Goal: Find specific page/section: Find specific page/section

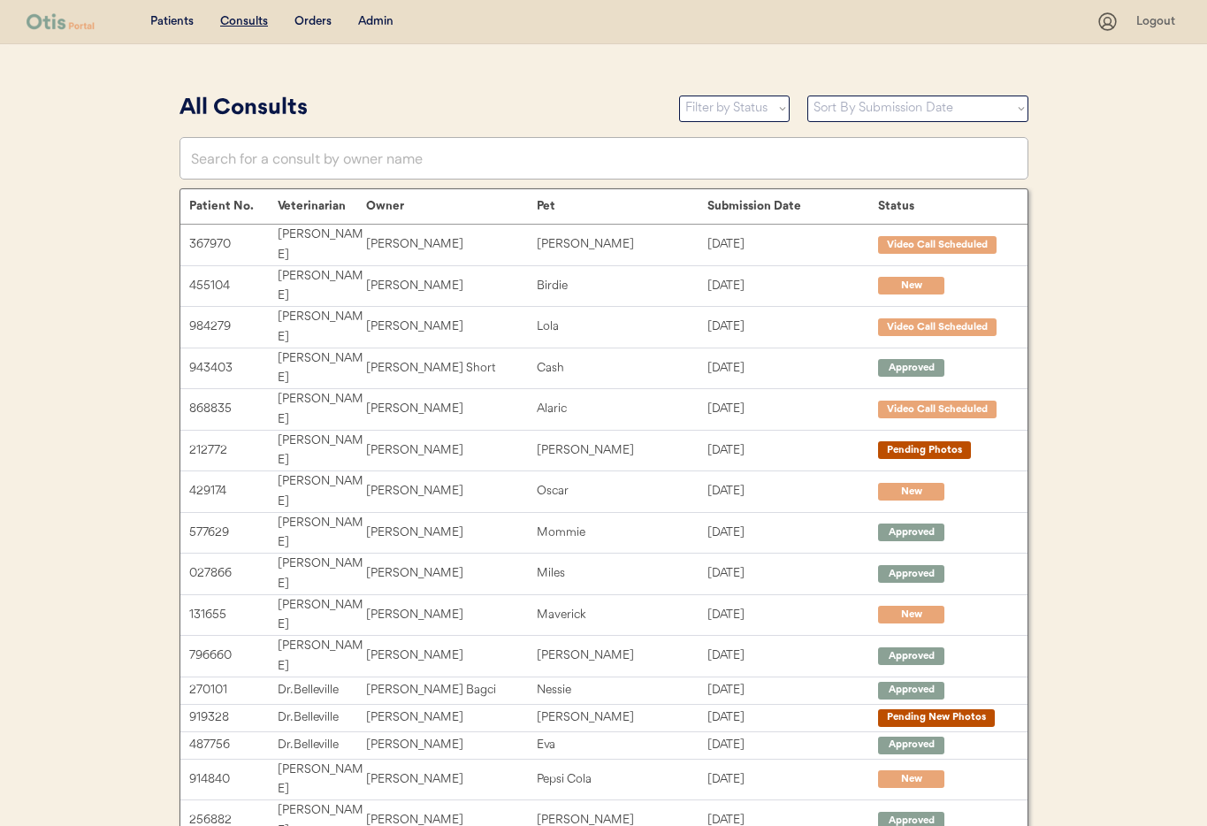
click at [374, 22] on div "Admin" at bounding box center [375, 22] width 35 height 18
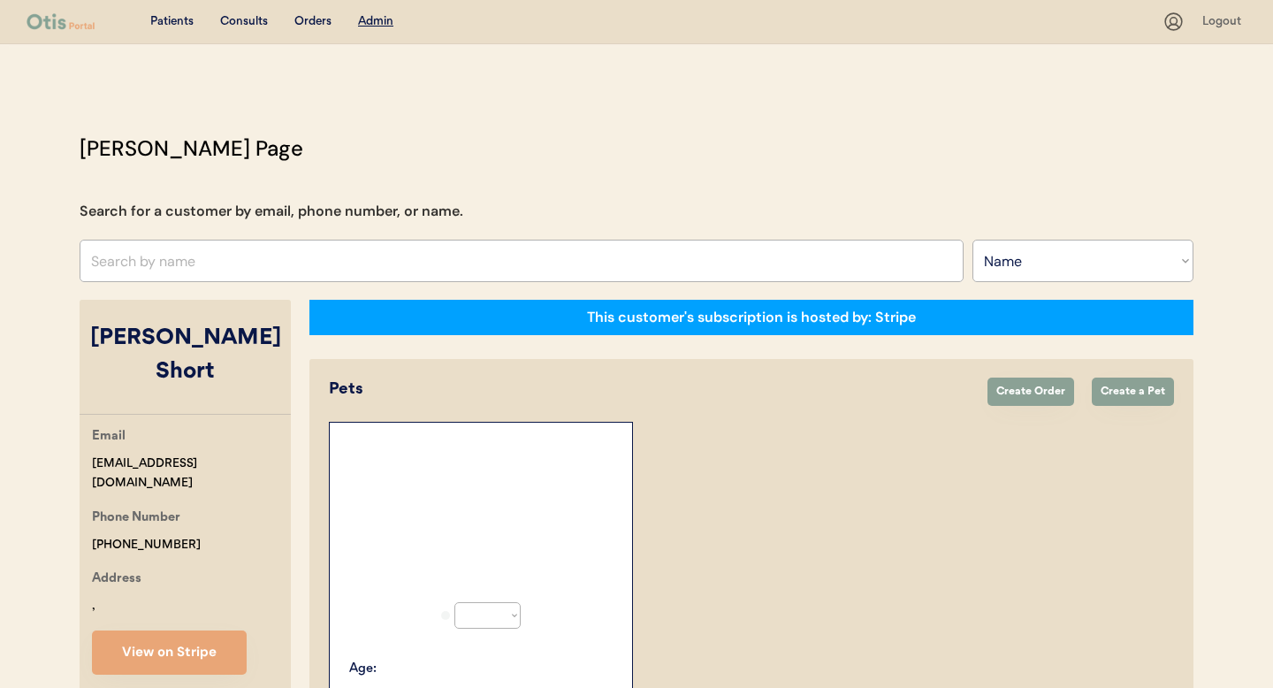
select select ""Name""
select select "true"
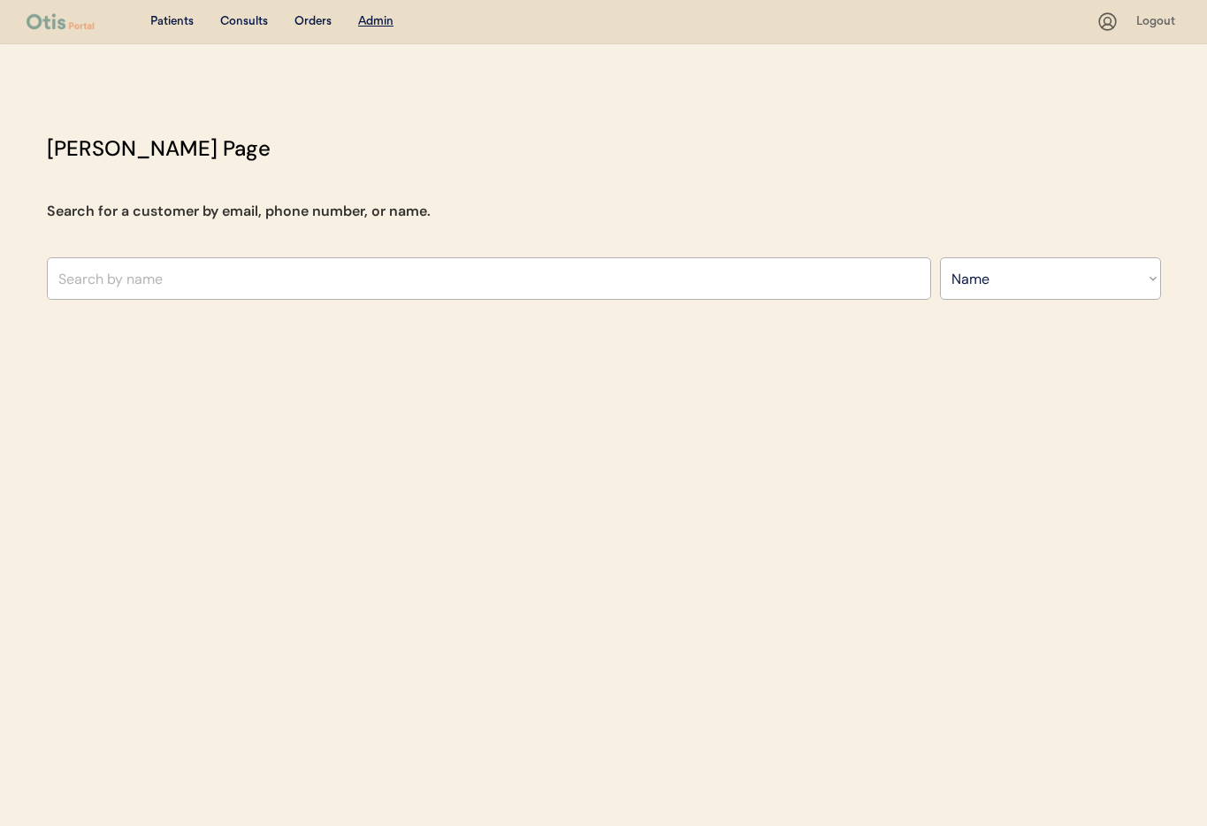
select select ""Name""
click at [199, 288] on input "text" at bounding box center [489, 278] width 884 height 42
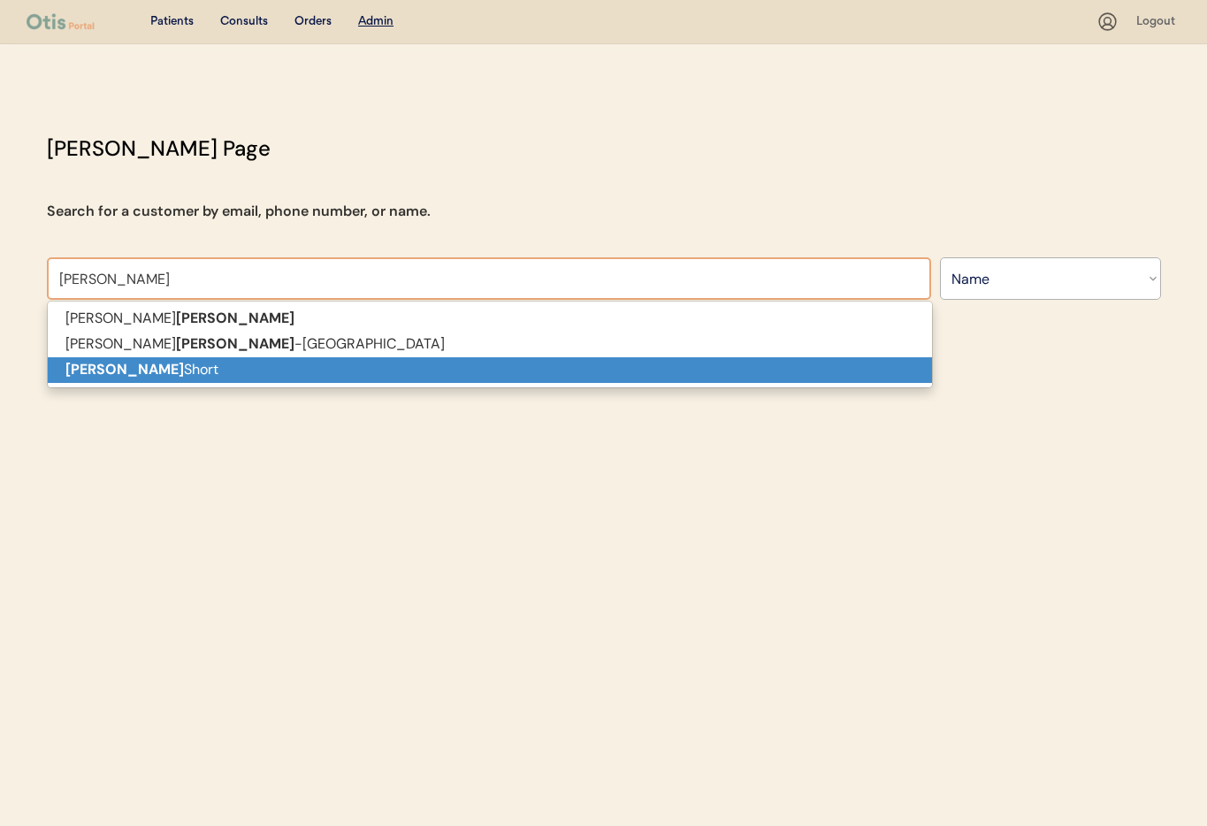
click at [186, 366] on p "Tucker Short" at bounding box center [490, 370] width 884 height 26
type input "[PERSON_NAME] Short"
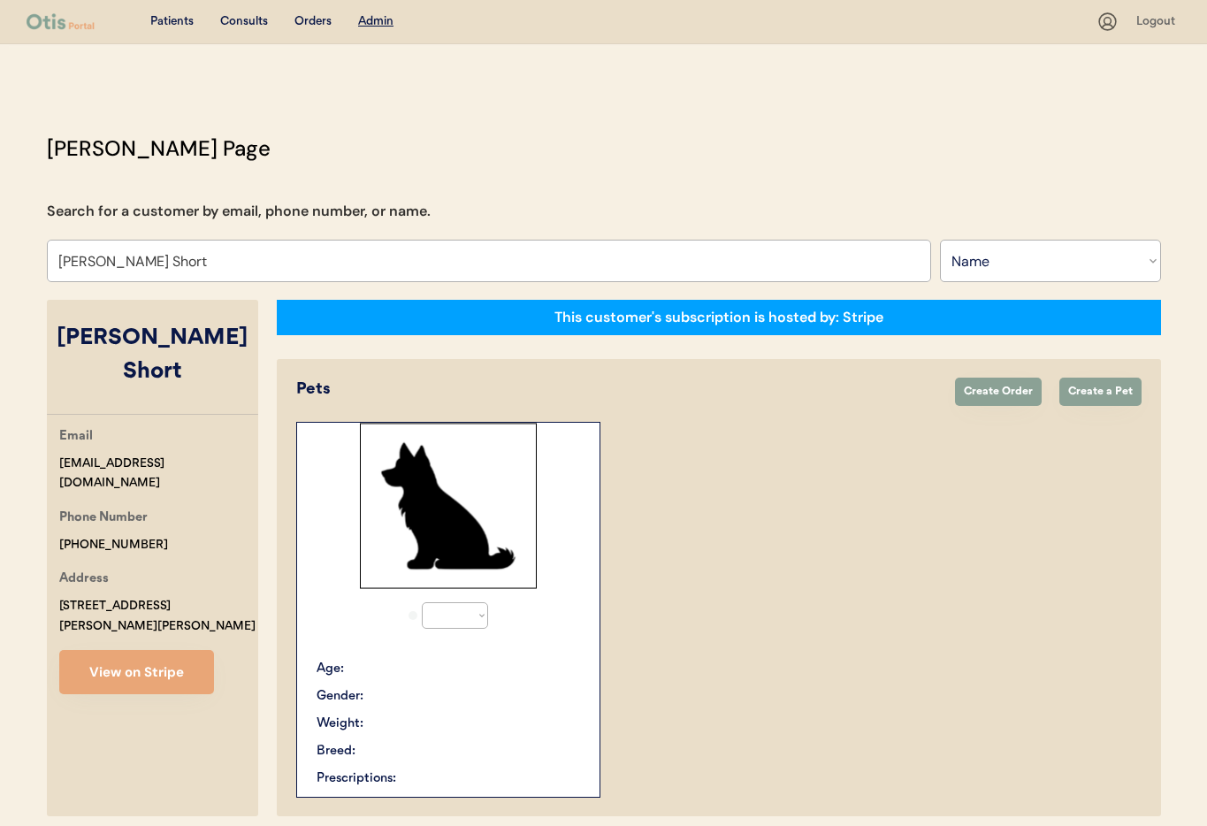
select select "true"
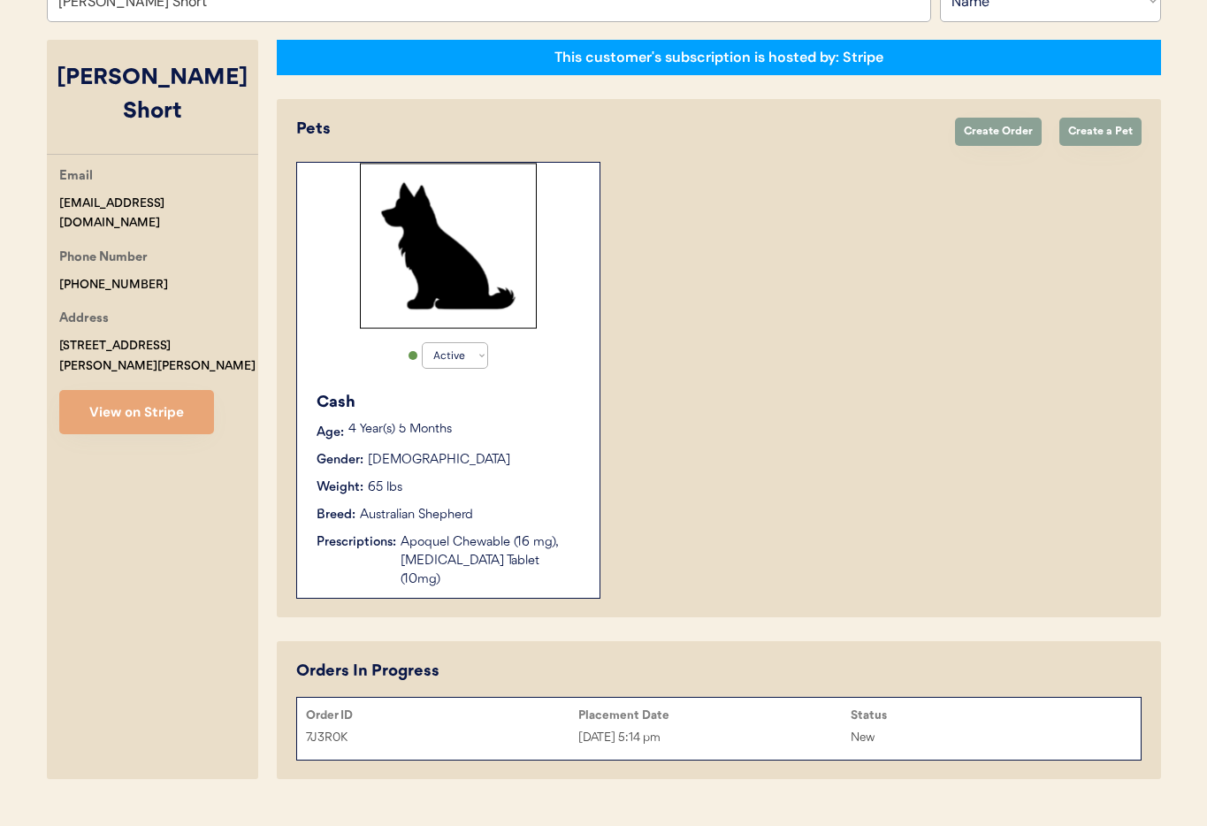
scroll to position [276, 0]
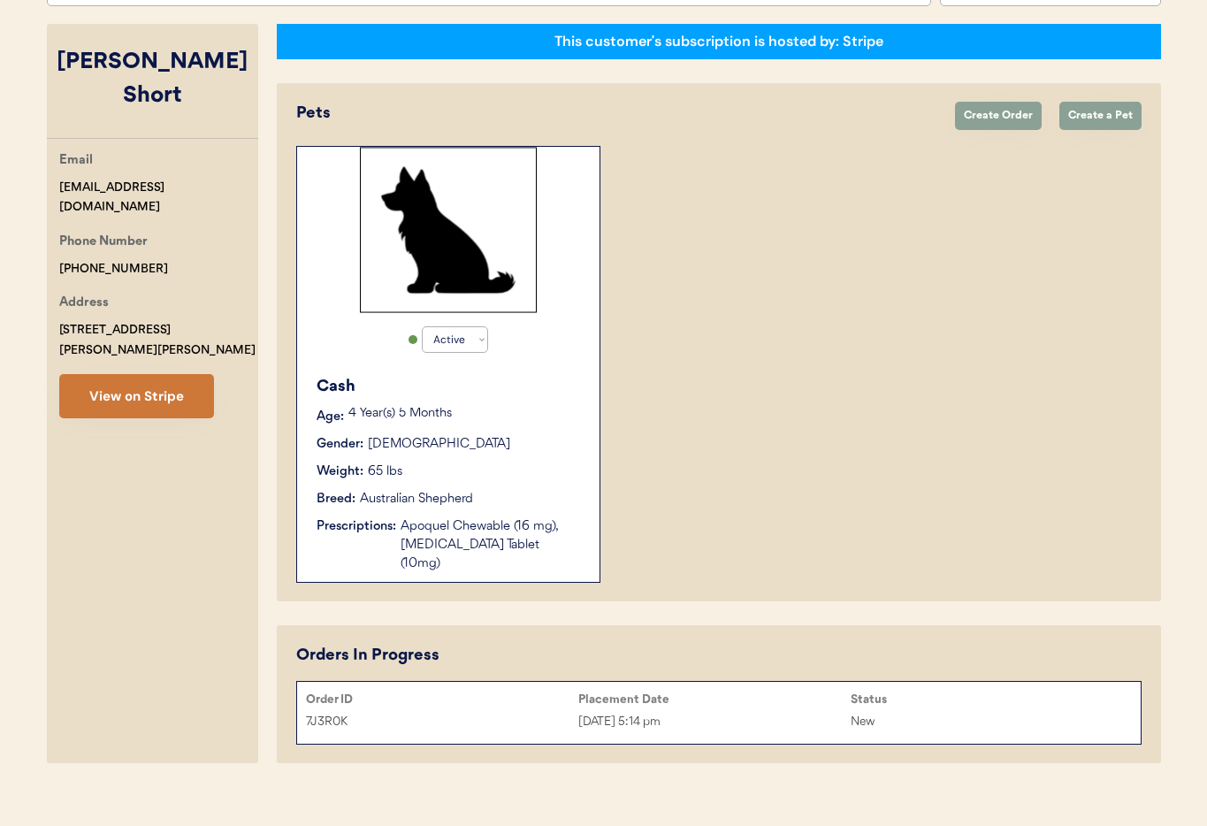
type input "Tucker Short"
click at [121, 374] on button "View on Stripe" at bounding box center [136, 396] width 155 height 44
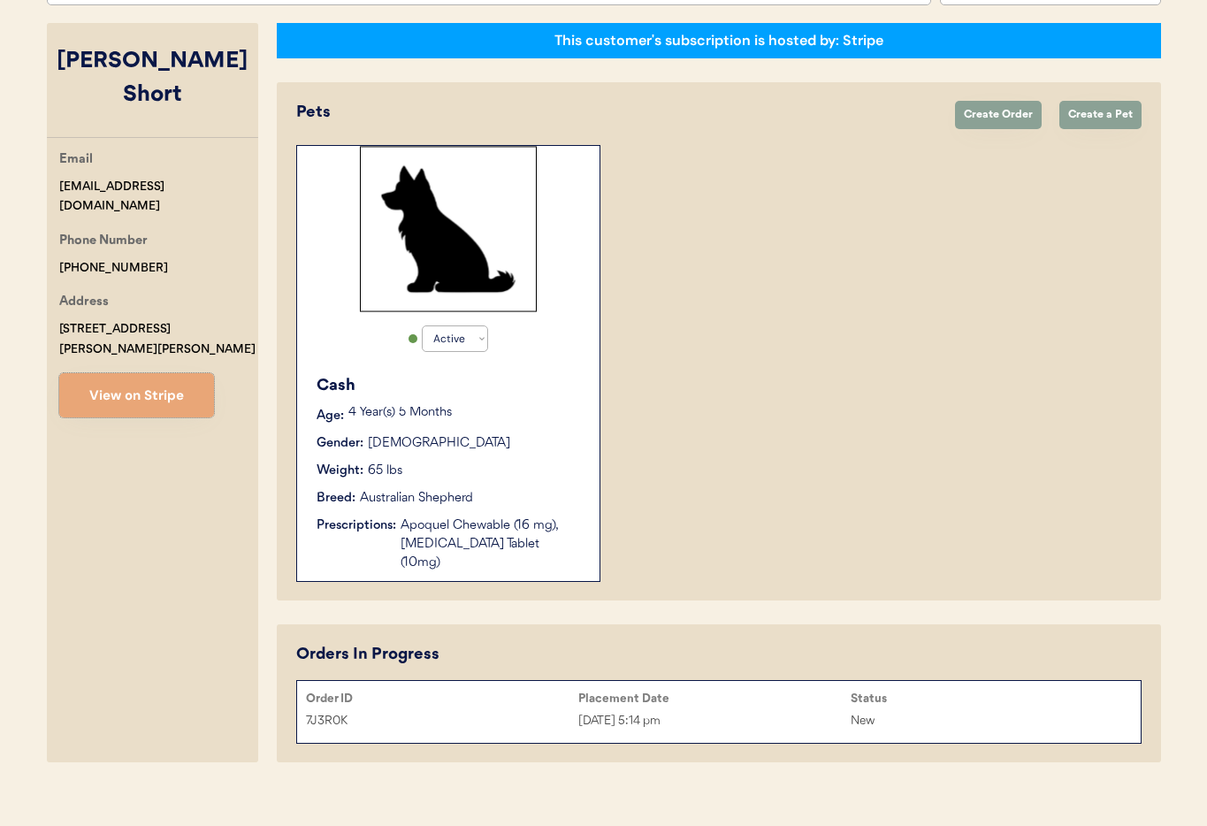
click at [774, 712] on div "7J3R0K Oct 7, 2025 5:14 pm New" at bounding box center [718, 720] width 843 height 27
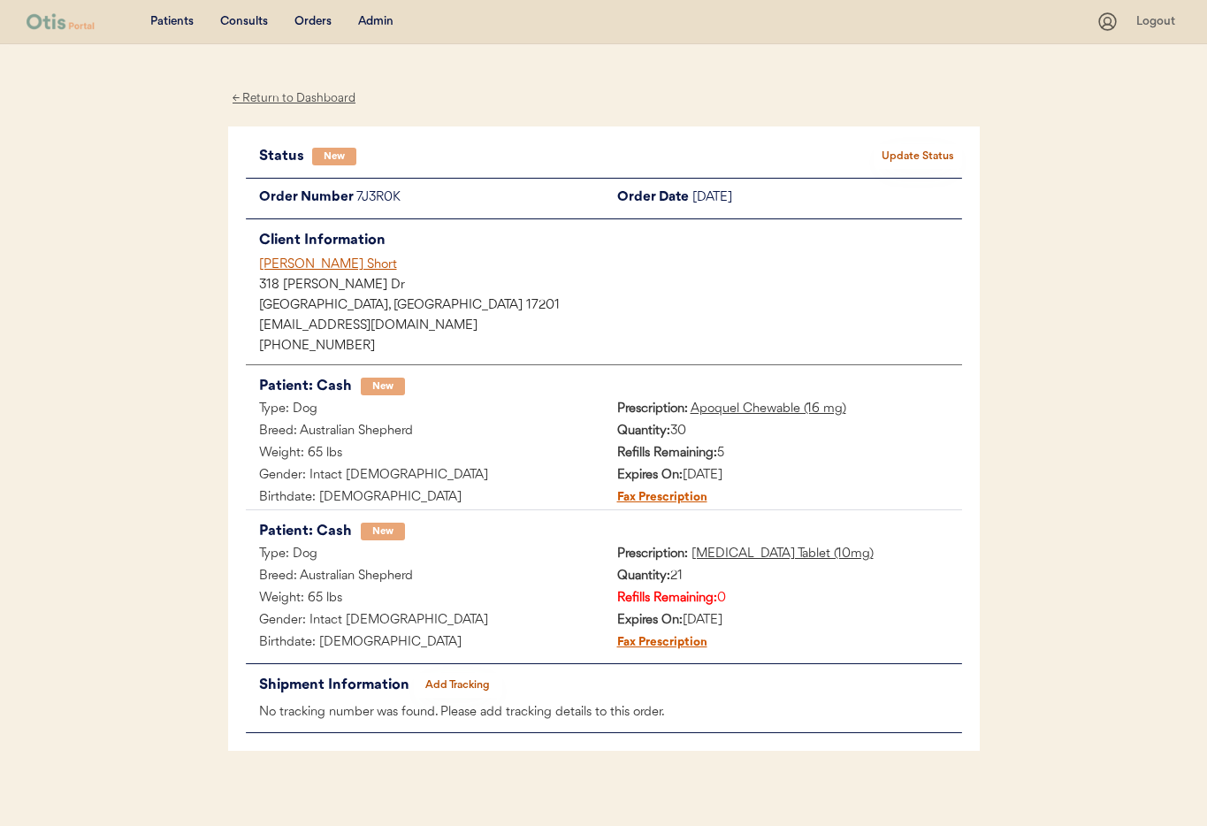
click at [290, 262] on div "[PERSON_NAME] Short" at bounding box center [610, 264] width 703 height 19
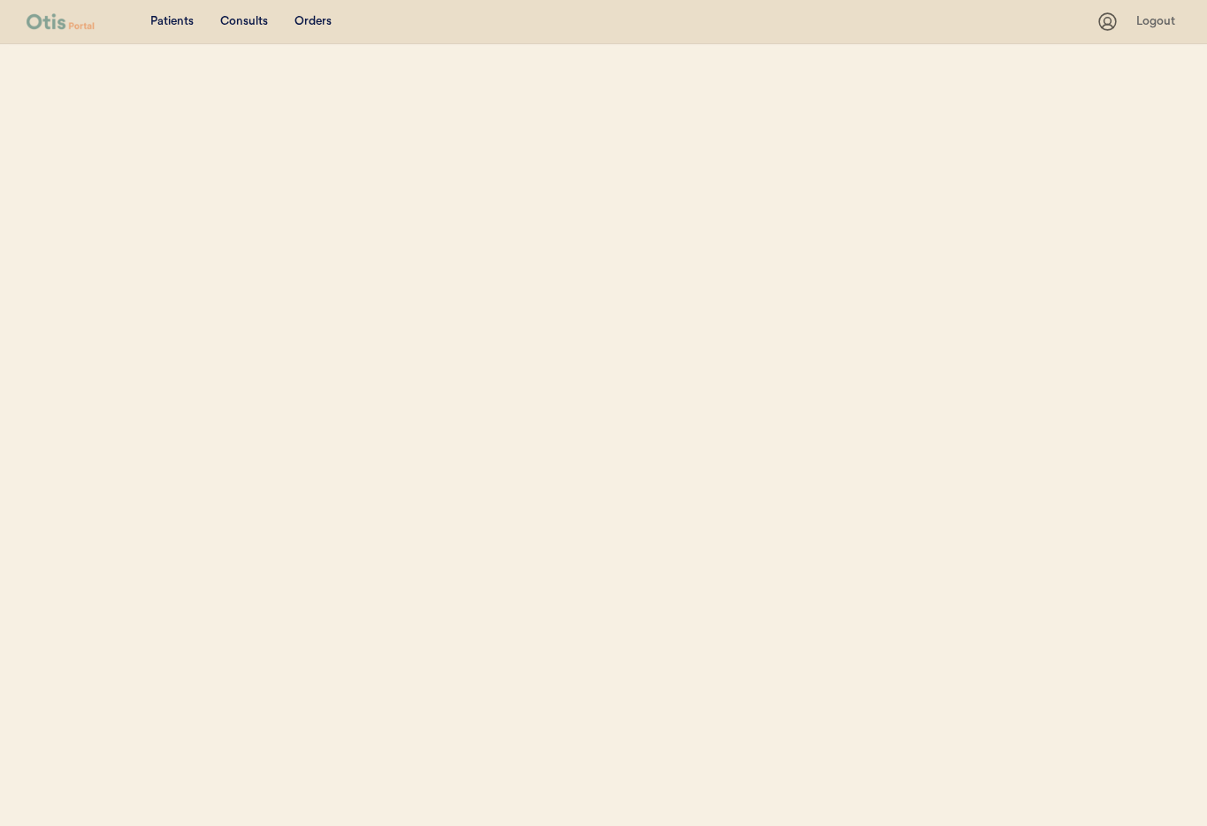
select select ""Name""
select select "true"
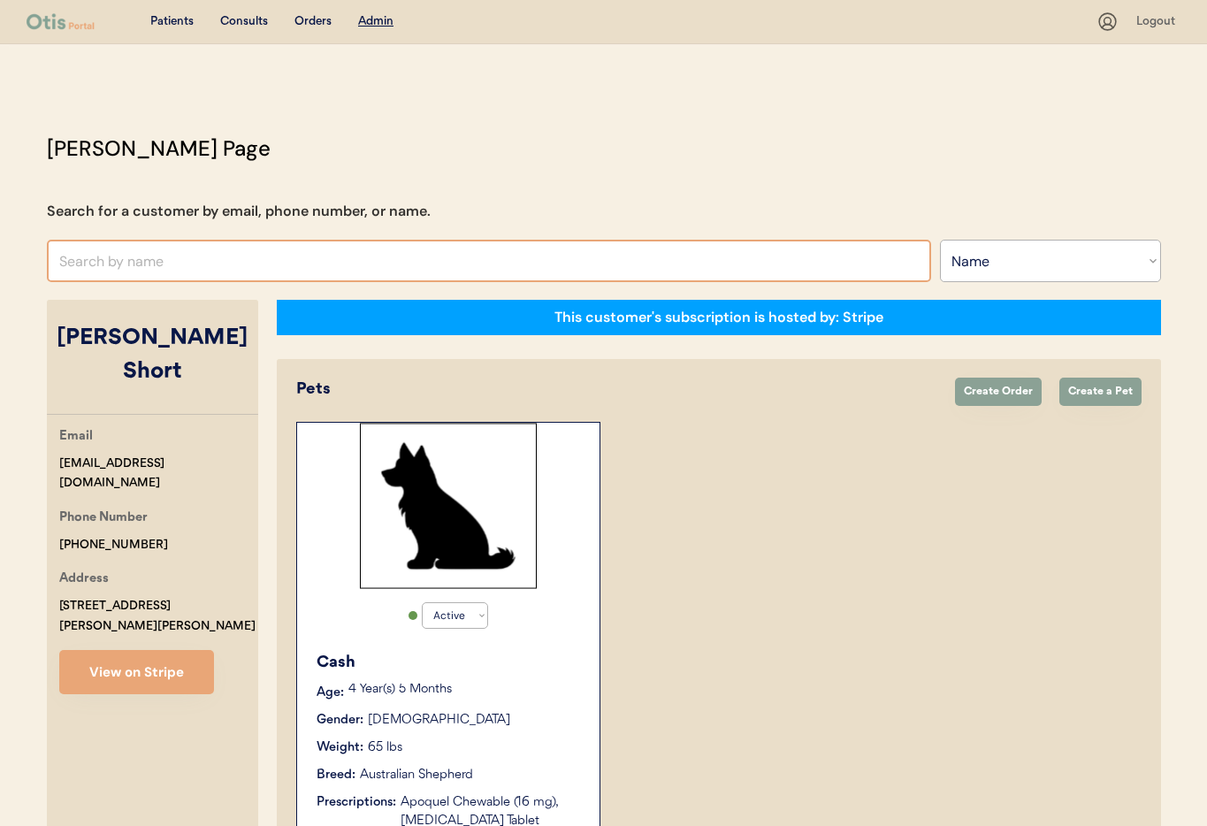
click at [199, 261] on input "text" at bounding box center [489, 261] width 884 height 42
type input "Claudine"
type input "[PERSON_NAME] Wonders"
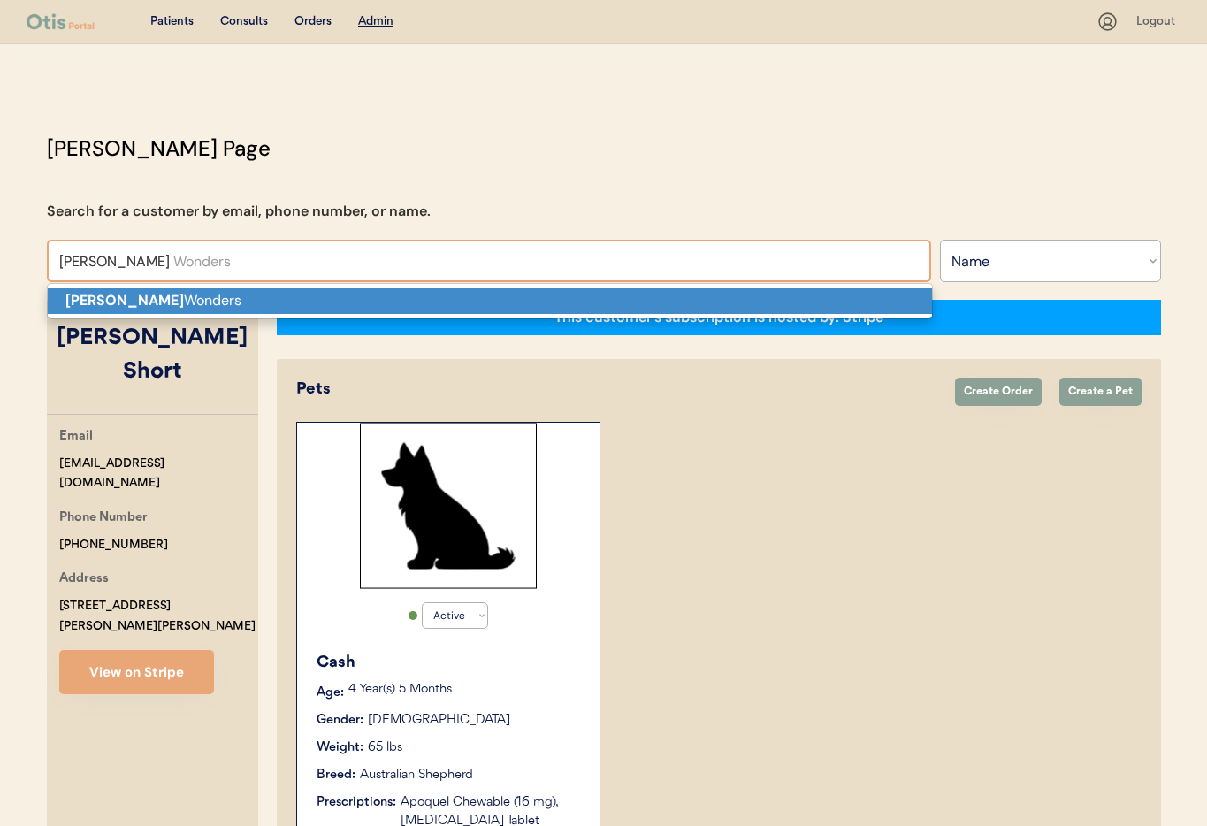
click at [199, 294] on p "Claudine Wonders" at bounding box center [490, 301] width 884 height 26
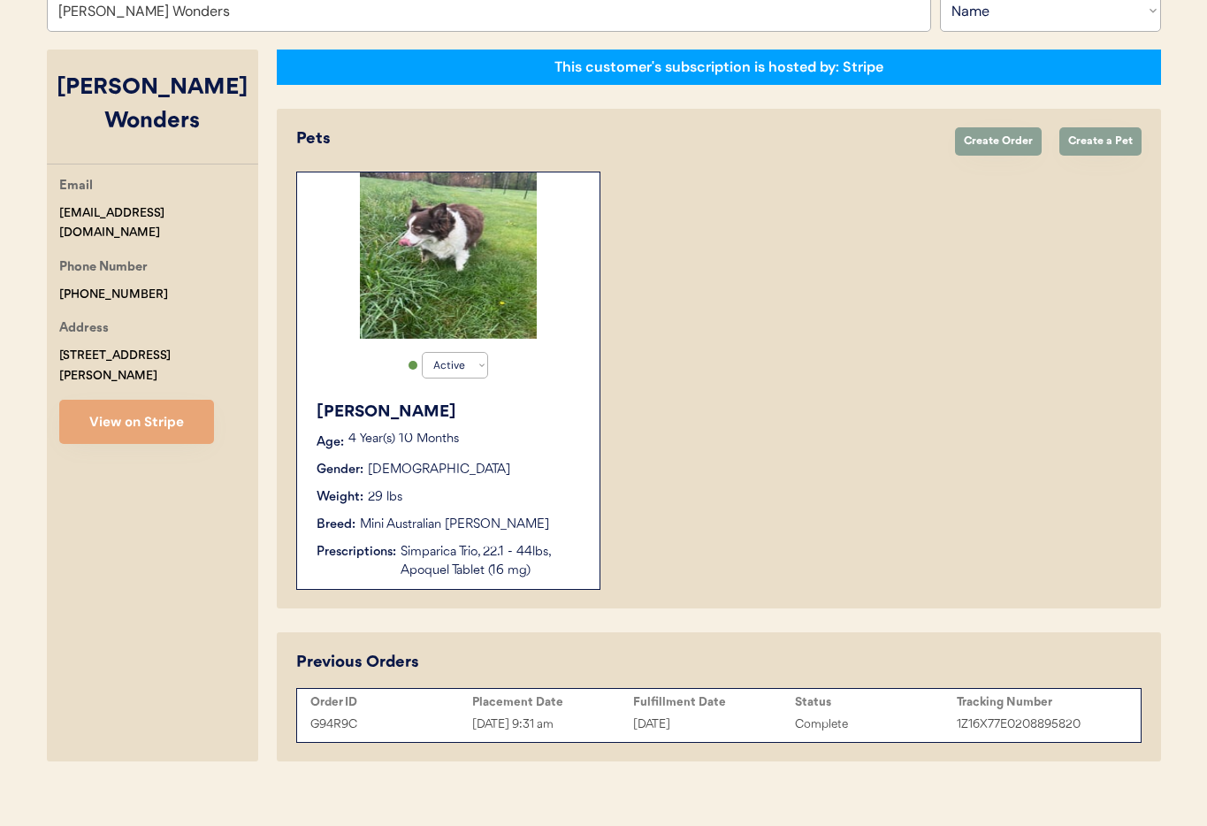
scroll to position [268, 0]
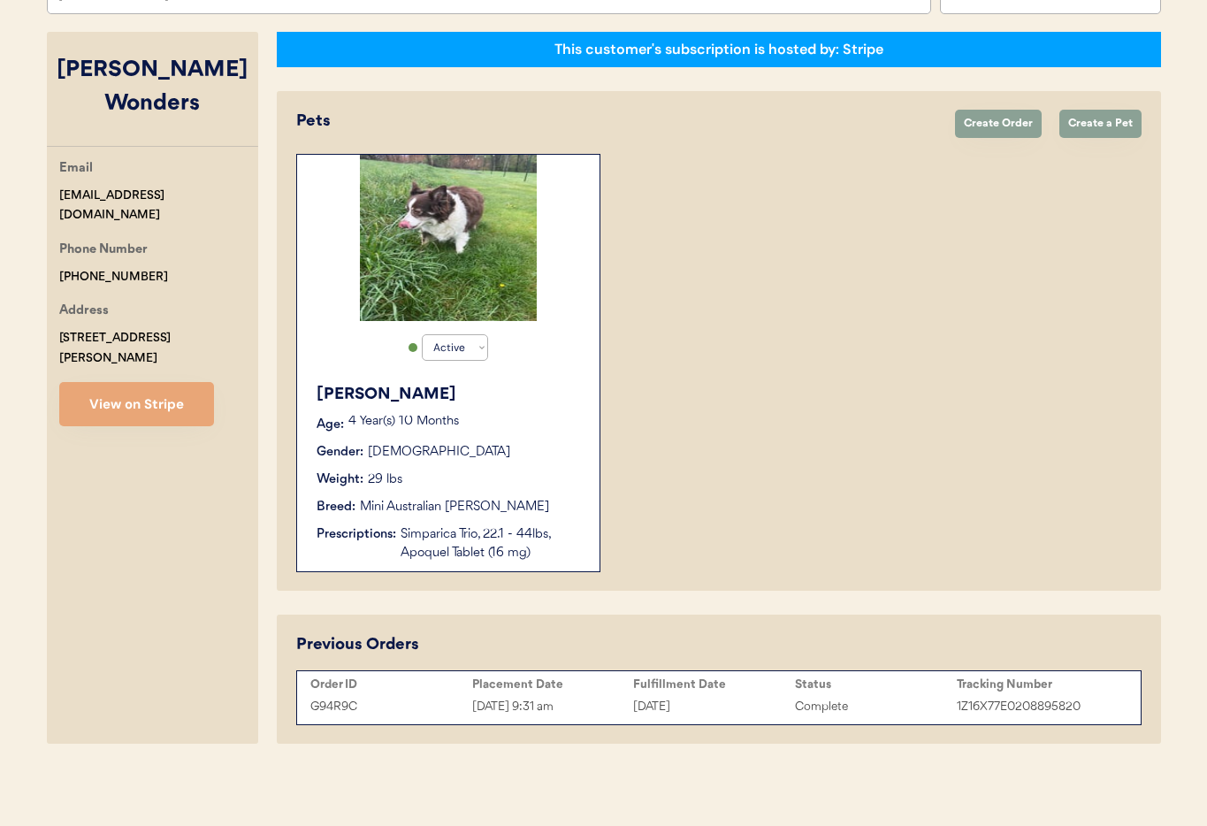
type input "Claudine Wonders"
click at [545, 470] on div "Weight: 29 lbs" at bounding box center [448, 479] width 265 height 19
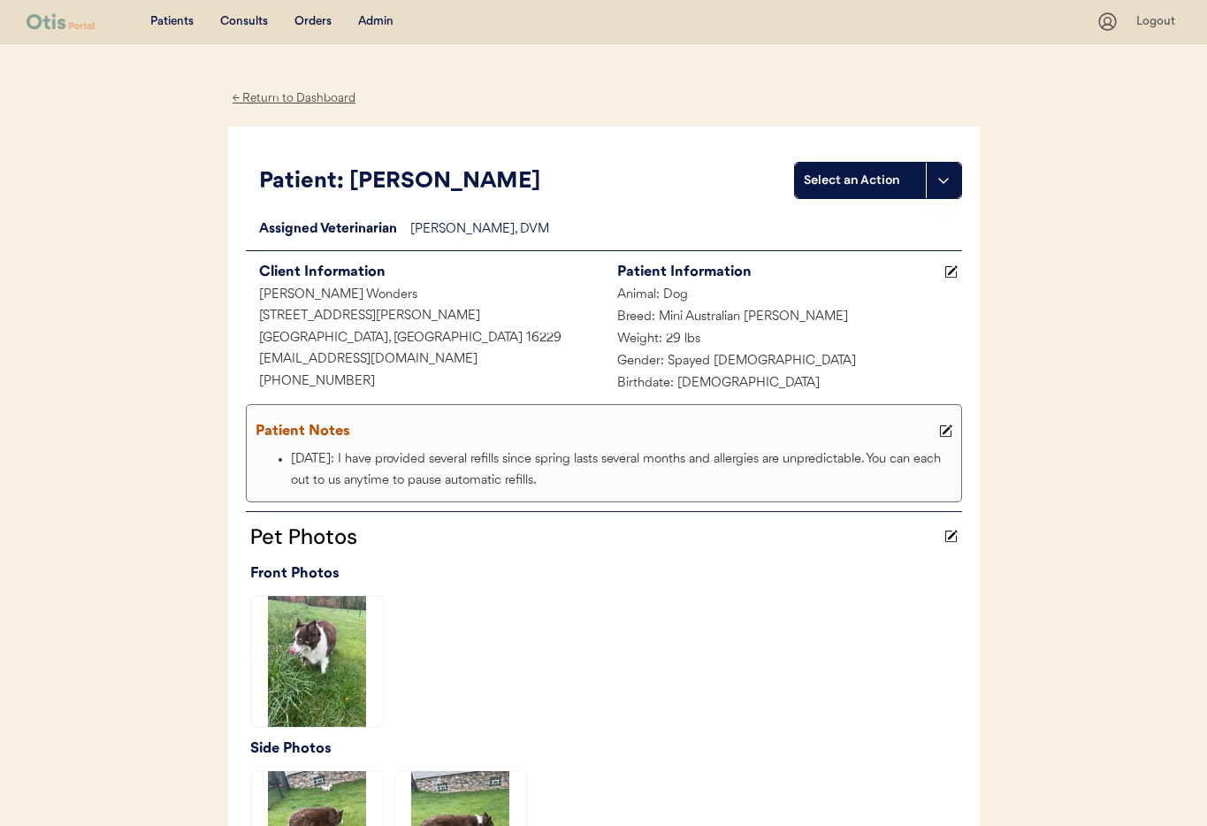
click at [254, 97] on div "← Return to Dashboard" at bounding box center [294, 98] width 133 height 20
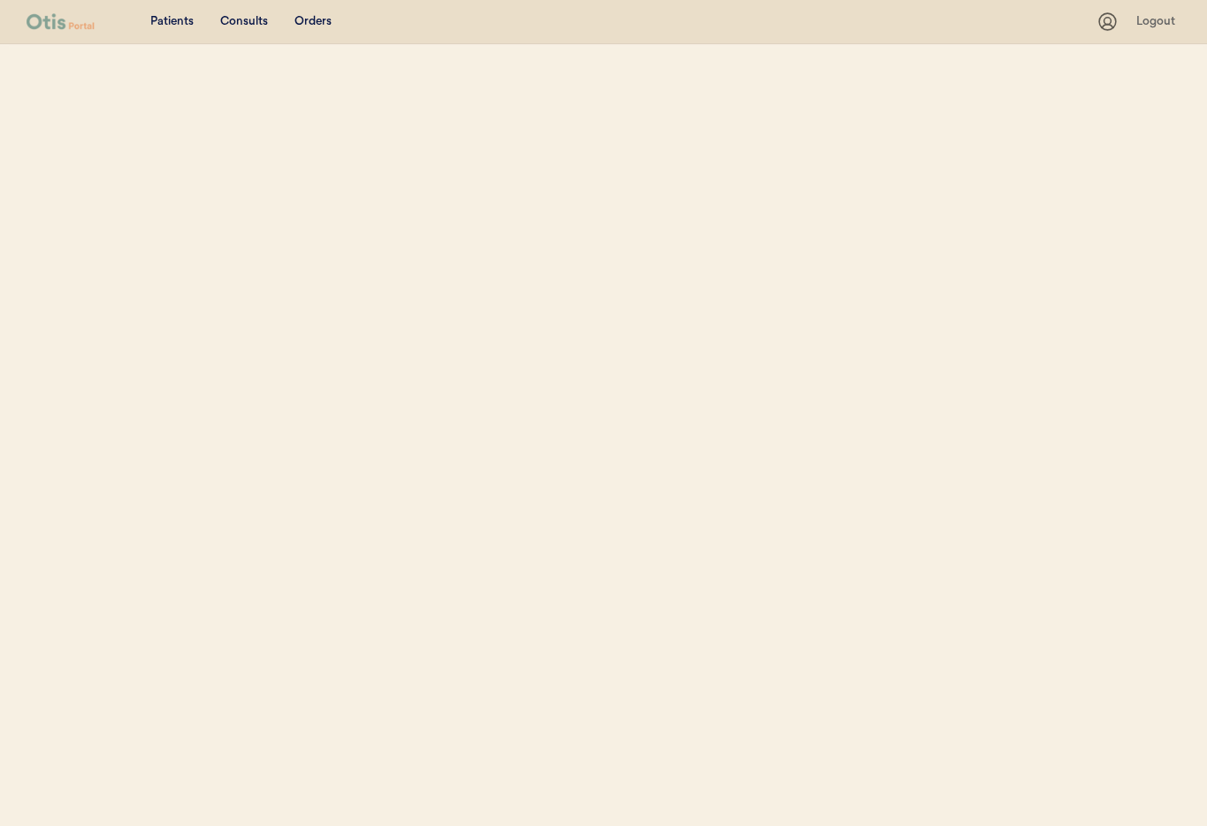
select select ""Name""
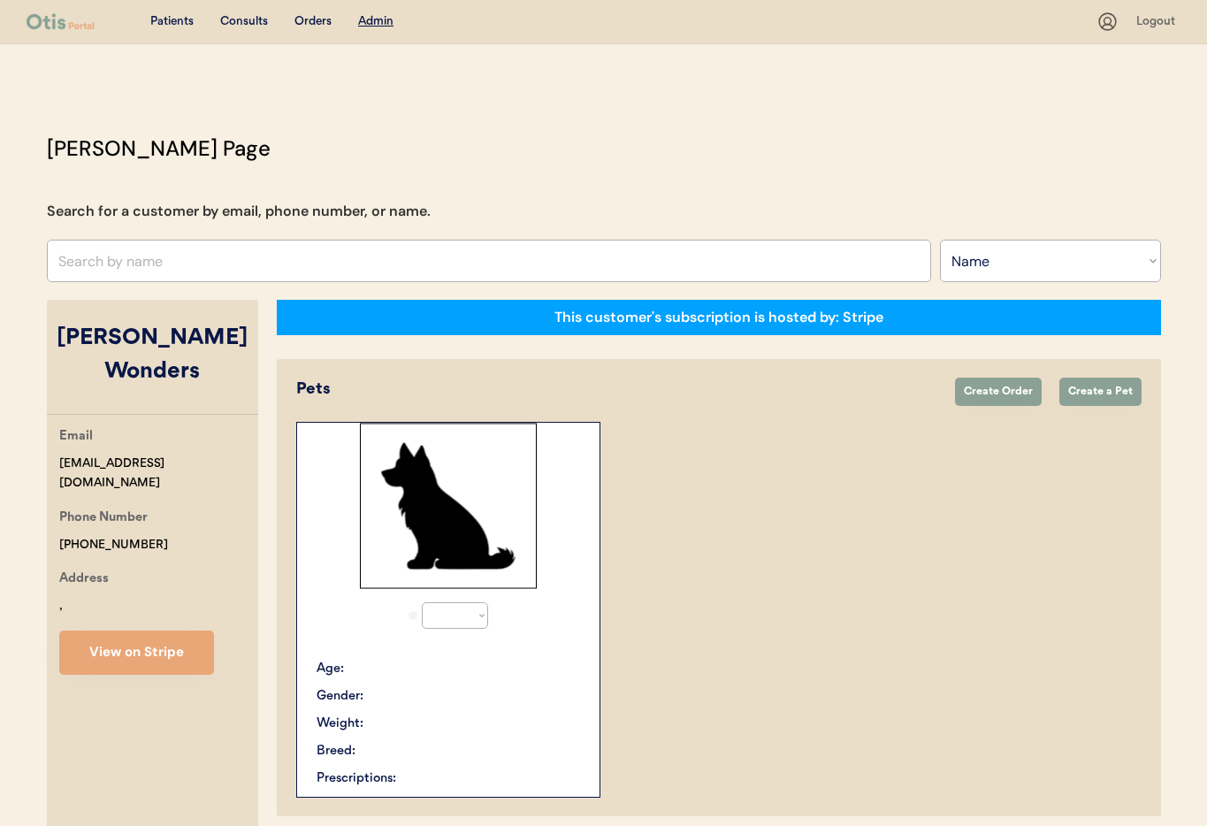
select select "true"
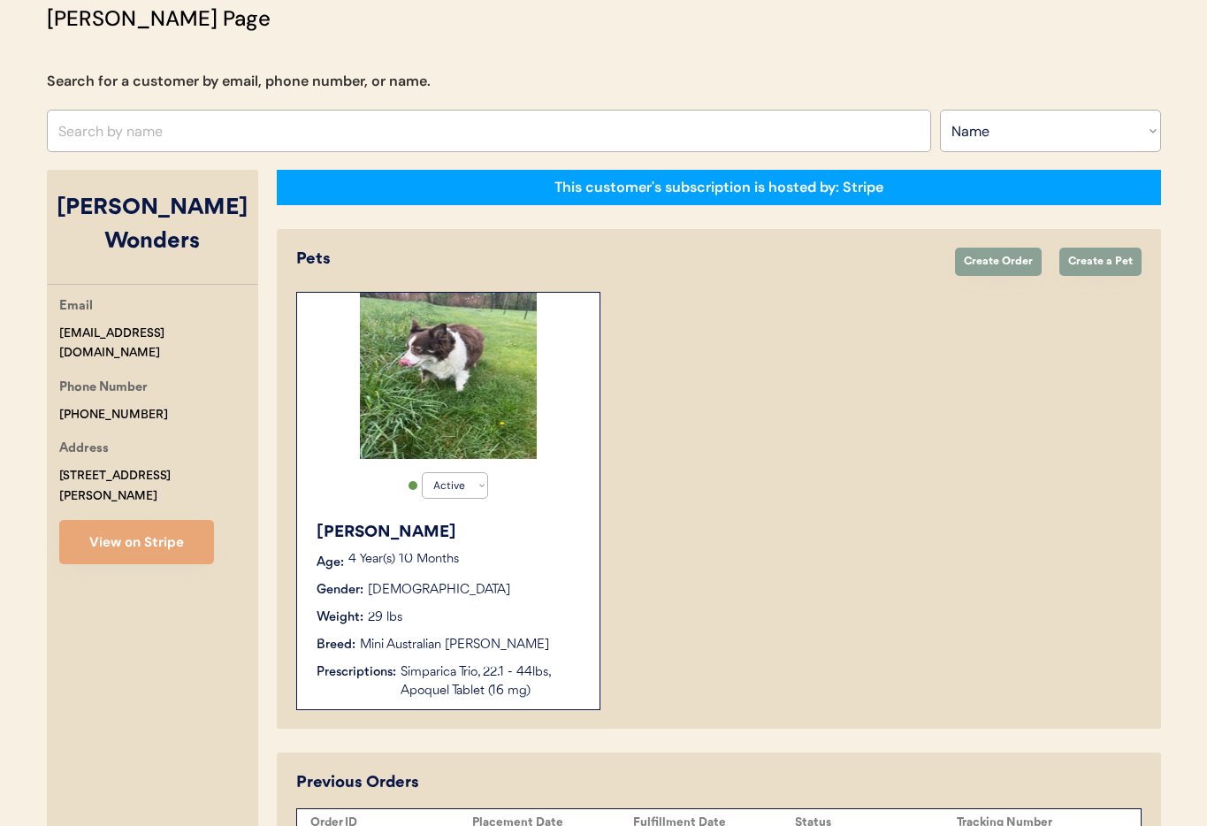
scroll to position [268, 0]
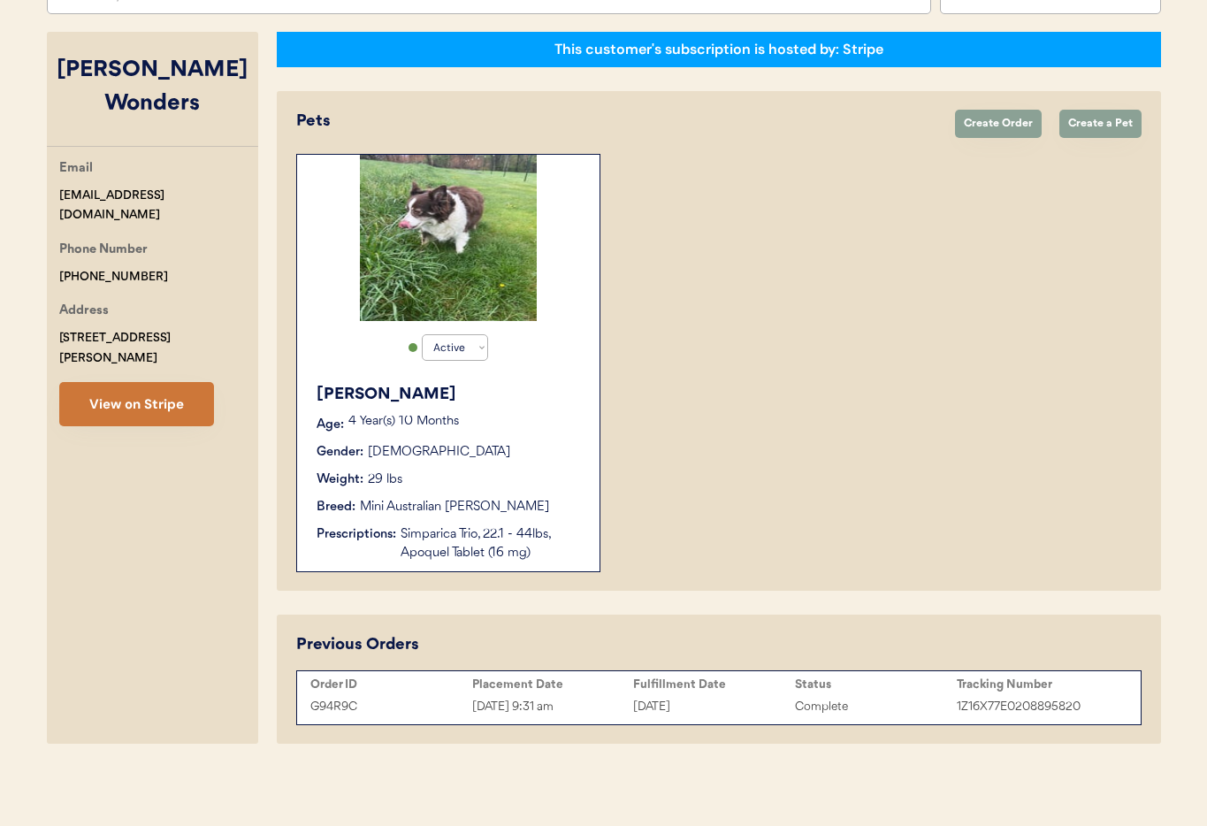
click at [132, 382] on button "View on Stripe" at bounding box center [136, 404] width 155 height 44
click at [713, 713] on div "[DATE]" at bounding box center [714, 707] width 162 height 20
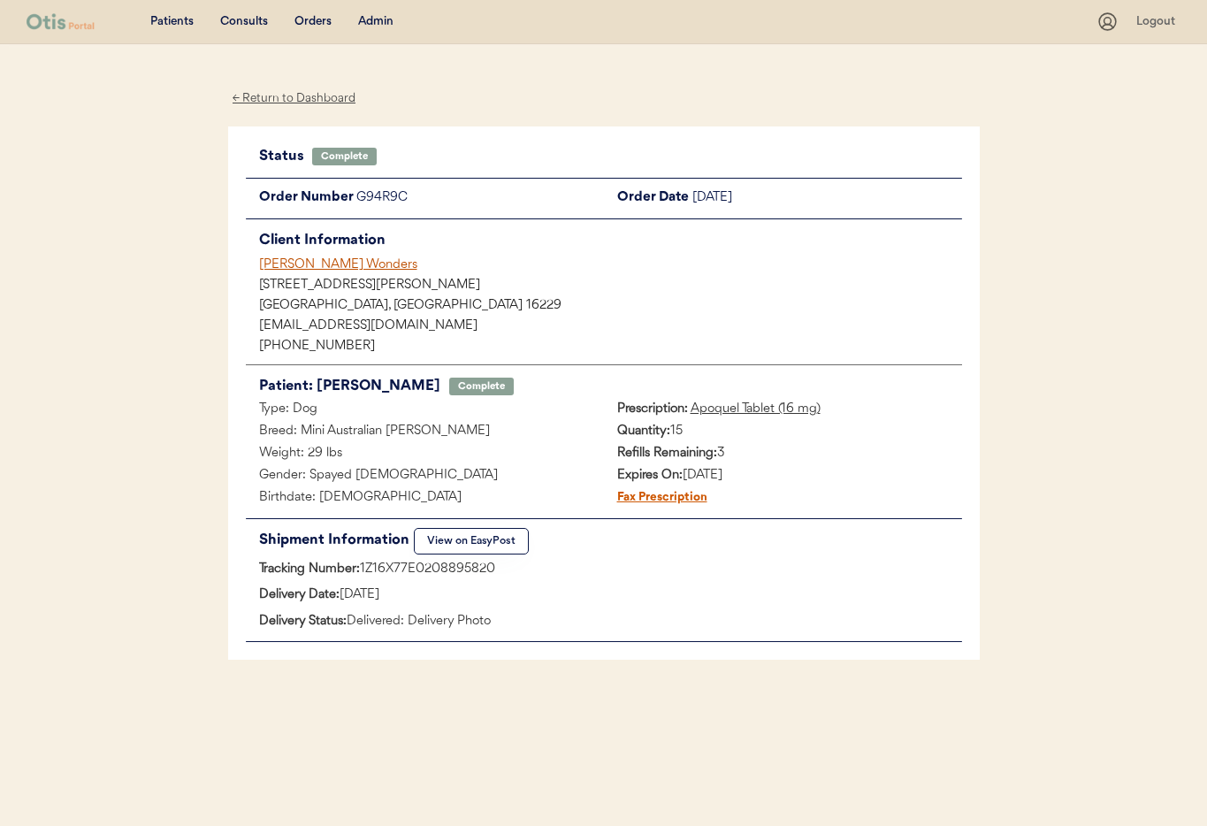
click at [329, 268] on div "Claudine Wonders" at bounding box center [610, 264] width 703 height 19
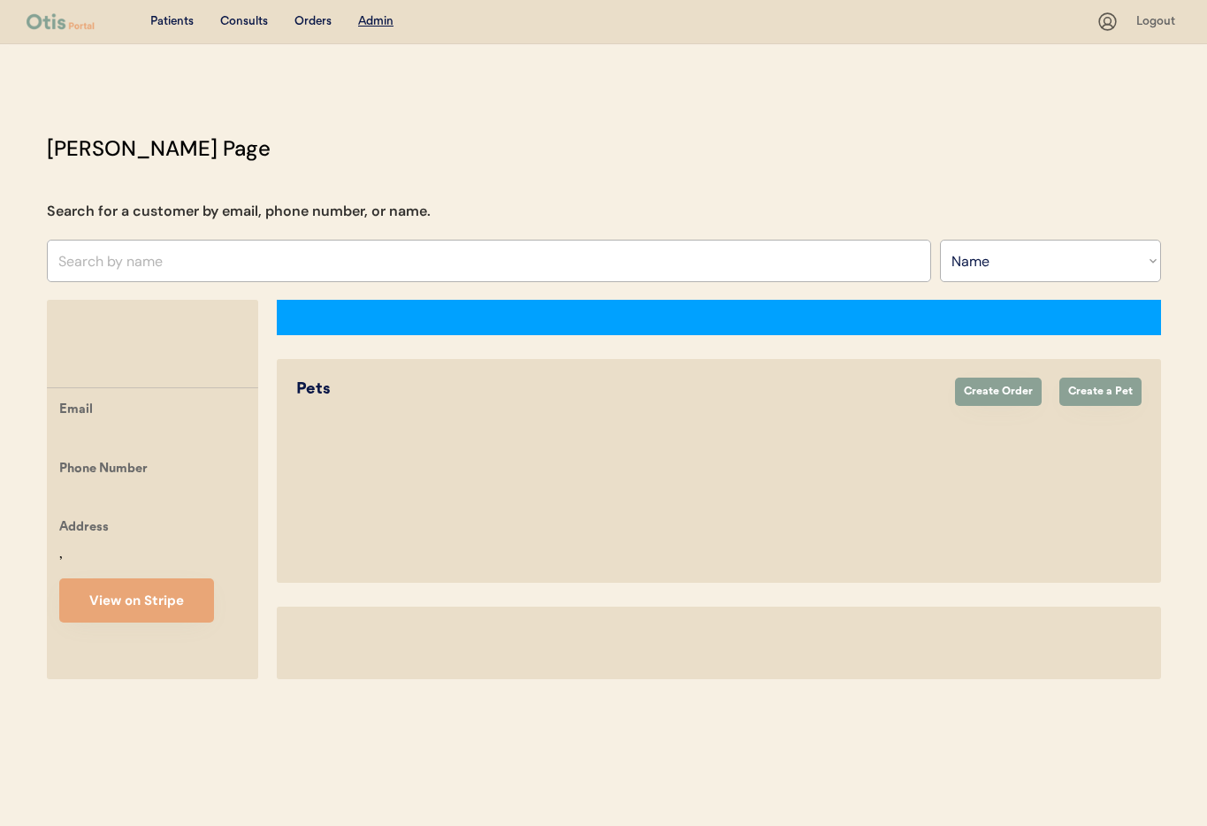
select select ""Name""
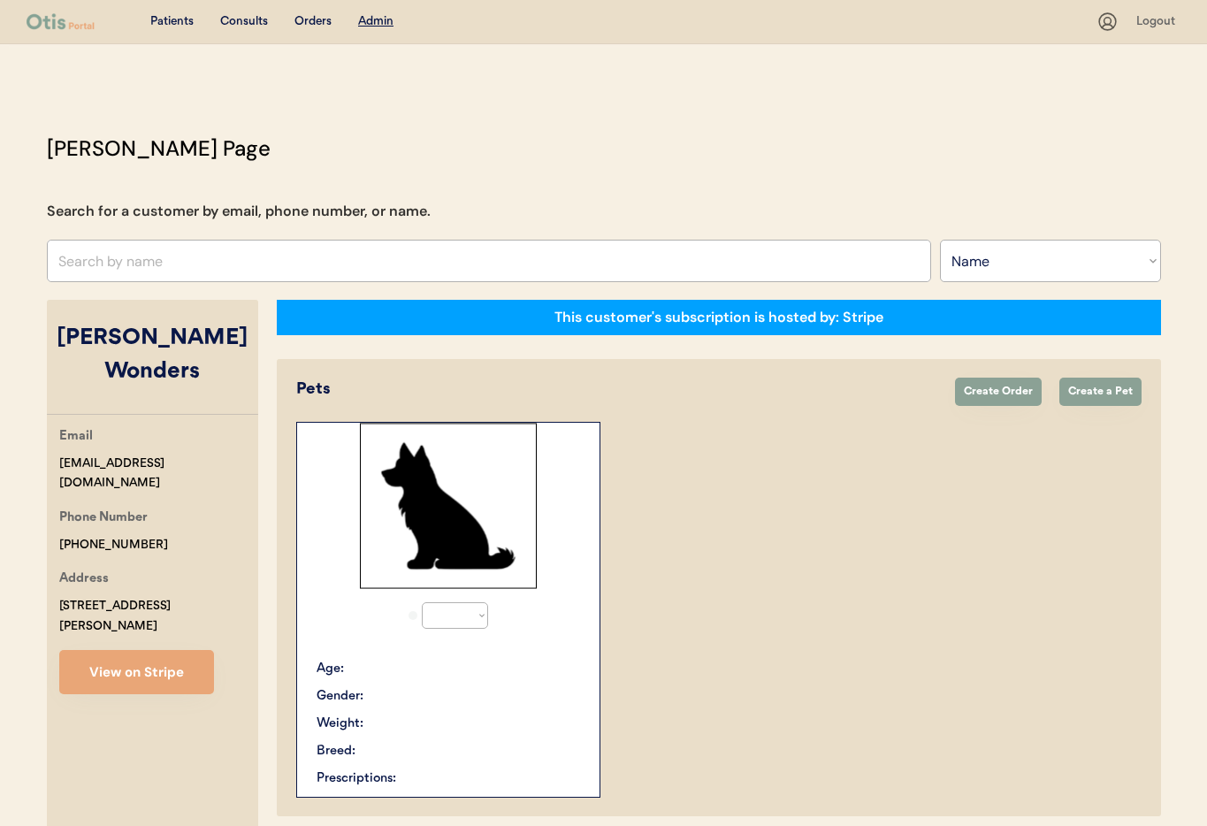
select select "true"
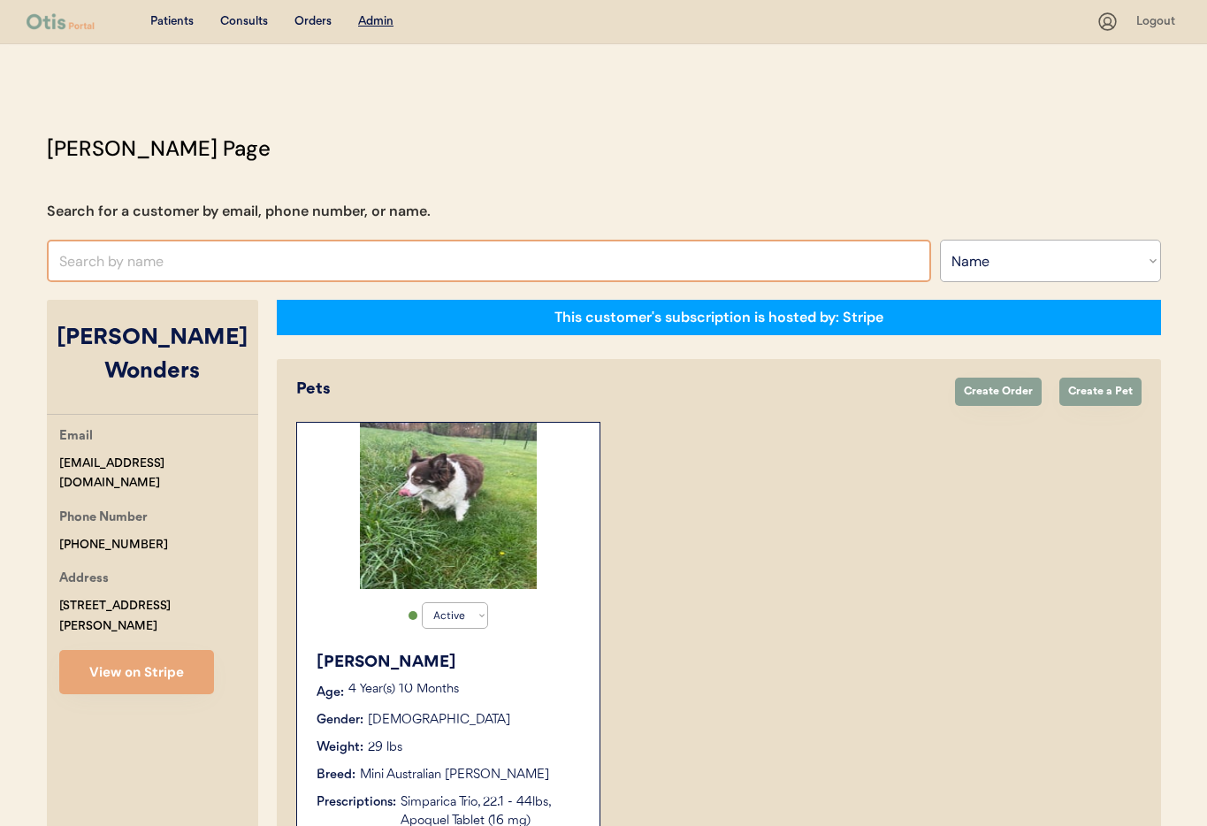
click at [184, 252] on input "text" at bounding box center [489, 261] width 884 height 42
type input "[PERSON_NAME]"
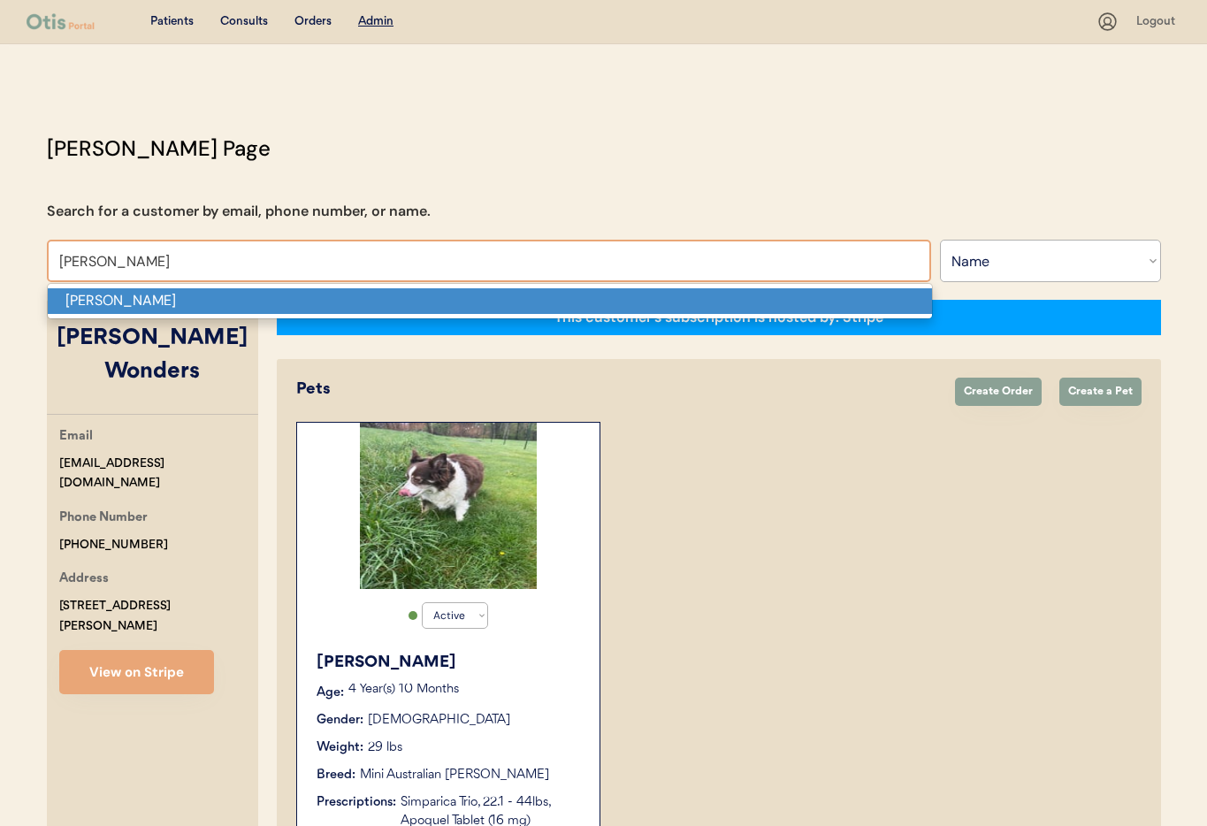
click at [225, 292] on p "Christina M Detweiler" at bounding box center [490, 301] width 884 height 26
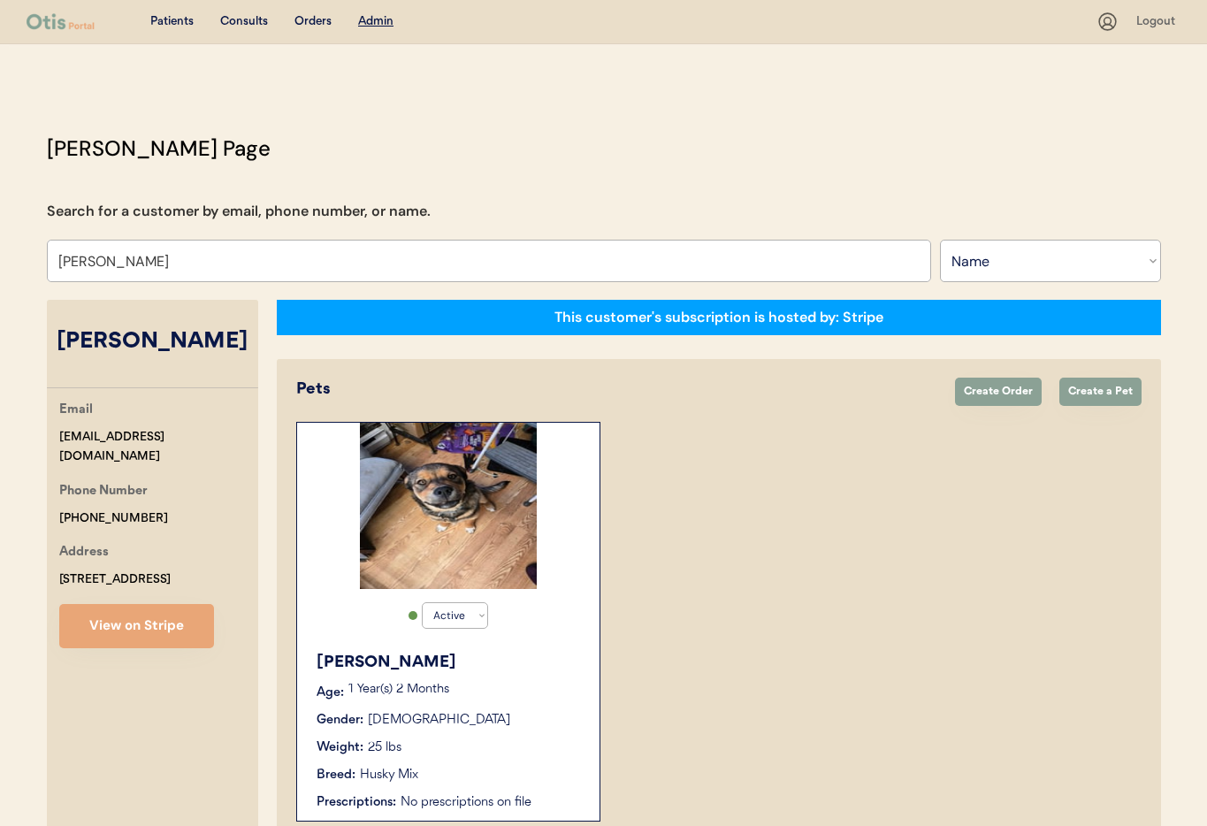
type input "Christina M Detweiler"
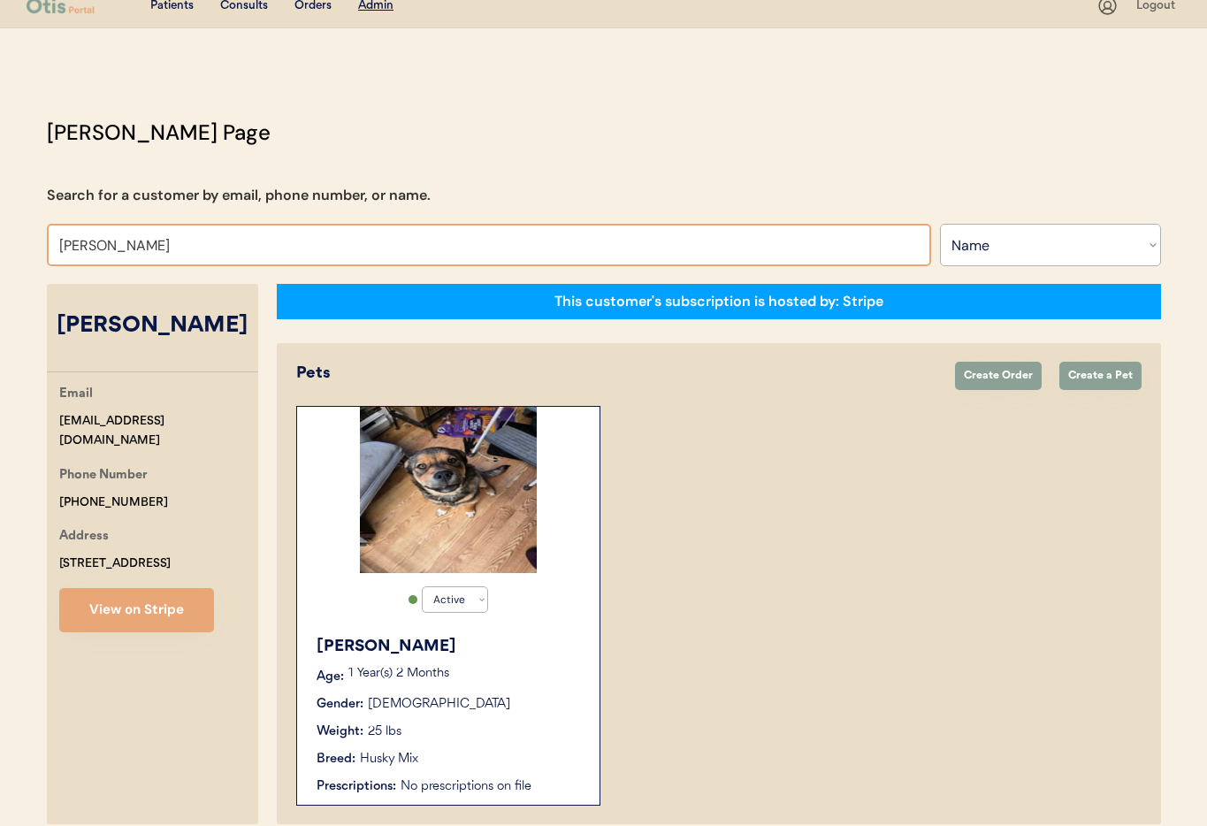
click at [523, 727] on div "Weight: 25 lbs" at bounding box center [448, 731] width 265 height 19
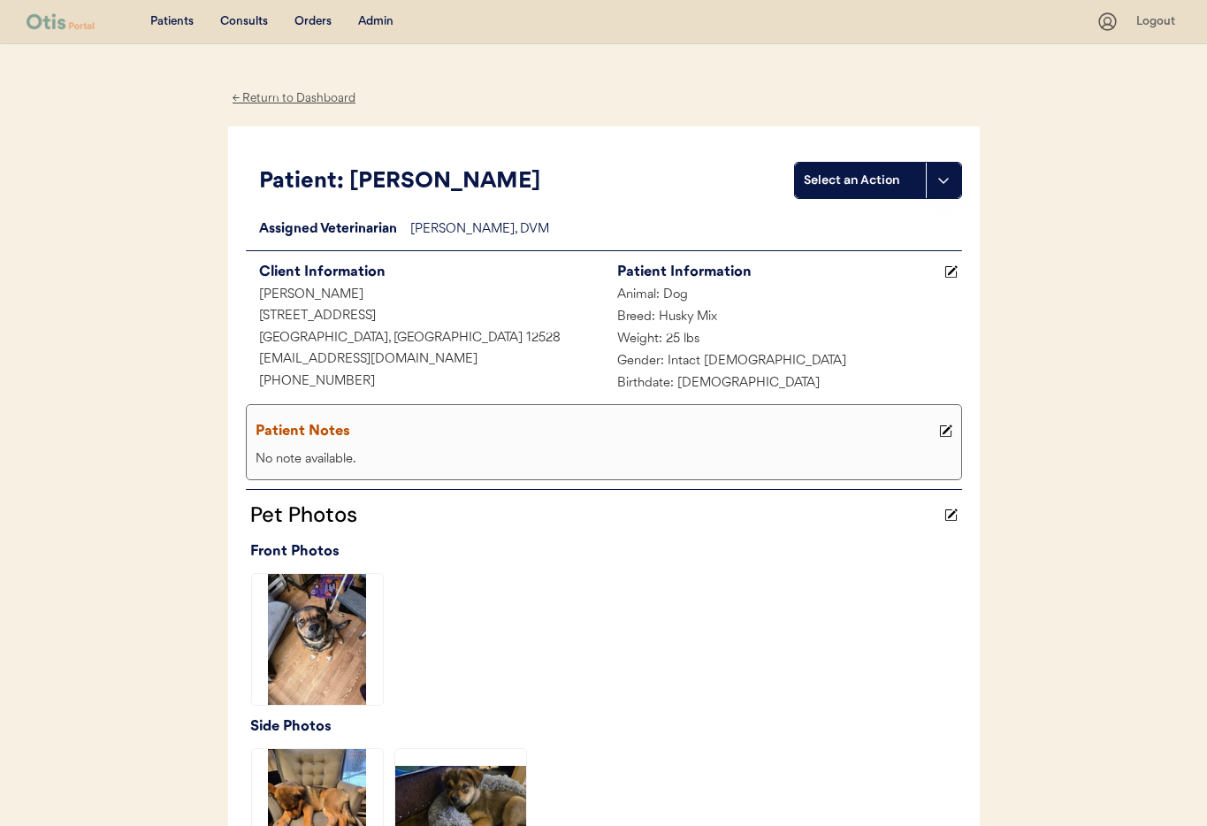
click at [273, 99] on div "← Return to Dashboard" at bounding box center [294, 98] width 133 height 20
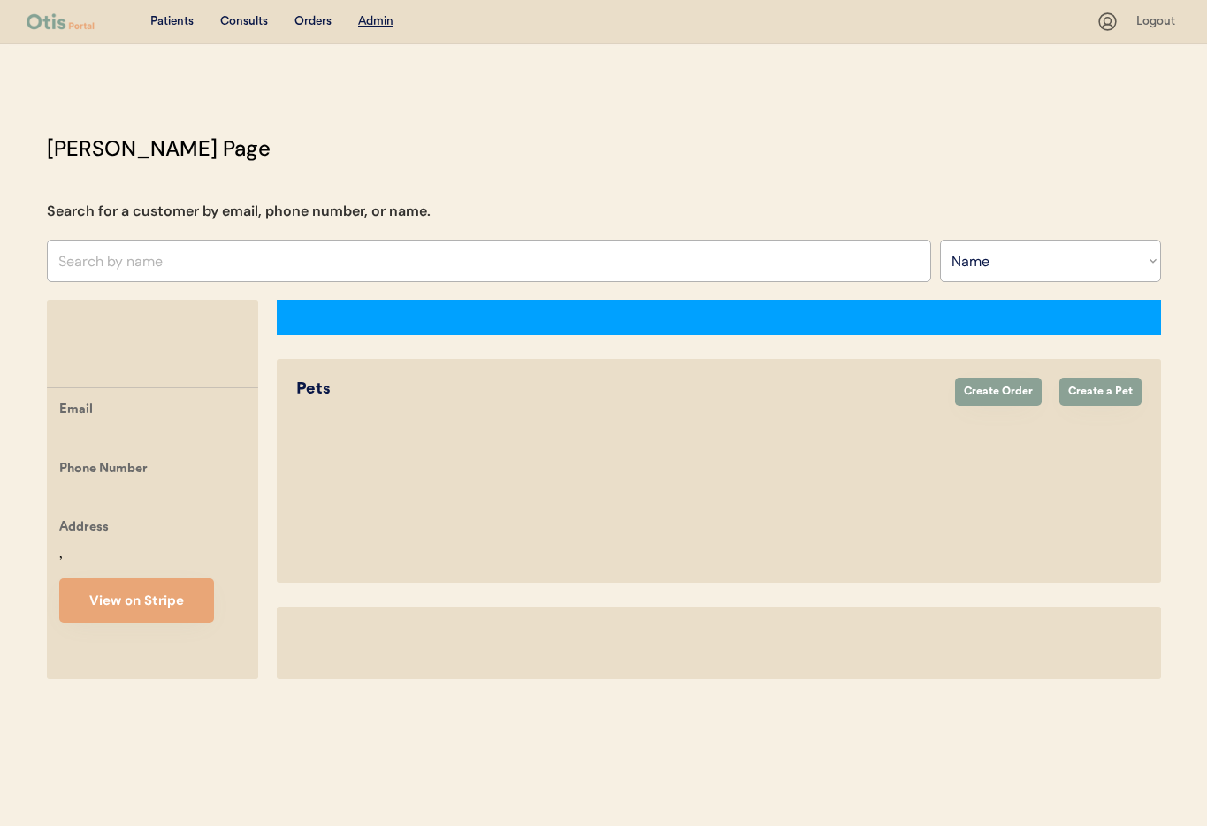
select select ""Name""
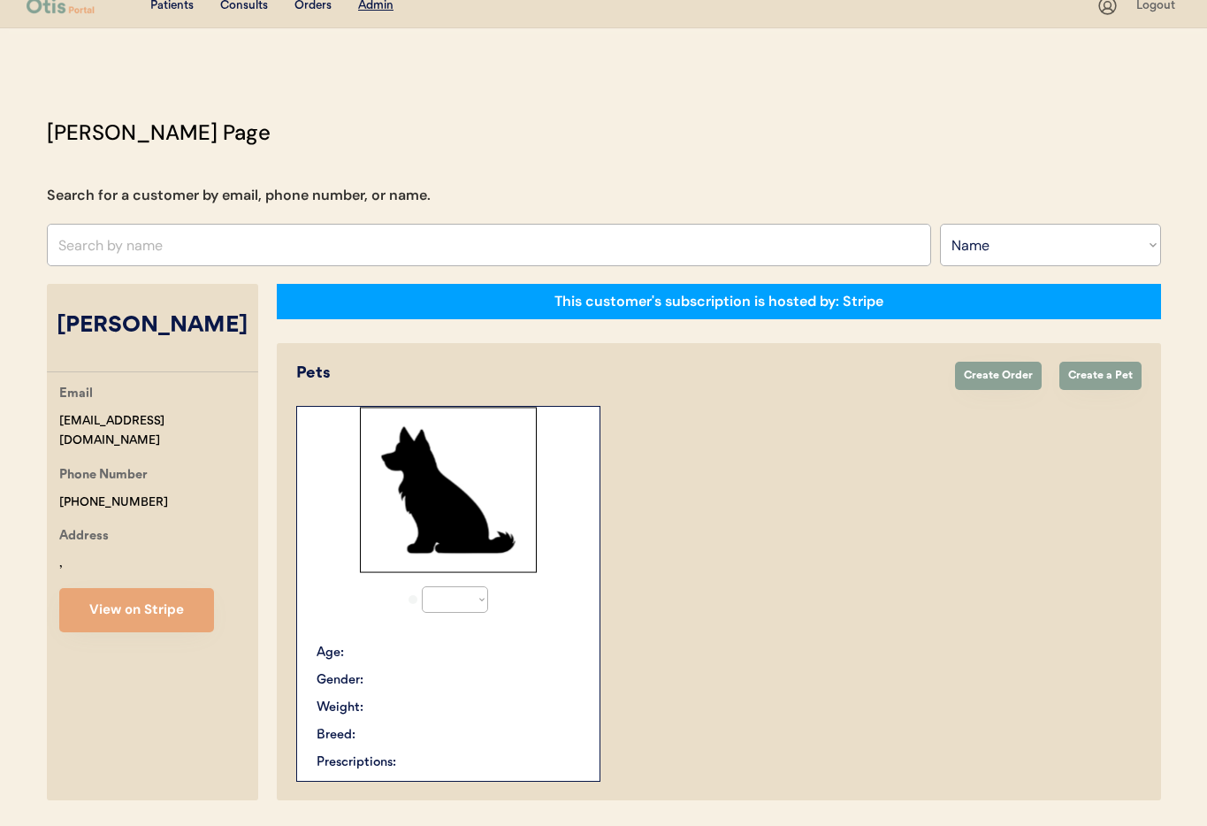
select select "true"
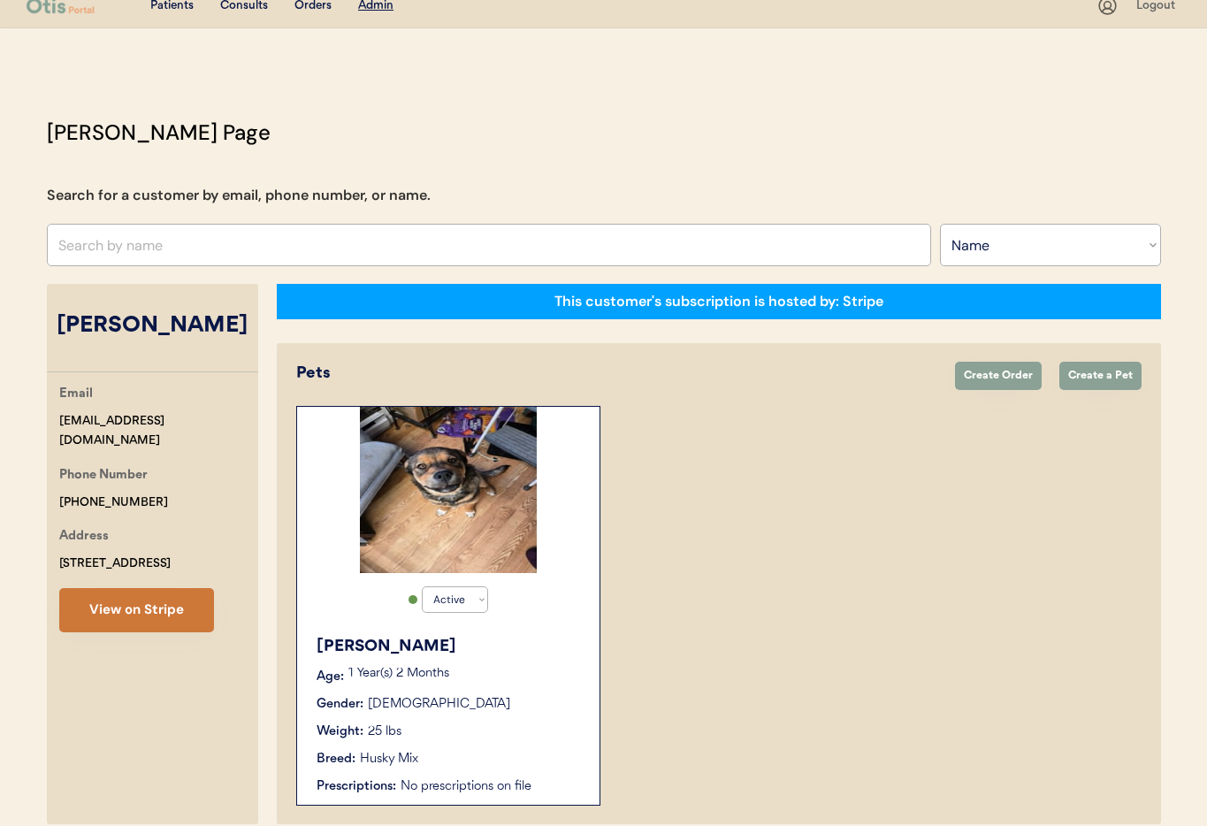
click at [161, 632] on button "View on Stripe" at bounding box center [136, 610] width 155 height 44
drag, startPoint x: 202, startPoint y: 220, endPoint x: 198, endPoint y: 237, distance: 17.4
click at [202, 220] on div "Otis Admin Page Search for a customer by email, phone number, or name. Search B…" at bounding box center [603, 475] width 1149 height 716
click at [192, 245] on input "text" at bounding box center [489, 245] width 884 height 42
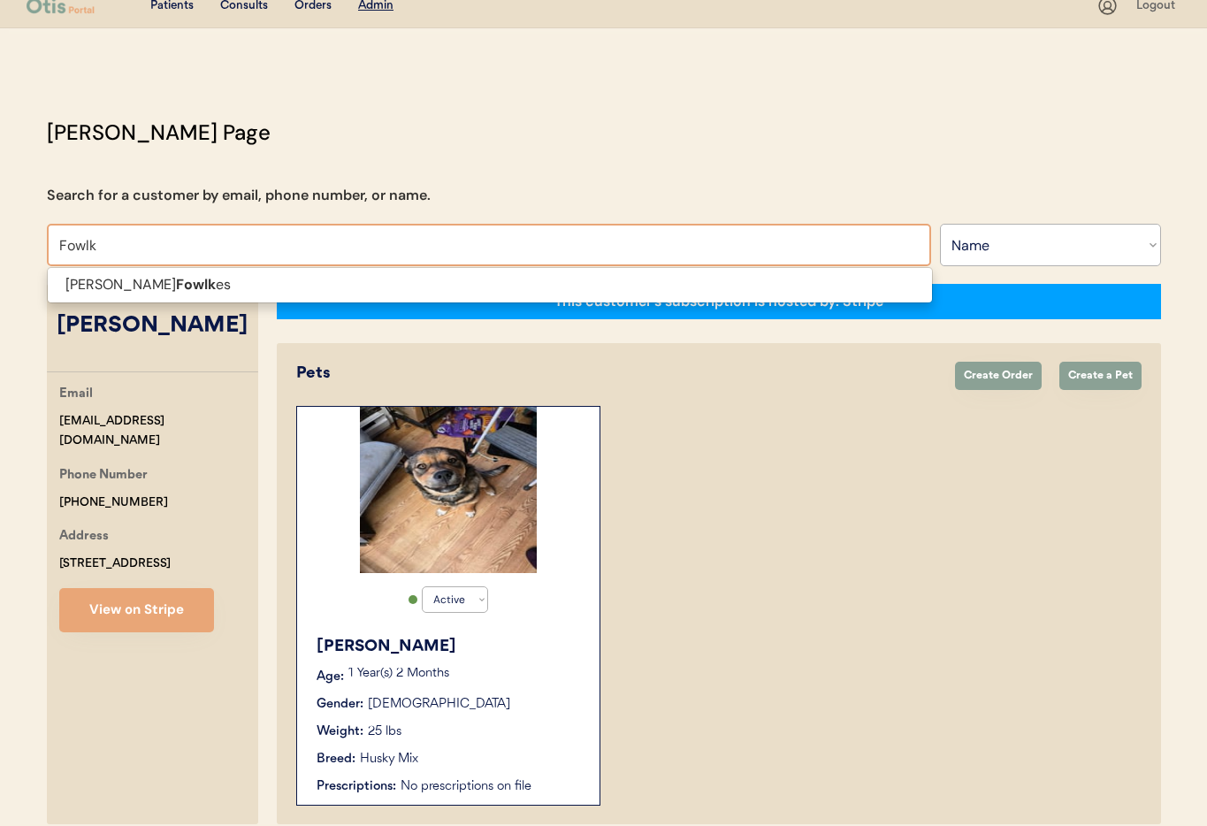
scroll to position [11, 0]
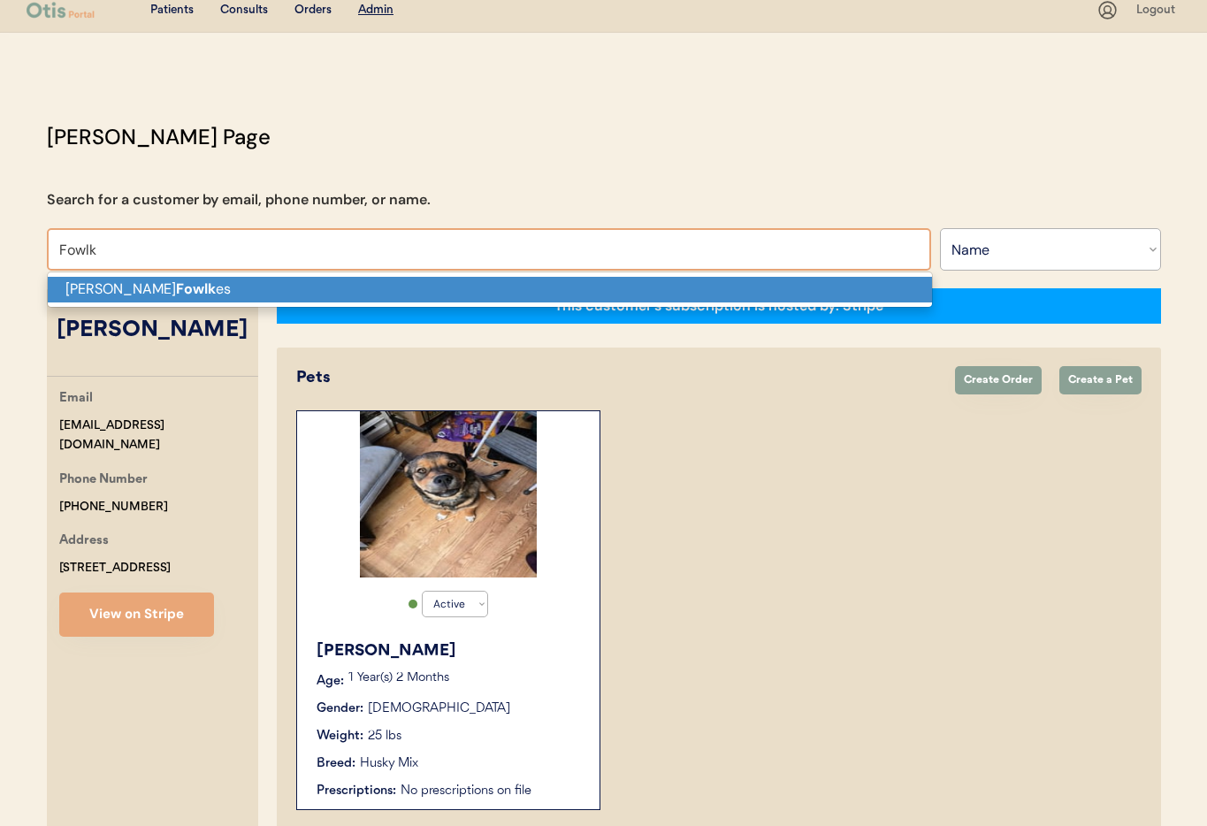
click at [186, 290] on p "Jessica Fowlk es" at bounding box center [490, 290] width 884 height 26
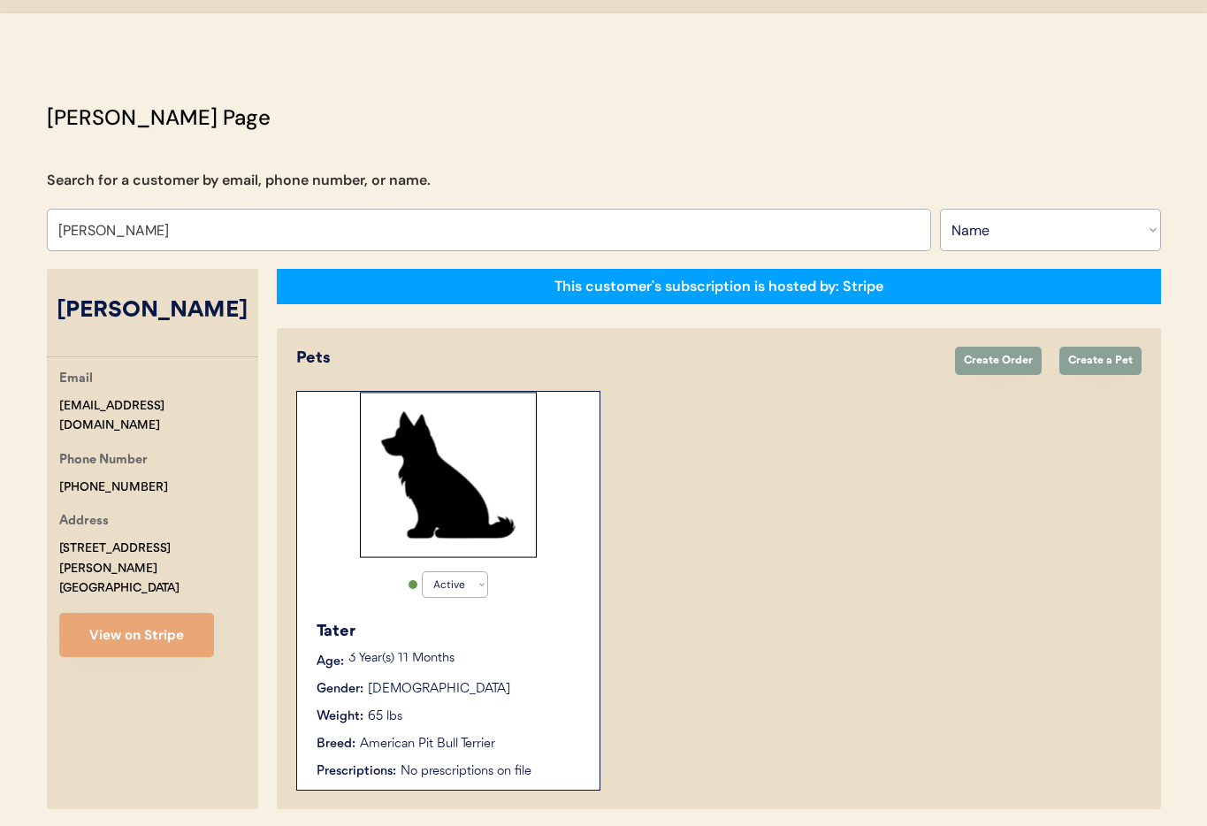
scroll to position [96, 0]
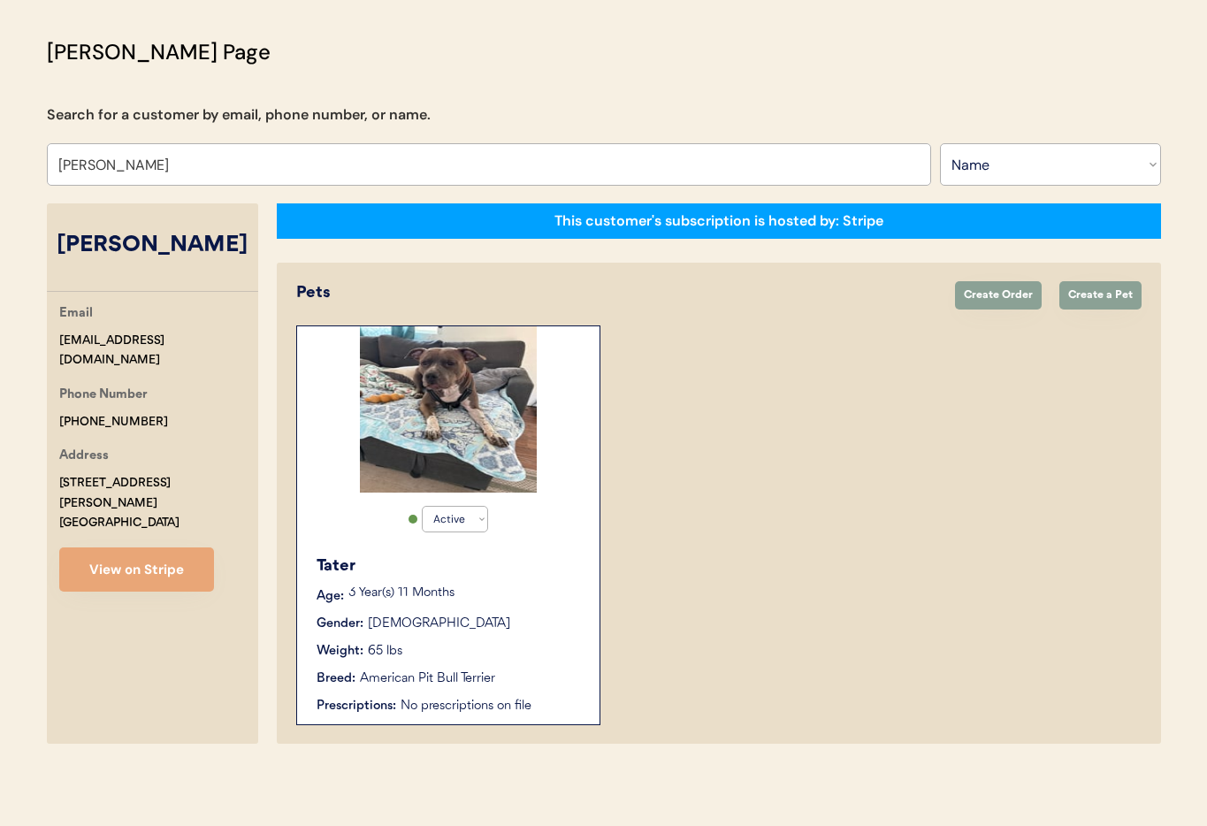
type input "Jessica Fowlkes"
click at [516, 560] on div "Tater" at bounding box center [448, 566] width 265 height 24
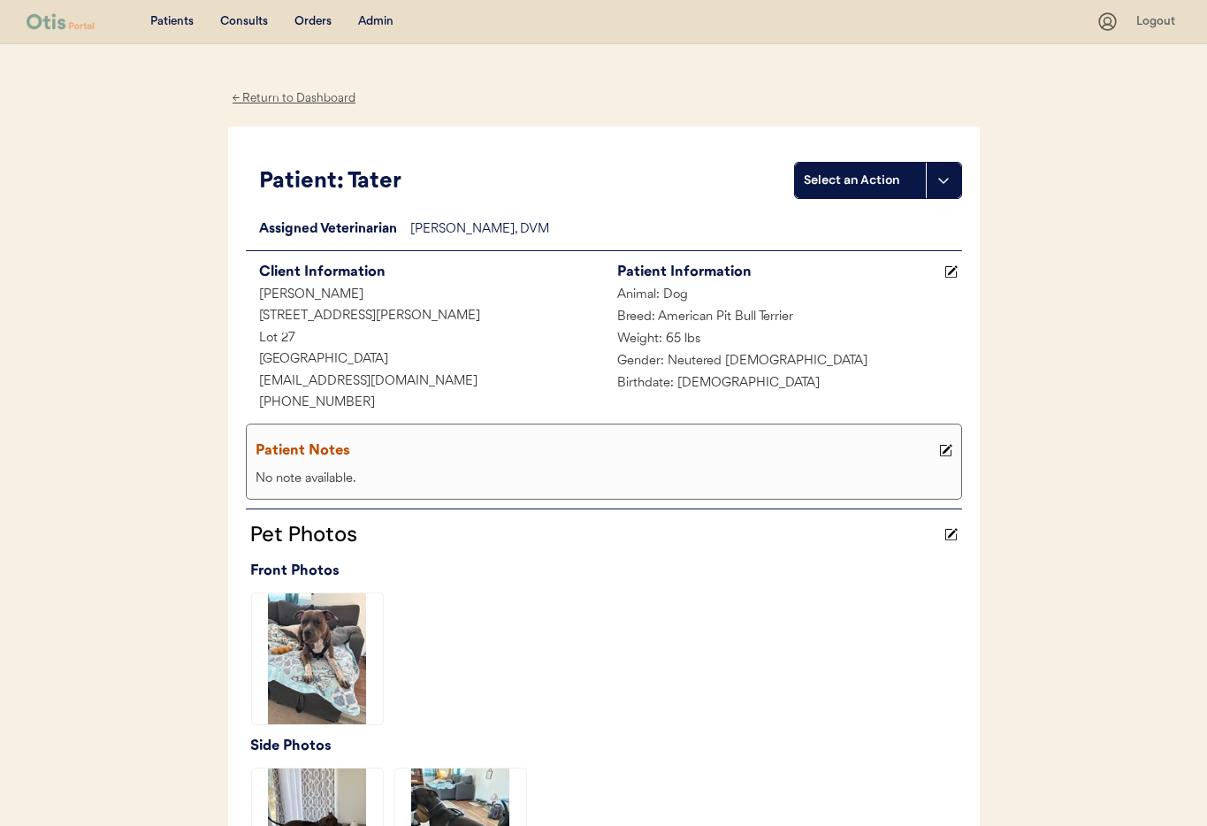
click at [293, 97] on div "← Return to Dashboard" at bounding box center [294, 98] width 133 height 20
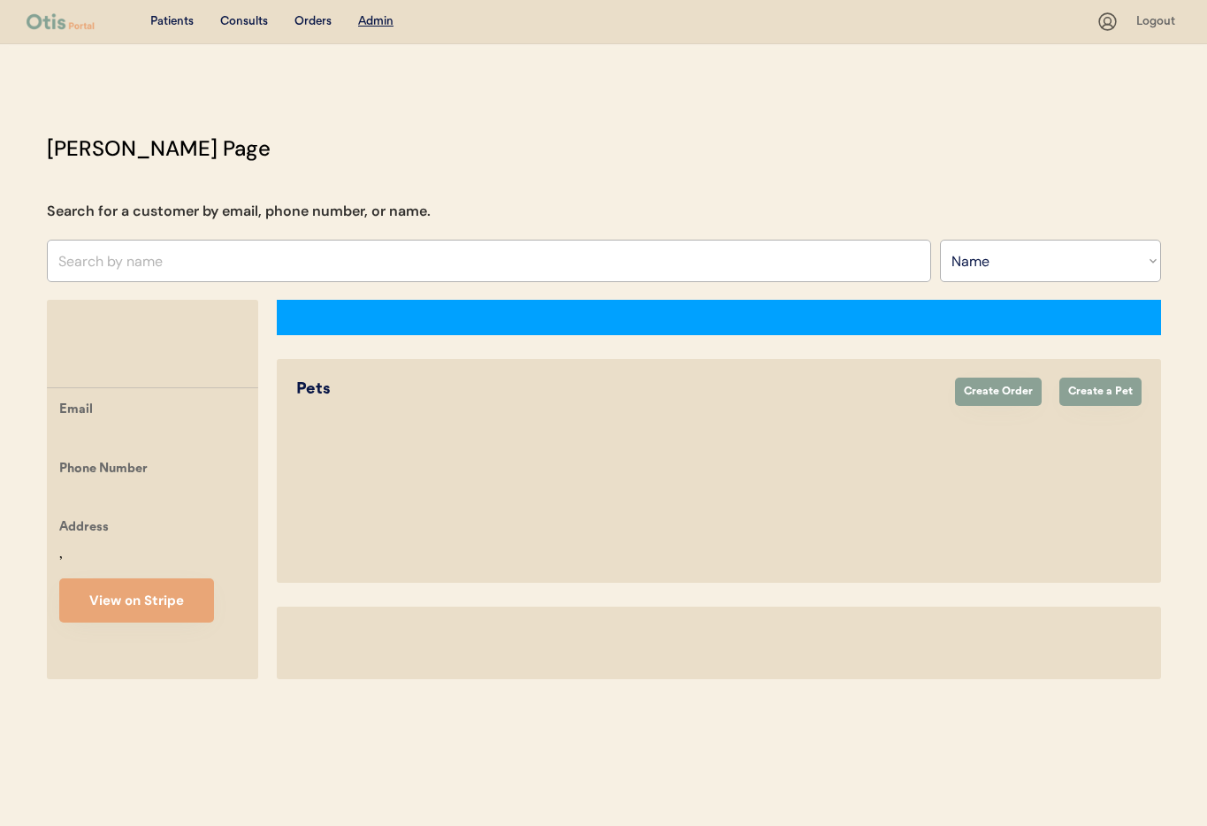
select select ""Name""
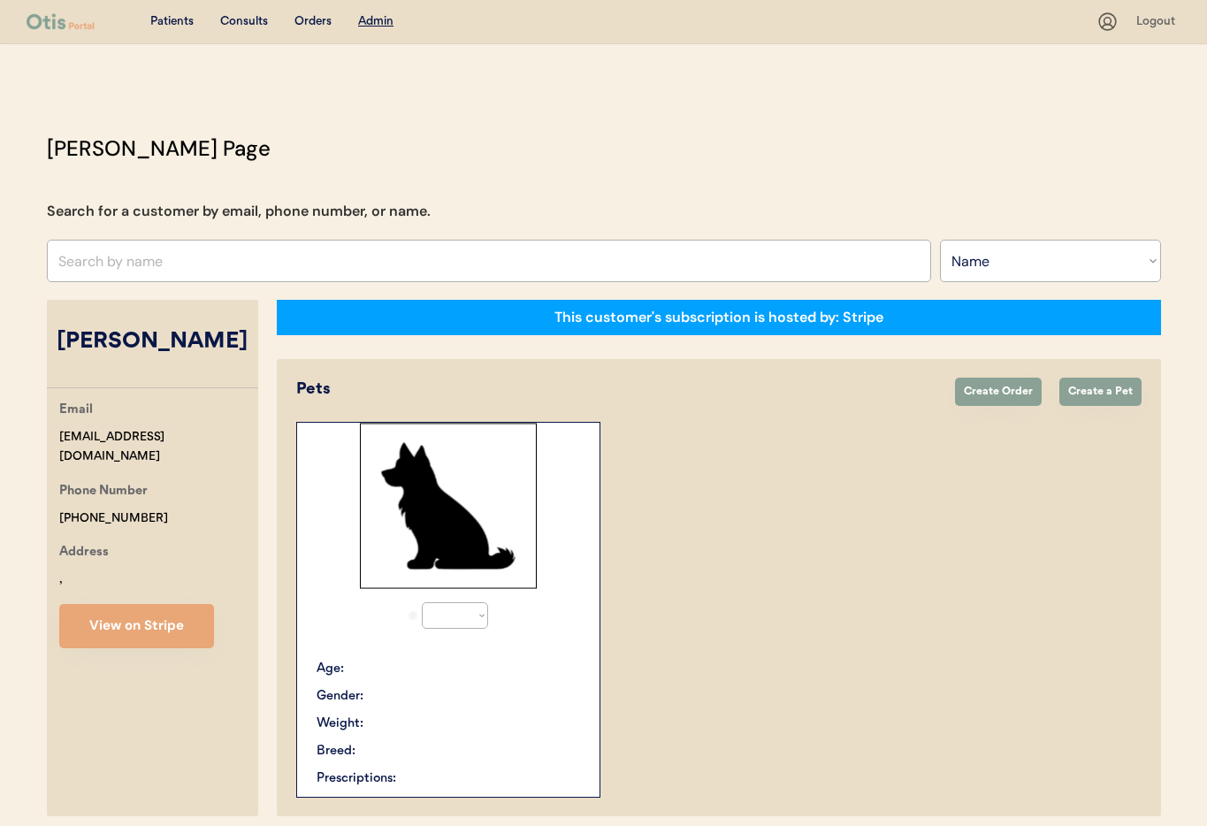
select select "true"
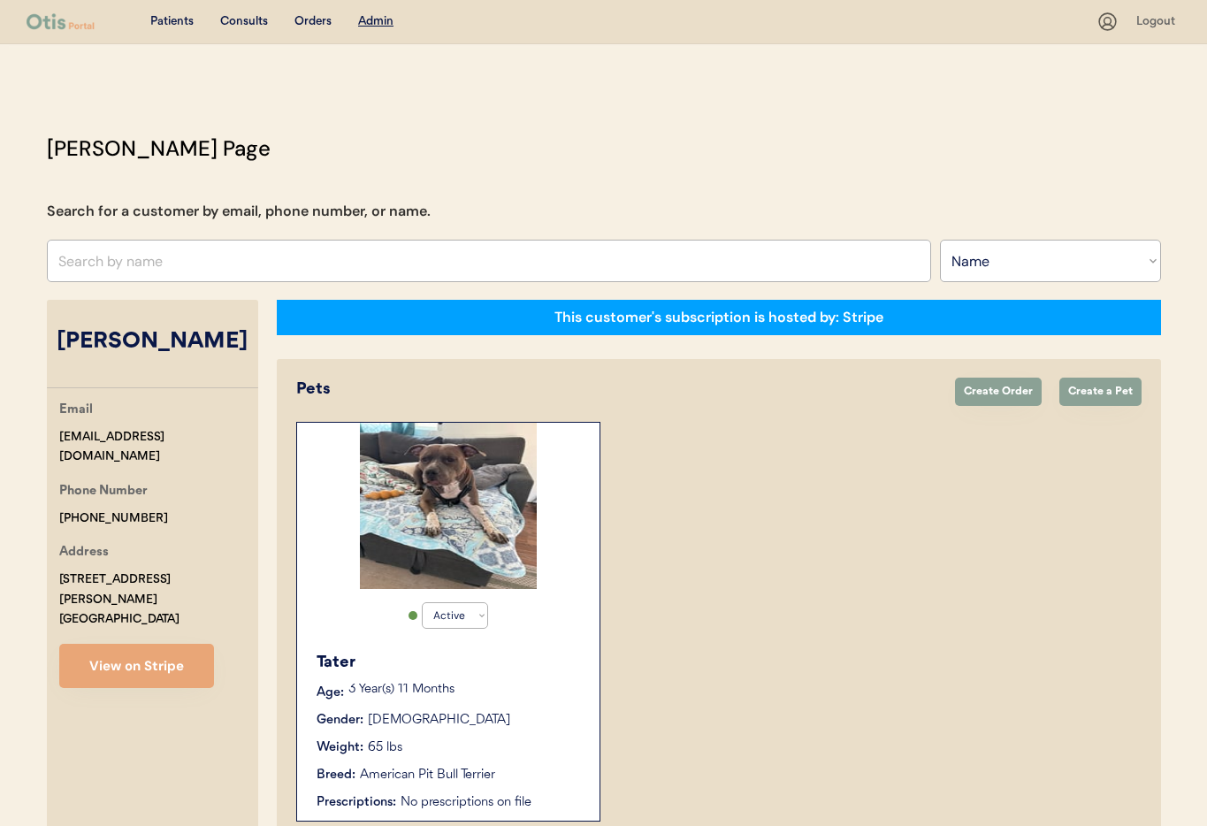
click at [126, 263] on input "text" at bounding box center [489, 261] width 884 height 42
type input "Wendy"
type input "Wendy Elwyn"
type input "Wendy s"
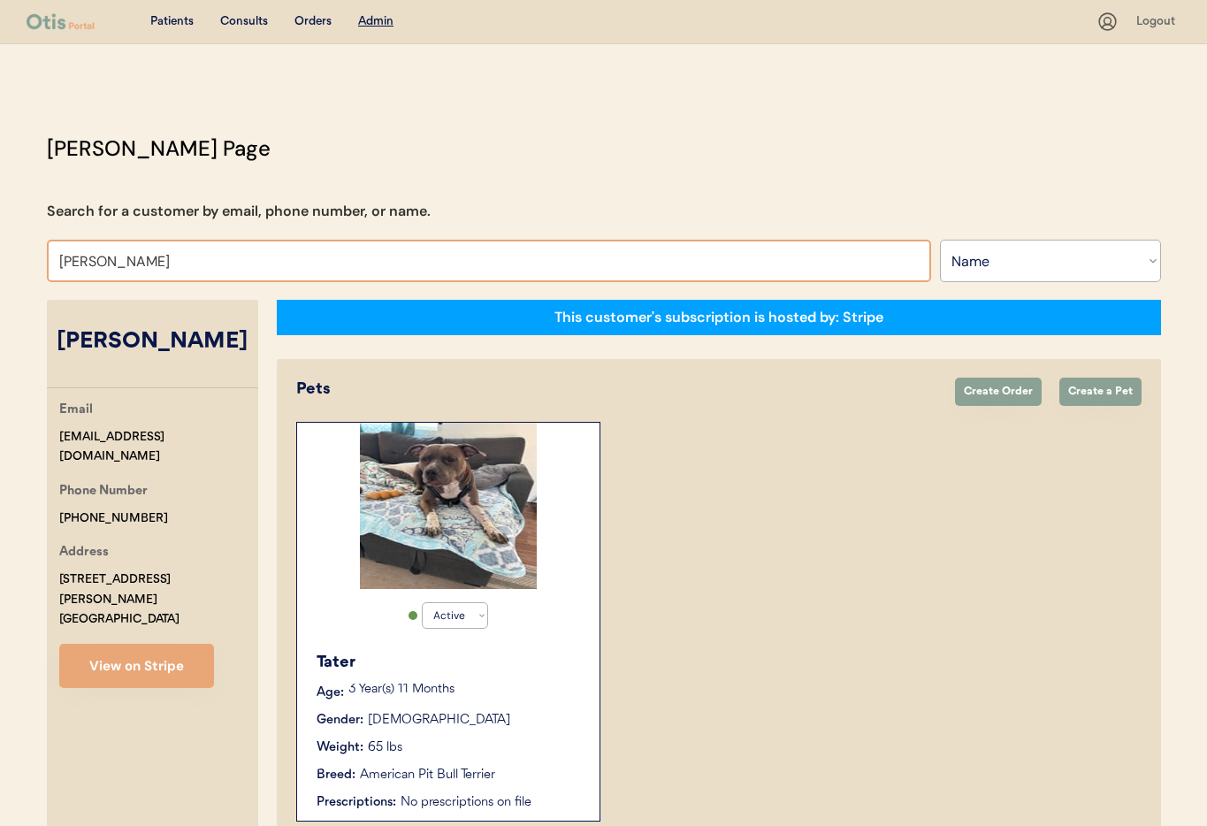
type input "Wendy silvers"
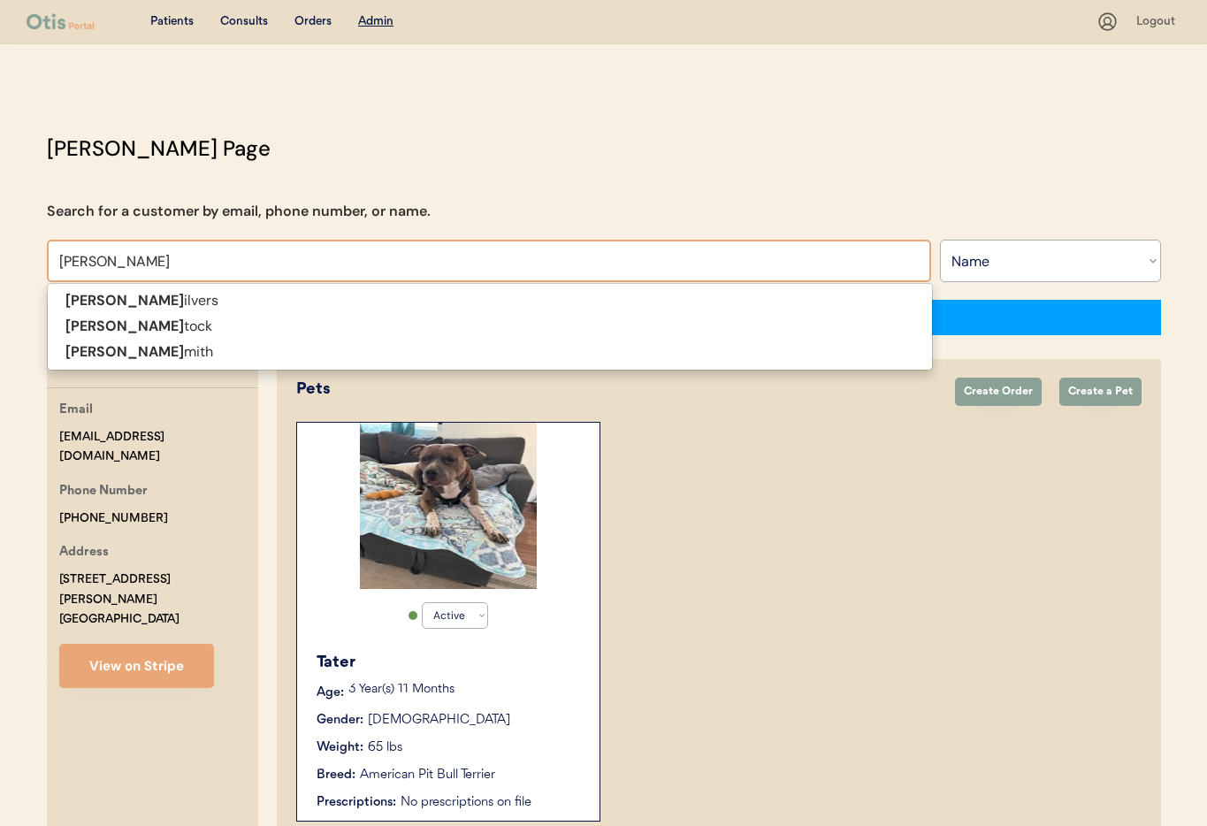
type input "Wendy sil"
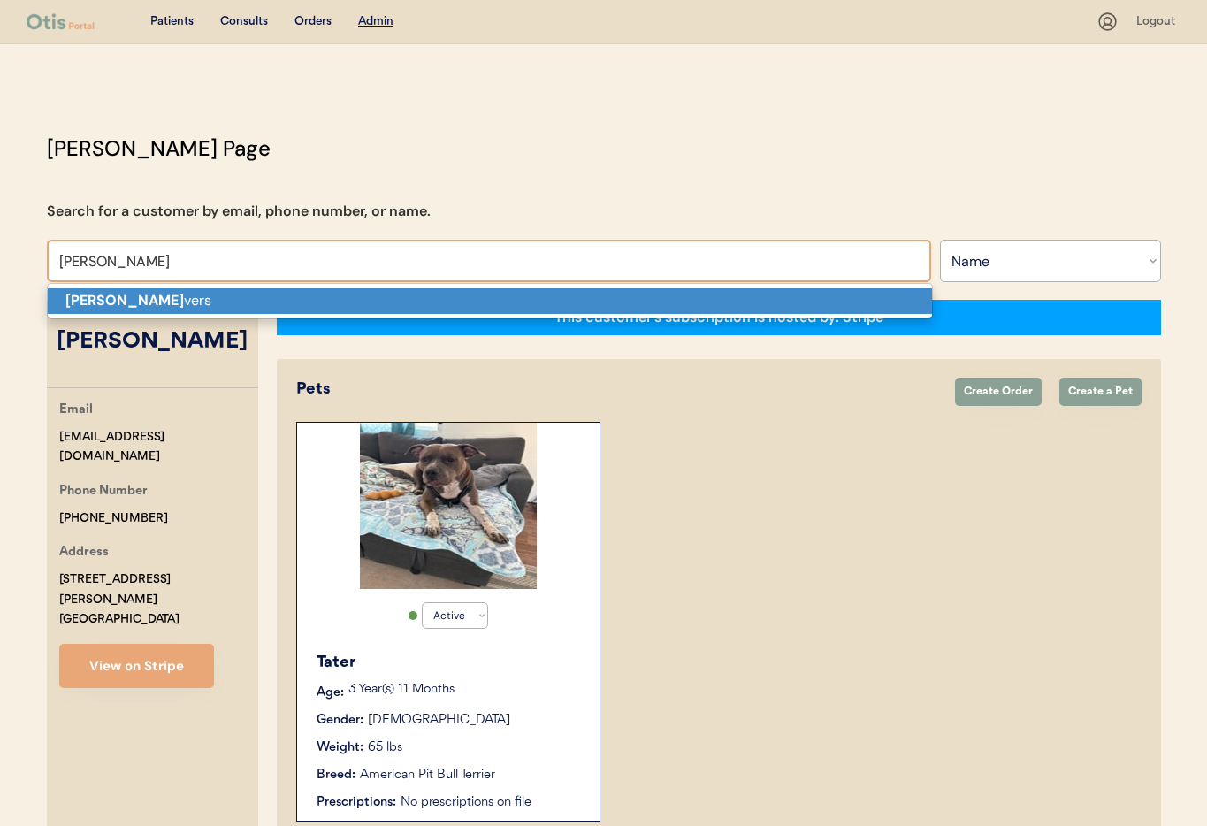
click at [132, 306] on strong "Wendy Sil" at bounding box center [124, 300] width 118 height 19
type input "[PERSON_NAME]"
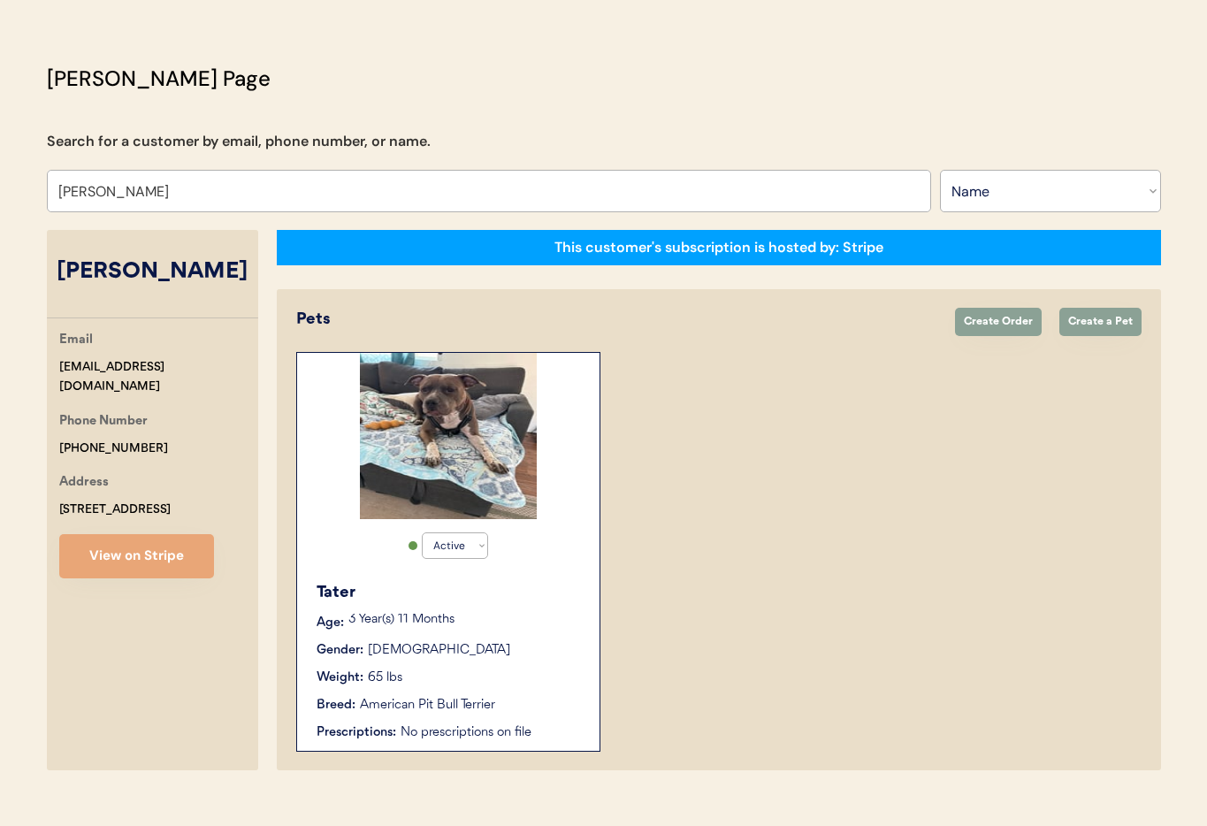
scroll to position [96, 0]
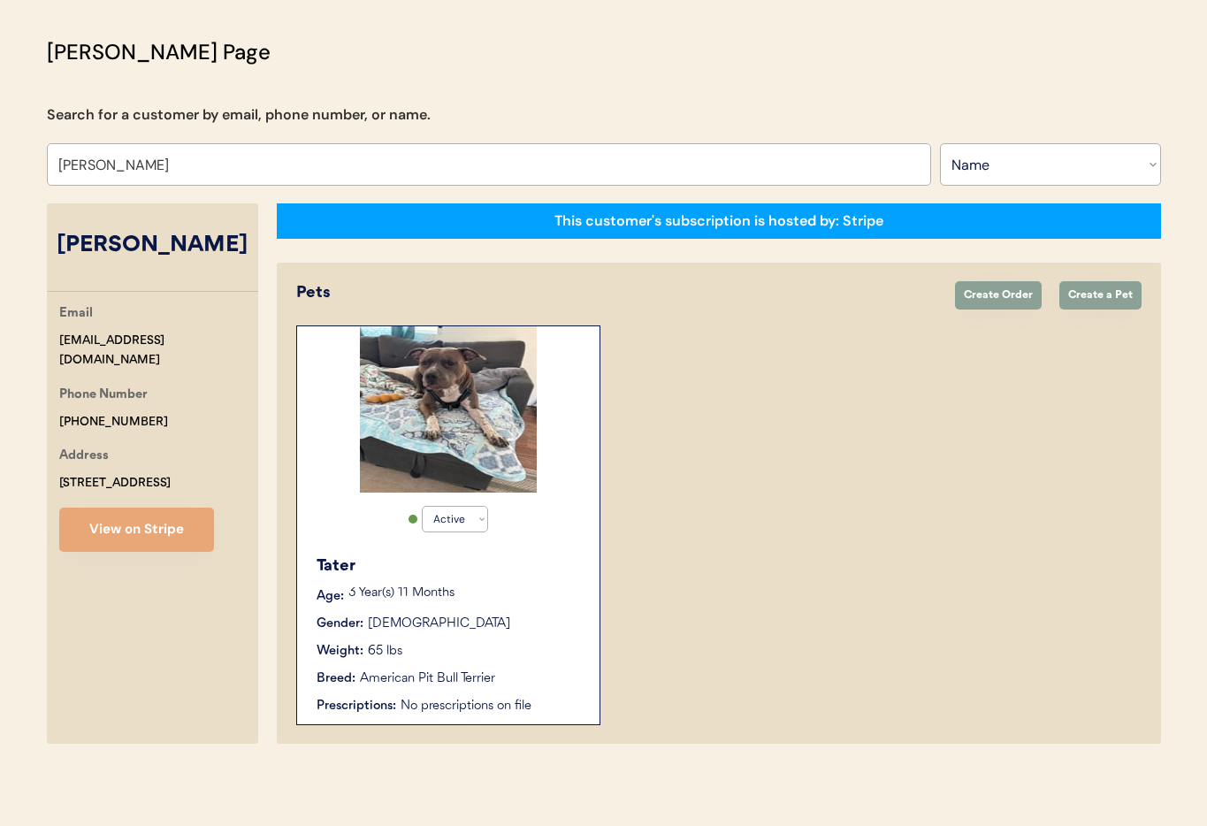
select select "true"
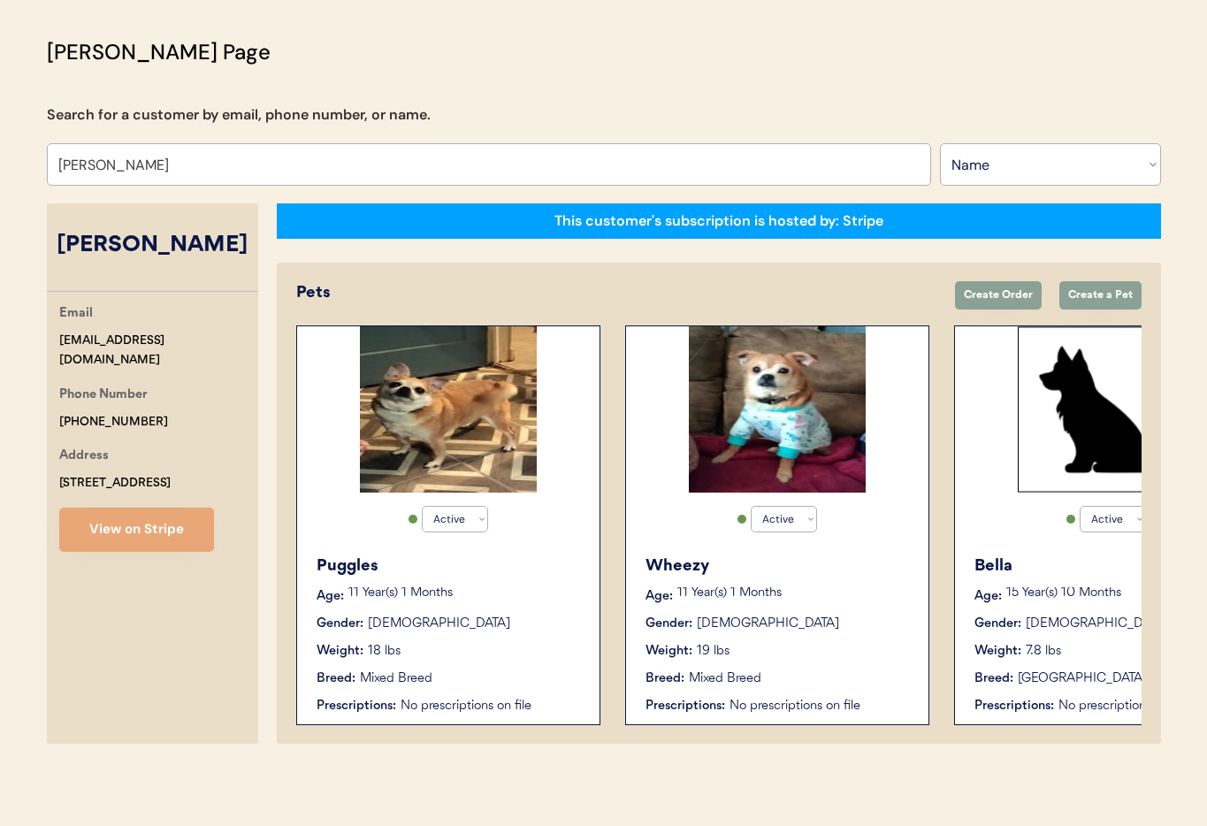
type input "[PERSON_NAME]"
click at [565, 643] on div "Weight: 18 lbs" at bounding box center [448, 651] width 265 height 19
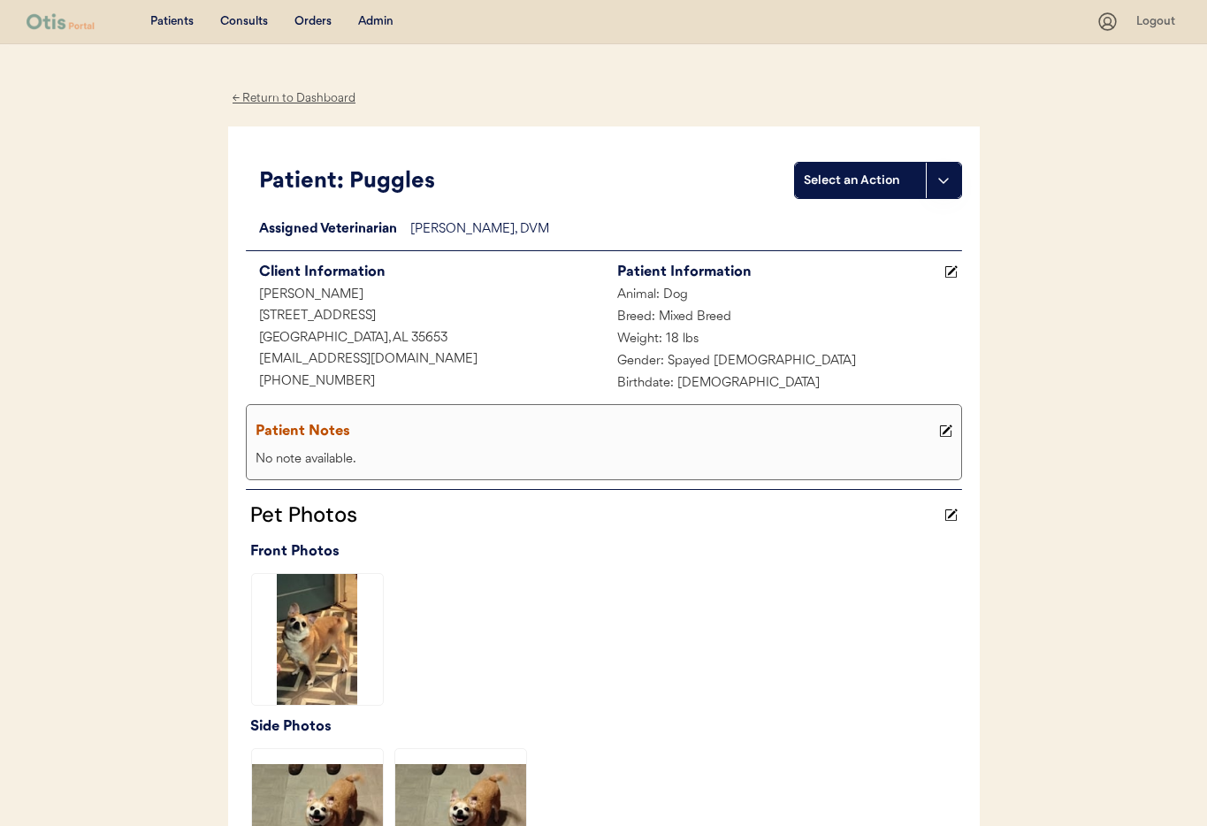
click at [310, 98] on div "← Return to Dashboard" at bounding box center [294, 98] width 133 height 20
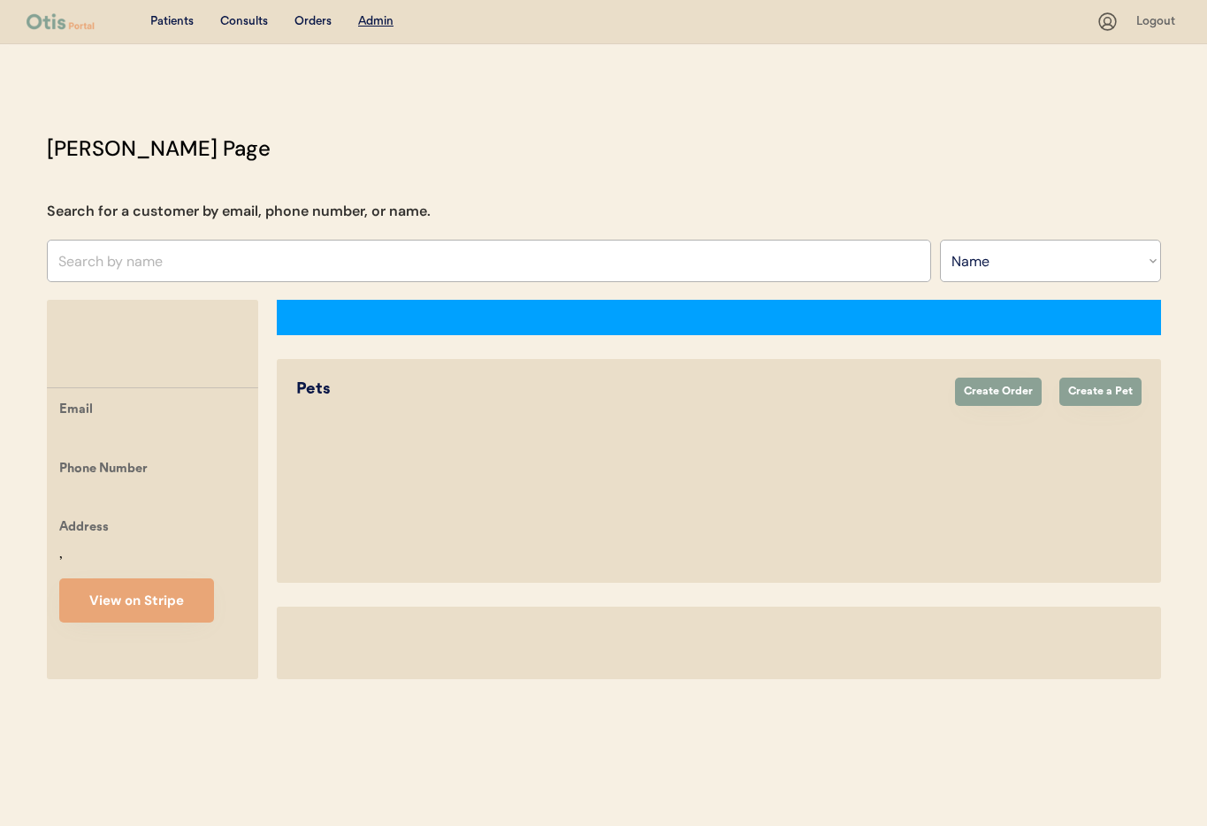
select select ""Name""
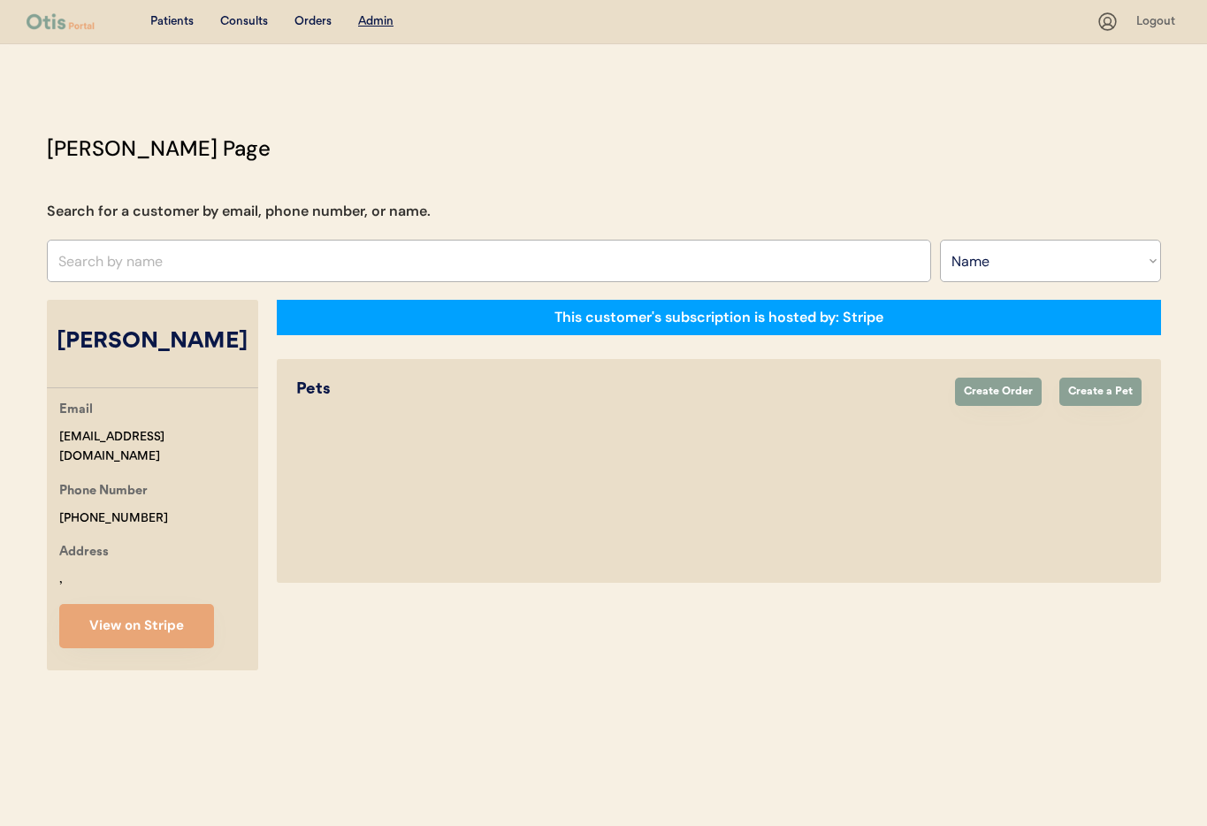
scroll to position [96, 0]
select select "true"
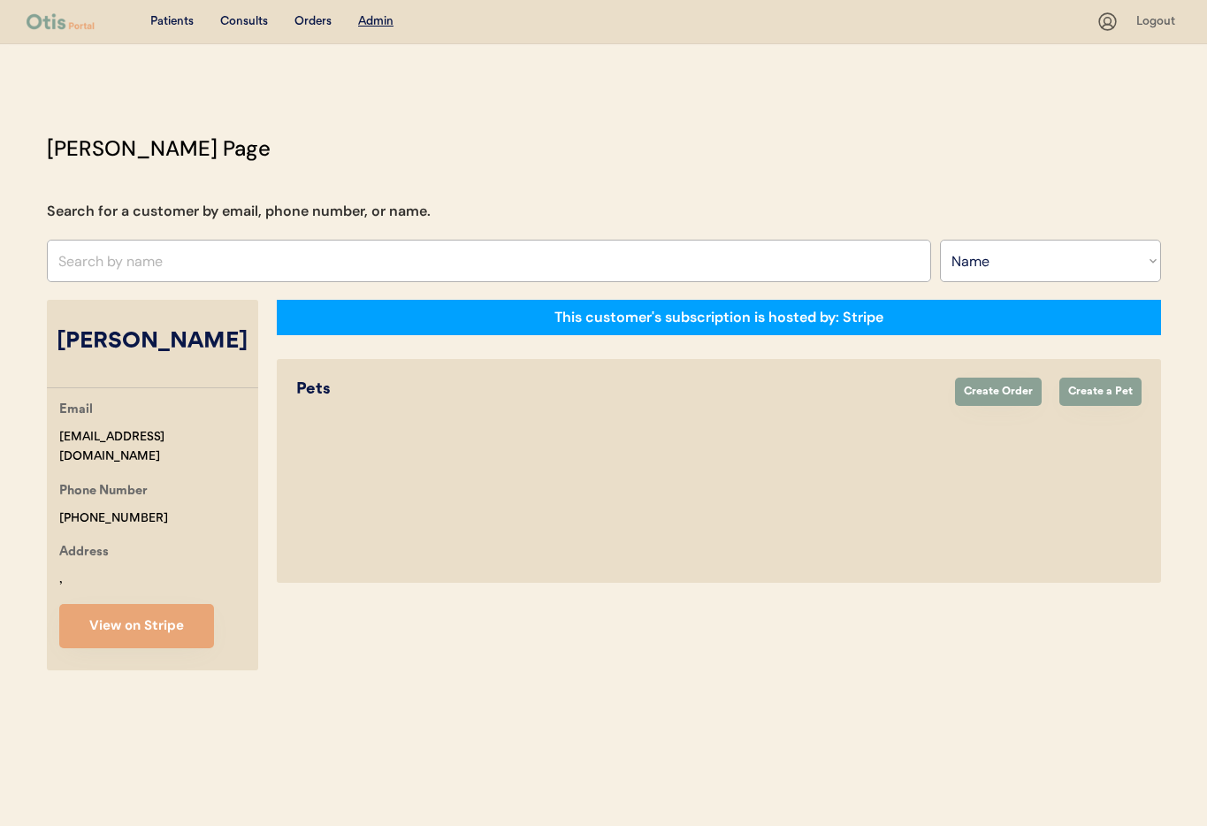
select select "true"
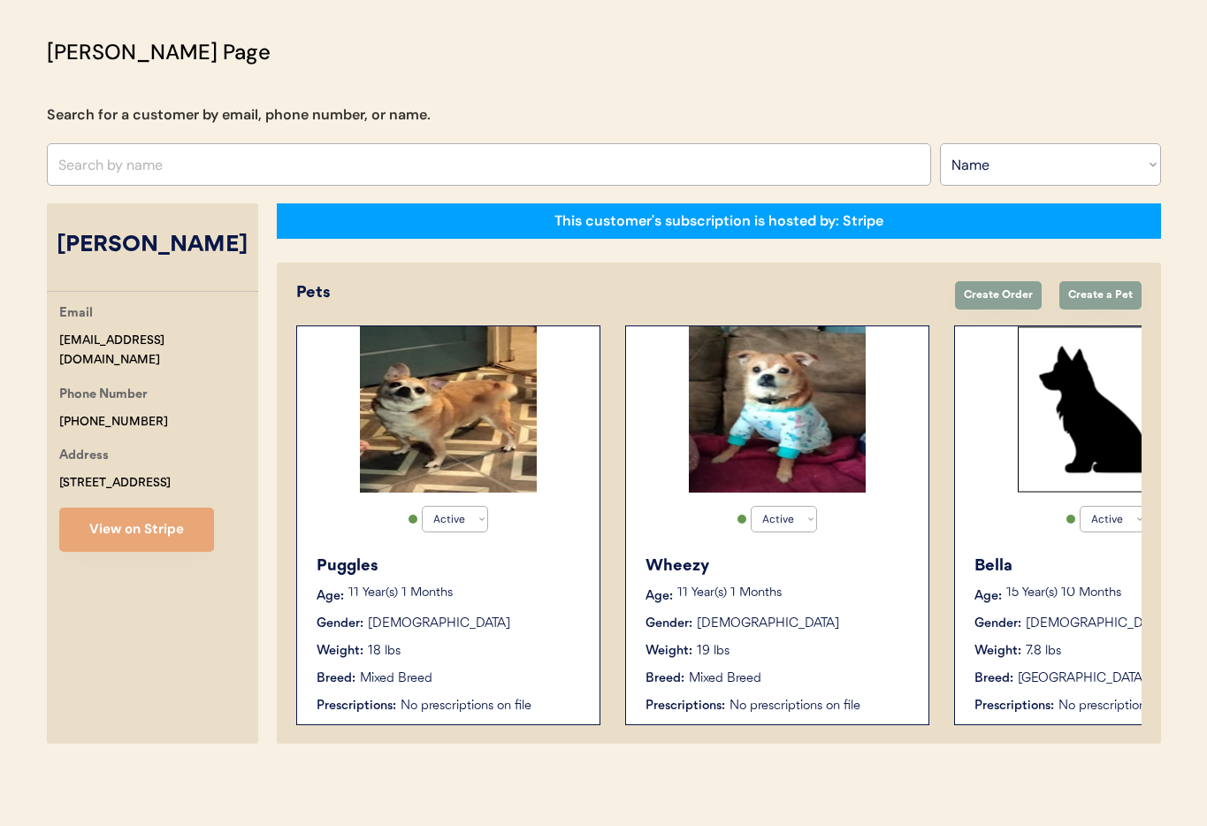
click at [796, 687] on div "Breed: Mixed Breed" at bounding box center [777, 678] width 265 height 19
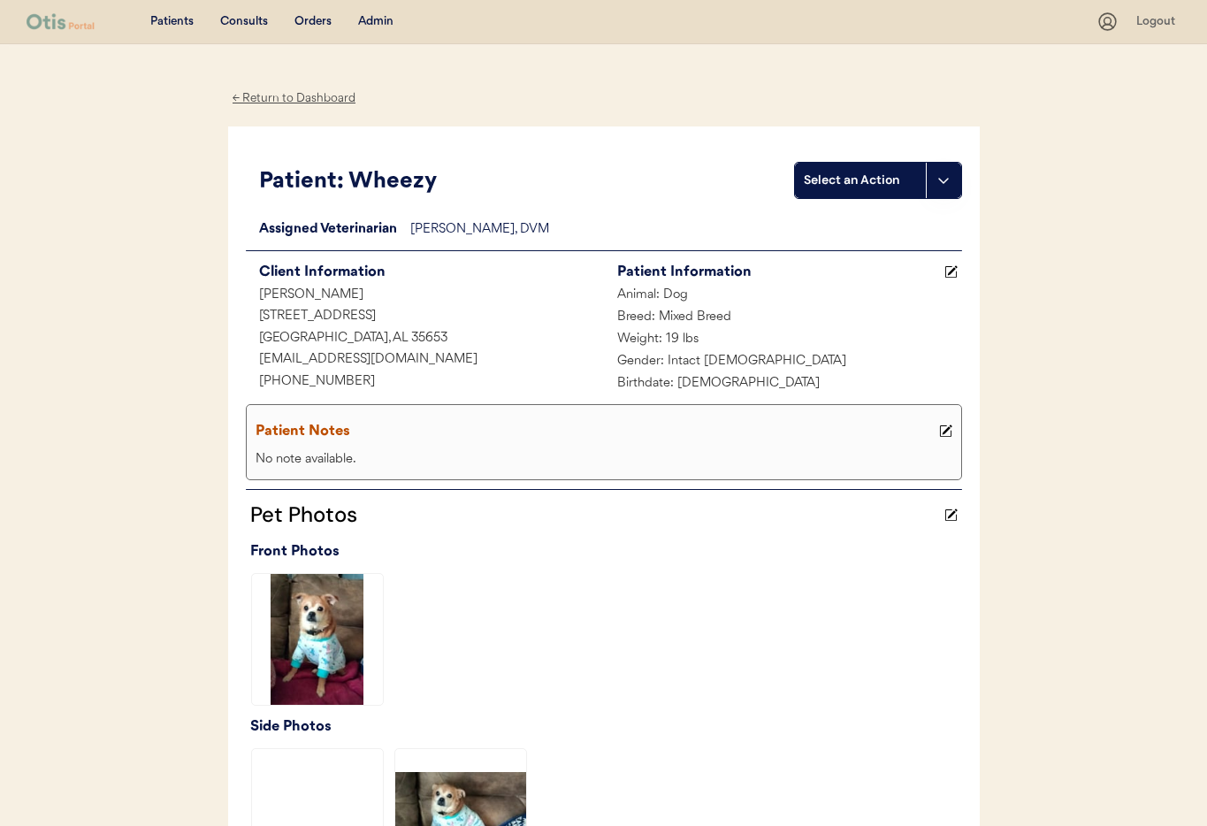
click at [279, 95] on div "← Return to Dashboard" at bounding box center [294, 98] width 133 height 20
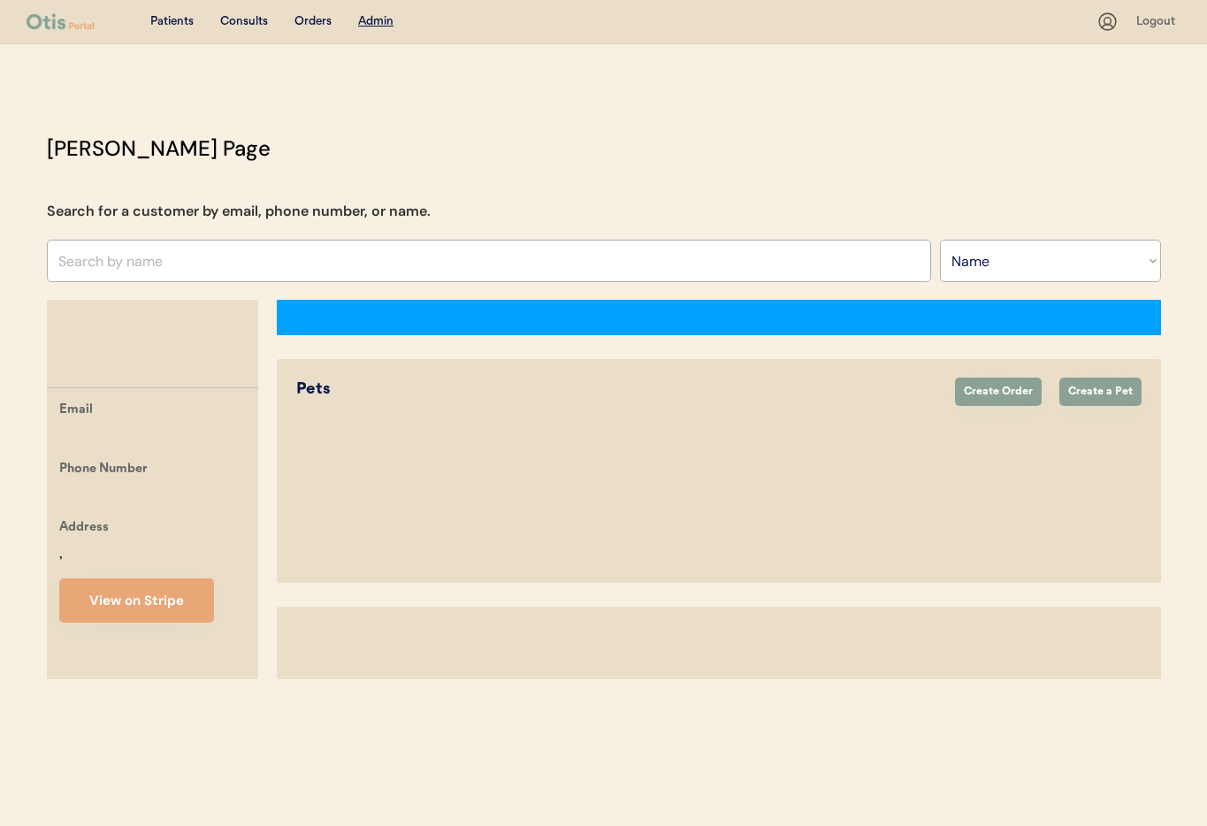
select select ""Name""
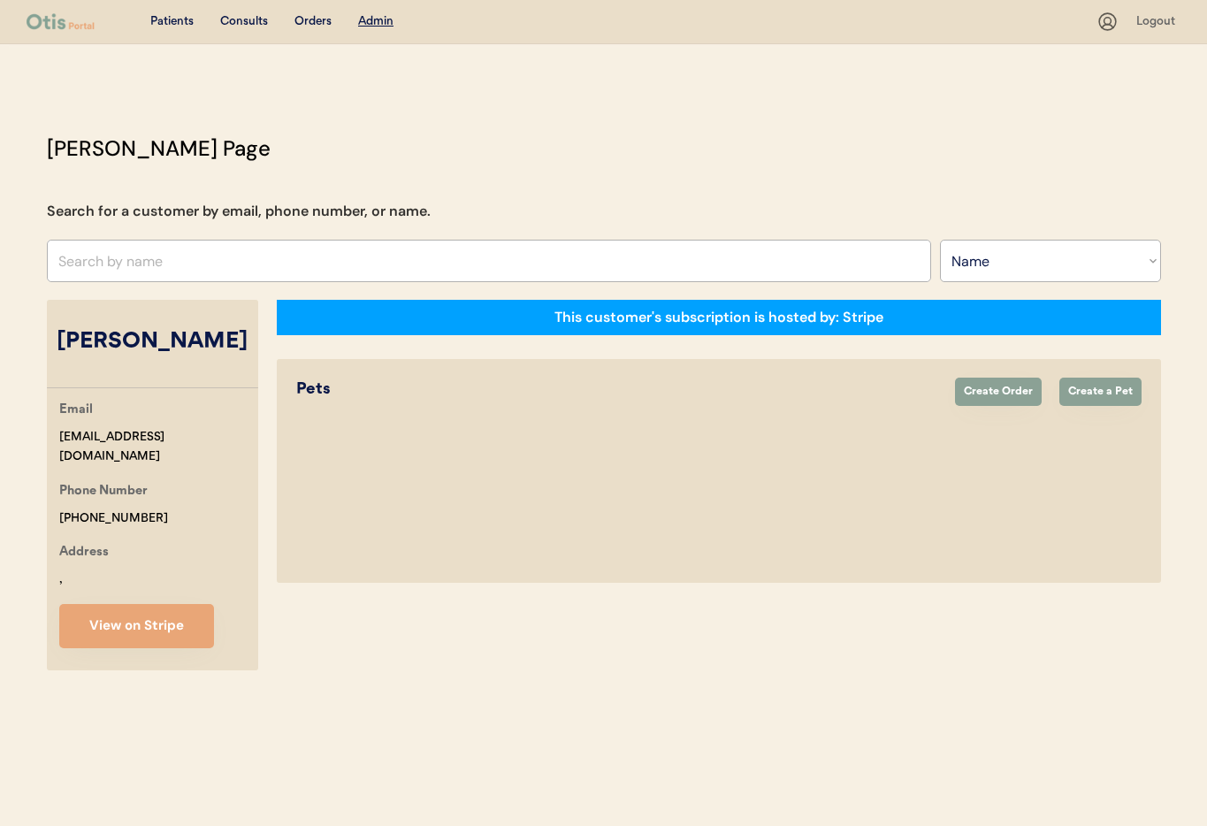
select select "true"
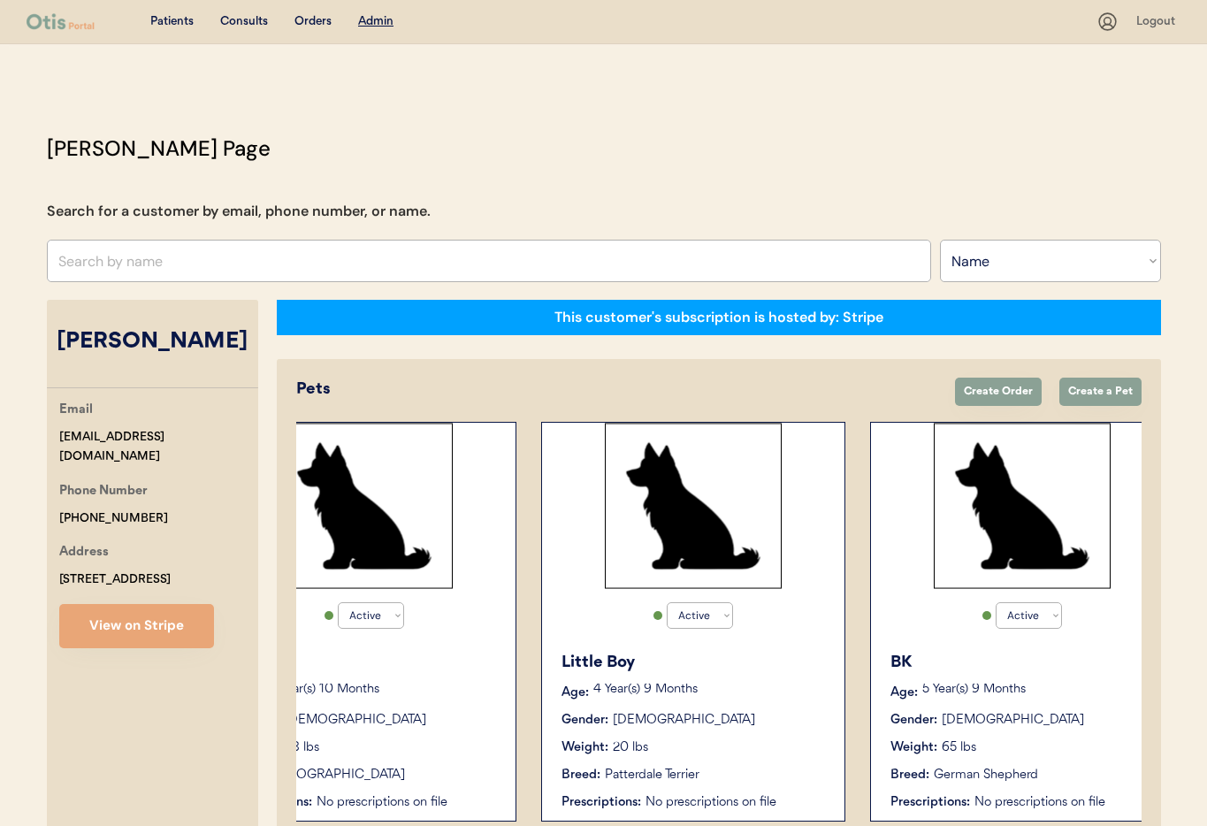
scroll to position [0, 799]
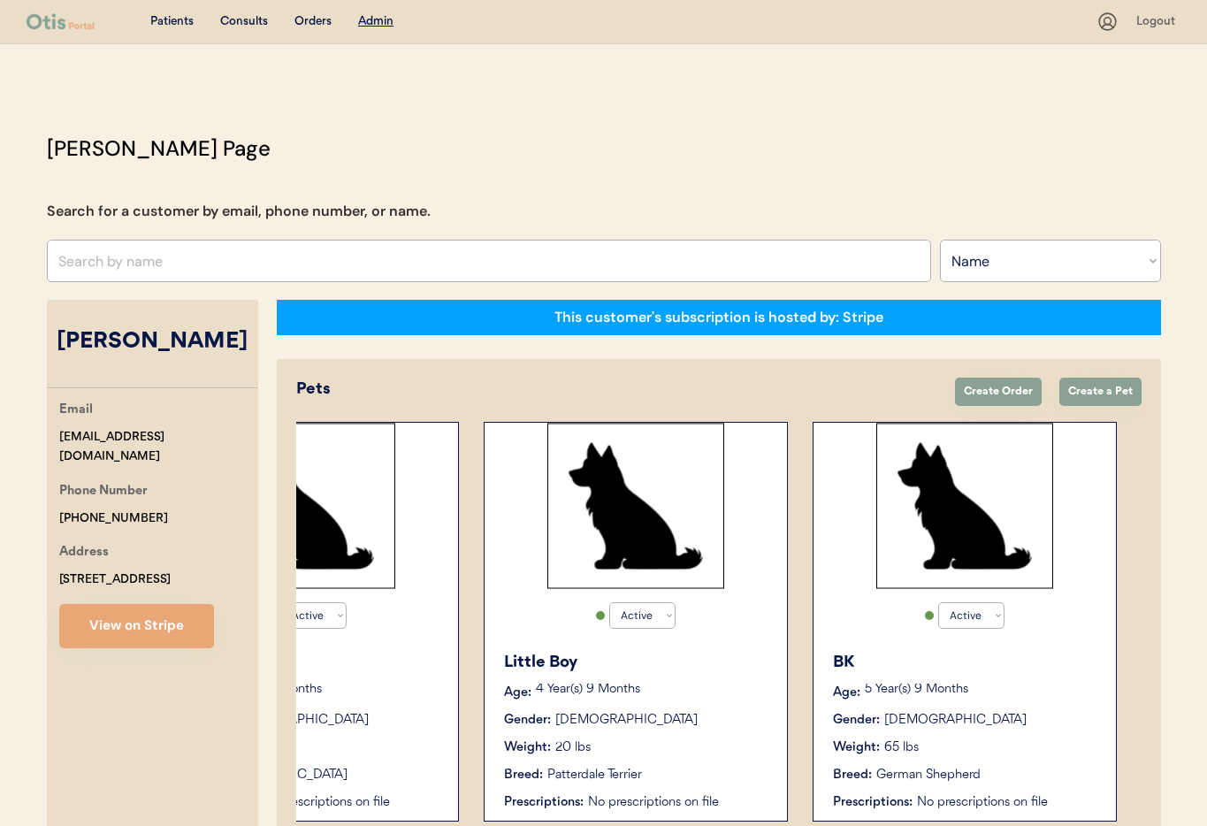
click at [671, 669] on div "Little Boy" at bounding box center [636, 663] width 265 height 24
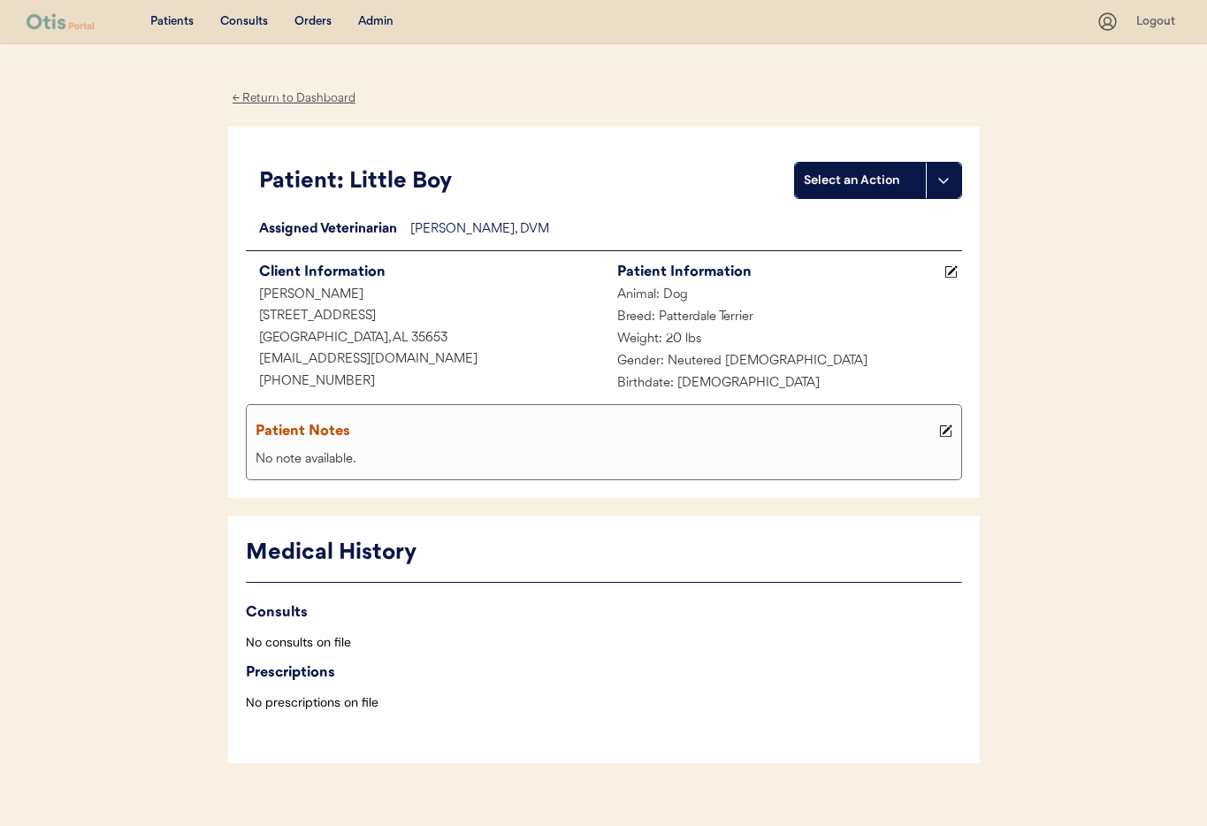
click at [269, 105] on div "← Return to Dashboard" at bounding box center [294, 98] width 133 height 20
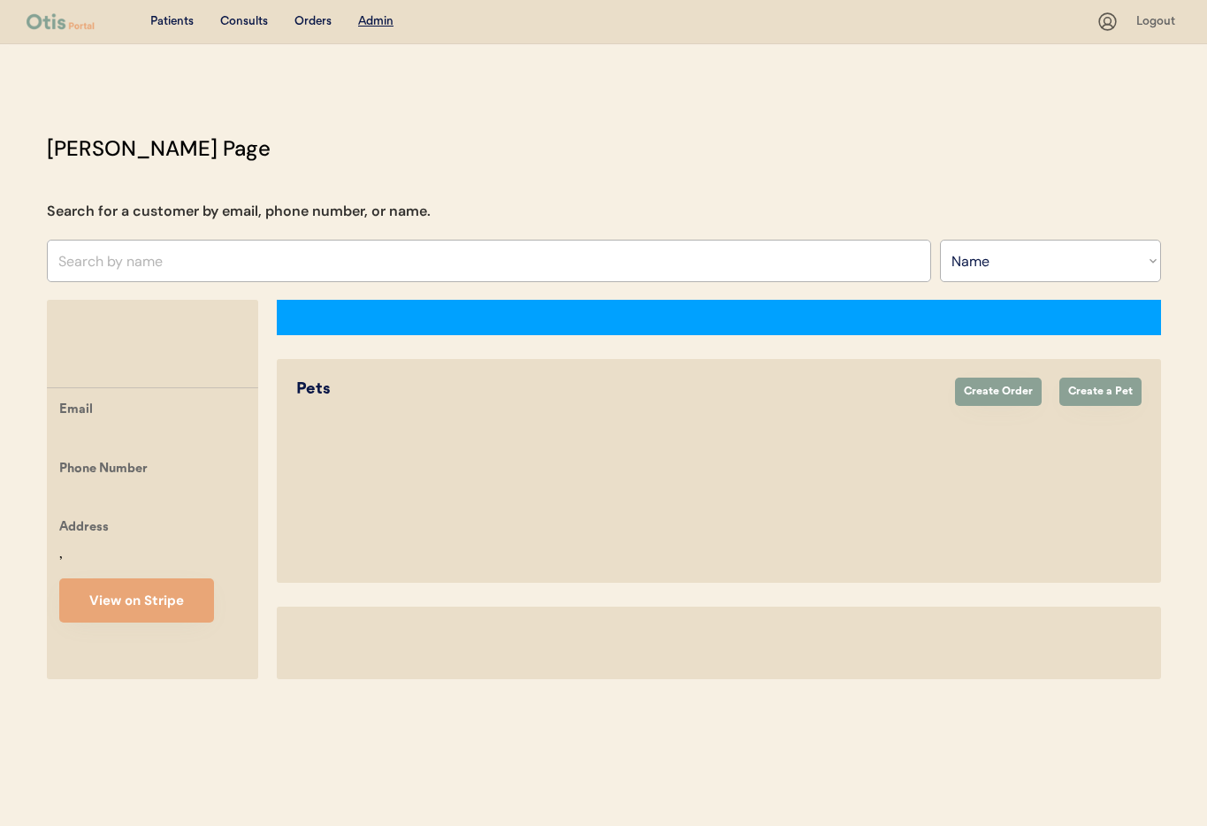
select select ""Name""
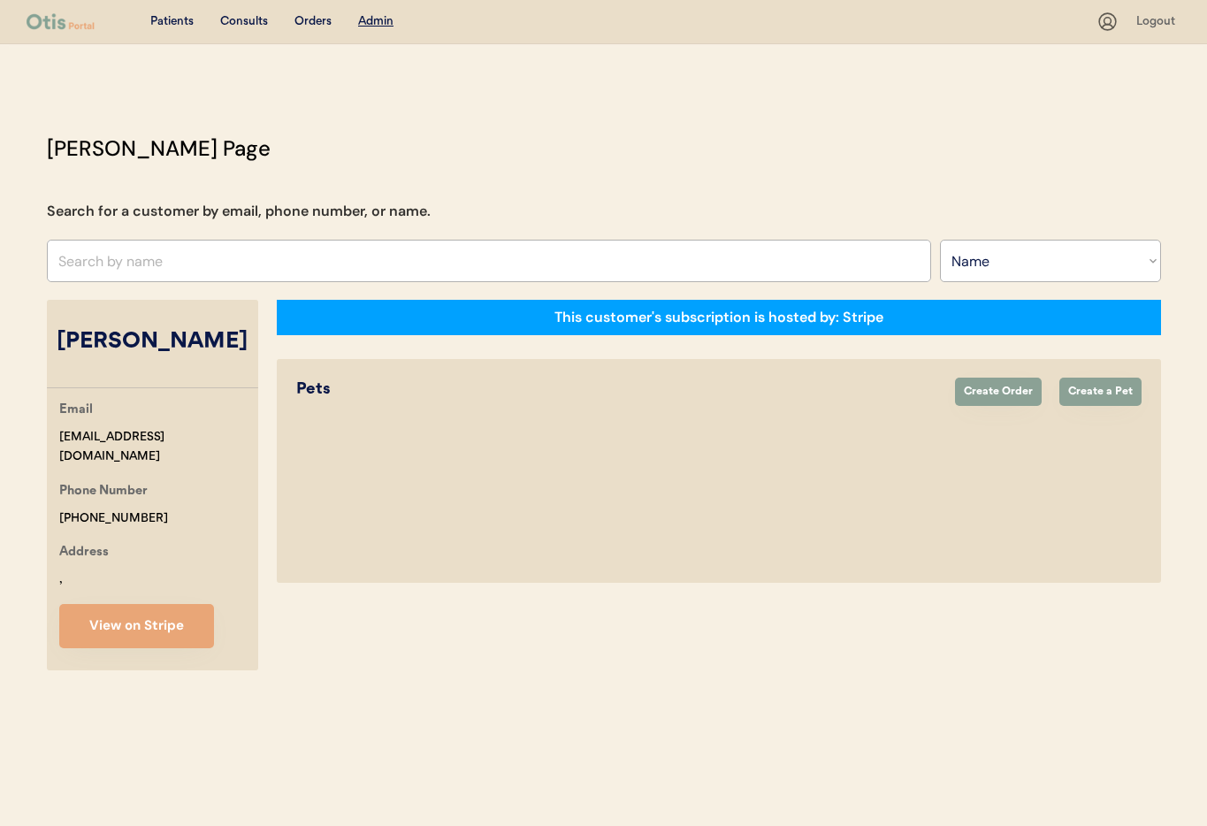
select select "true"
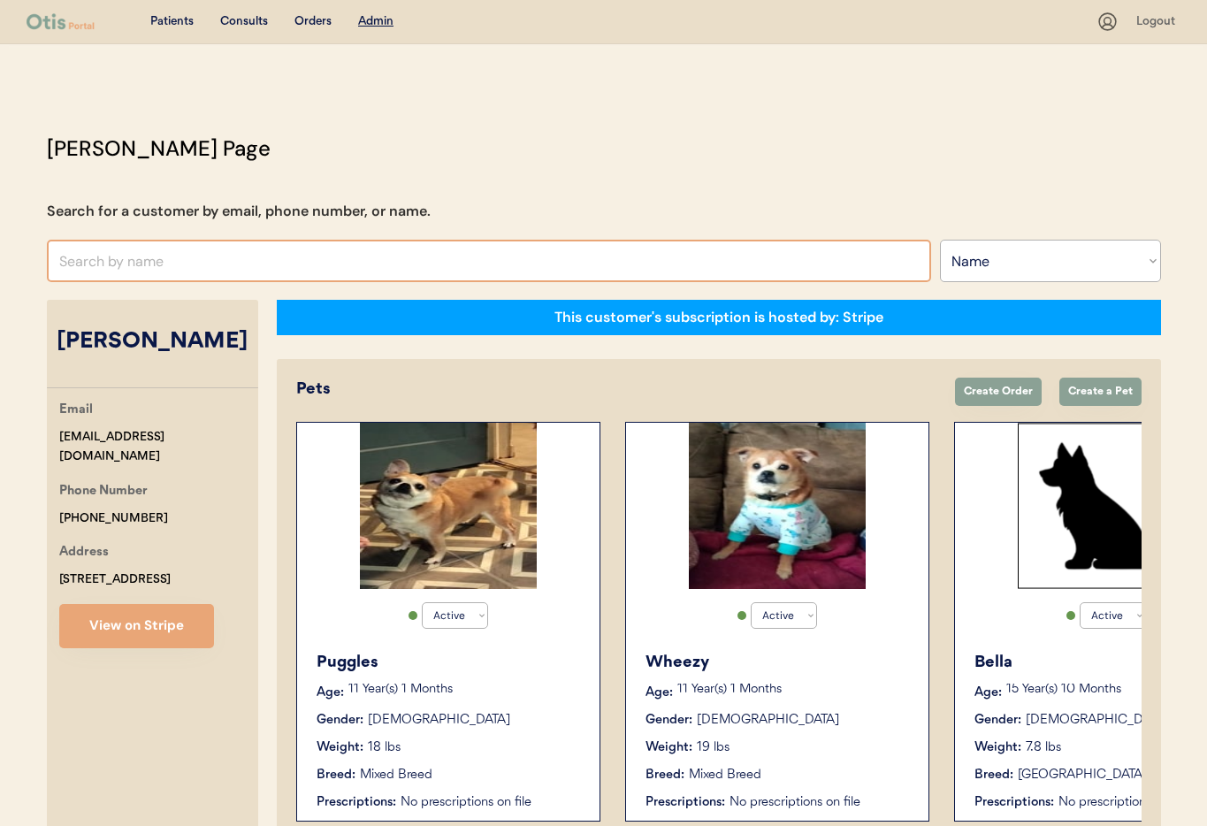
click at [171, 260] on input "text" at bounding box center [489, 261] width 884 height 42
type input "Misty"
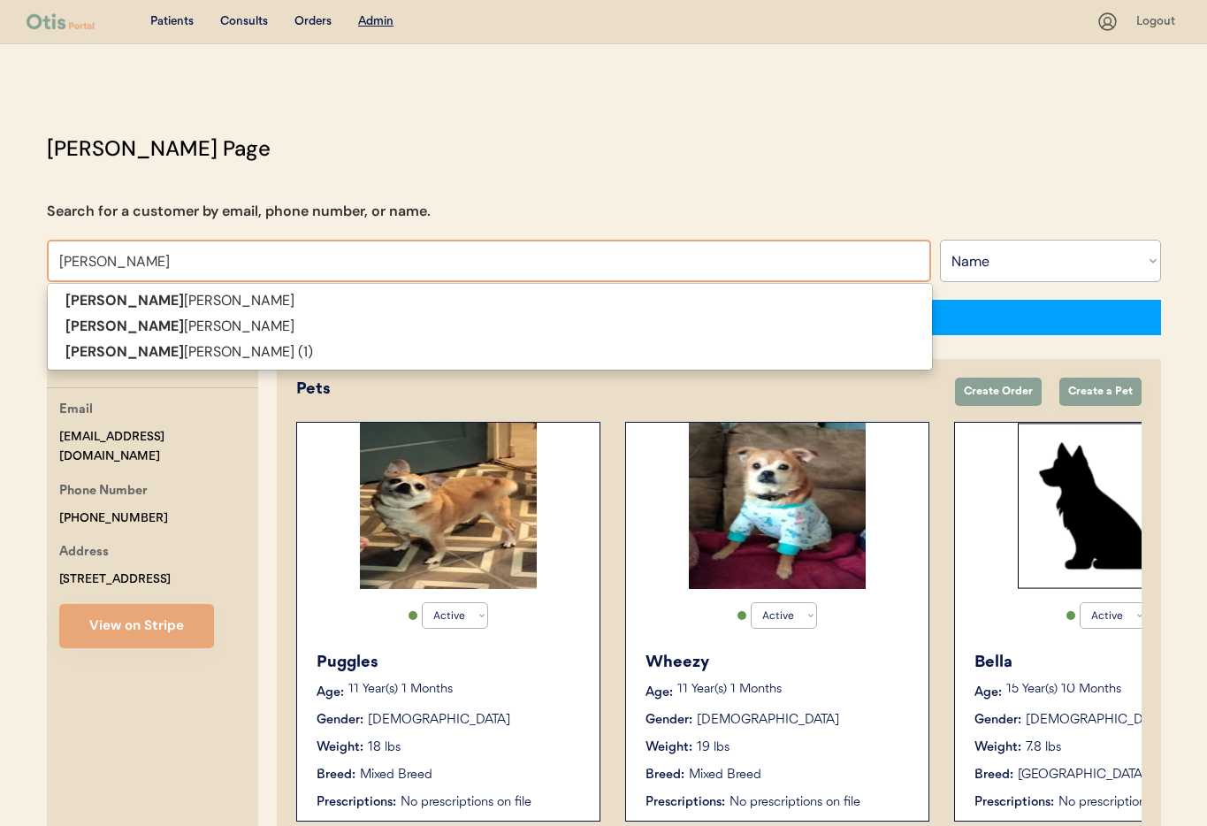
type input "Misty Miller"
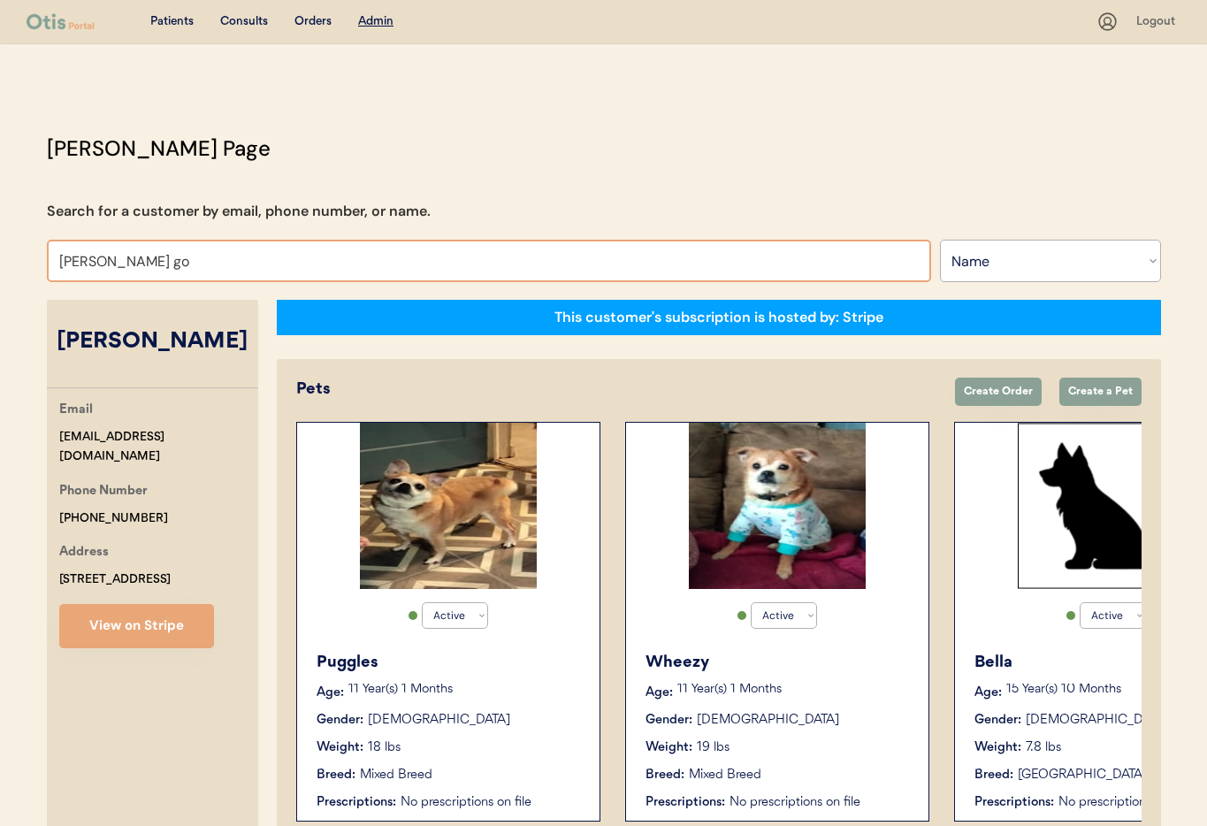
type input "Misty g"
type input "Misty gibson"
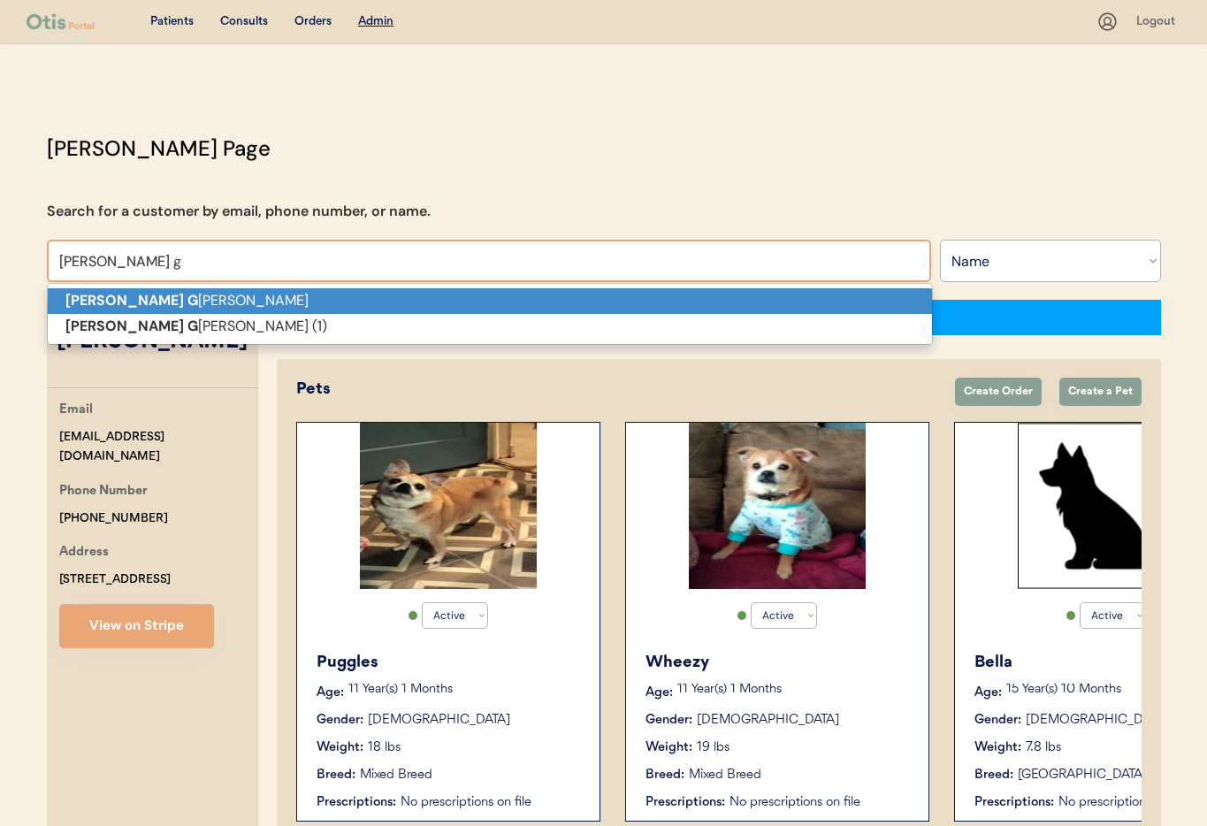
click at [170, 302] on p "Misty G ibson" at bounding box center [490, 301] width 884 height 26
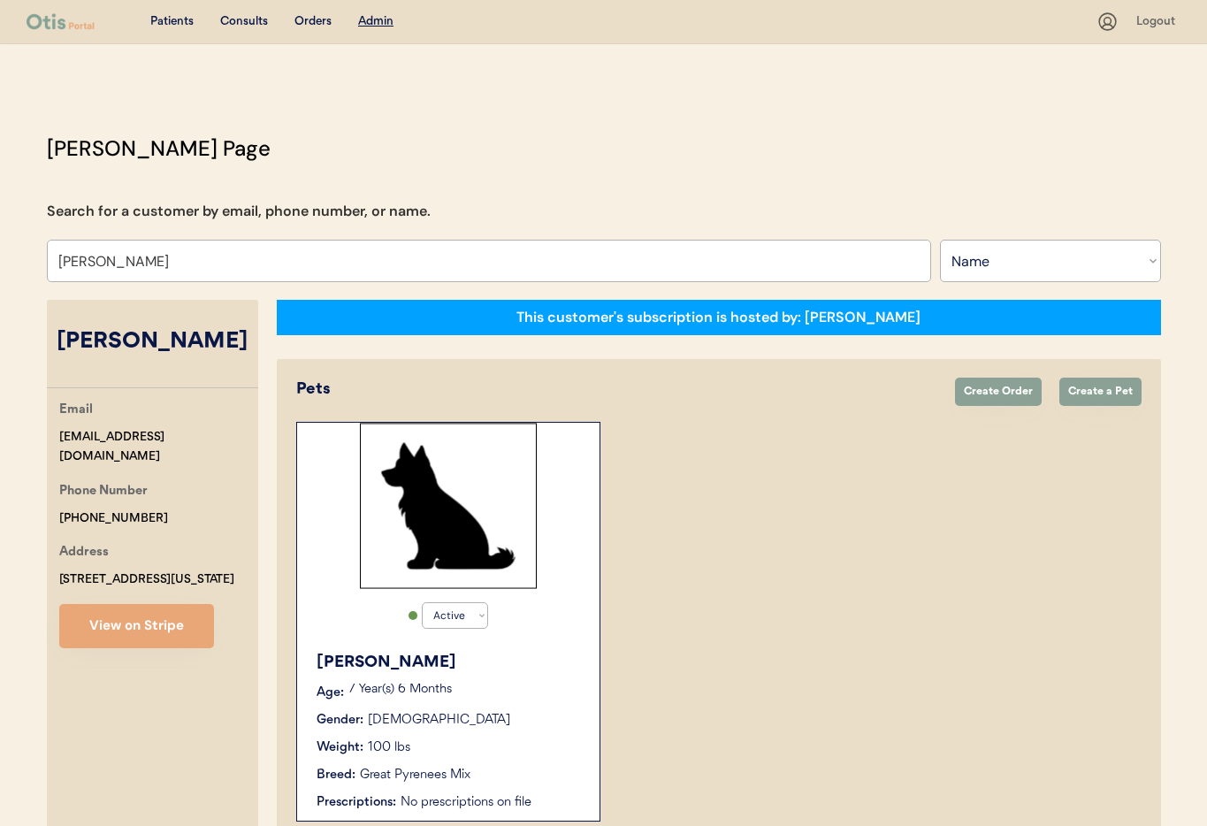
scroll to position [96, 0]
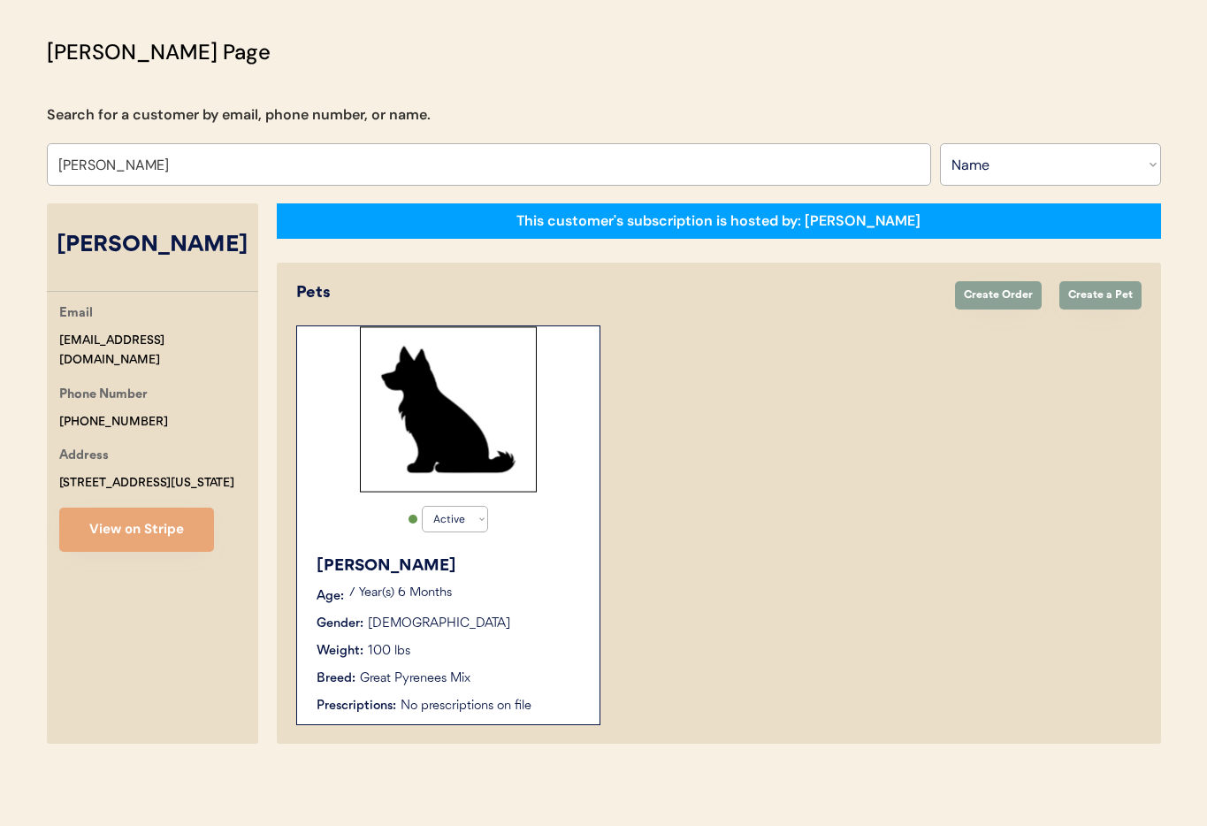
type input "[PERSON_NAME]"
click at [522, 563] on div "Gibbs" at bounding box center [448, 566] width 265 height 24
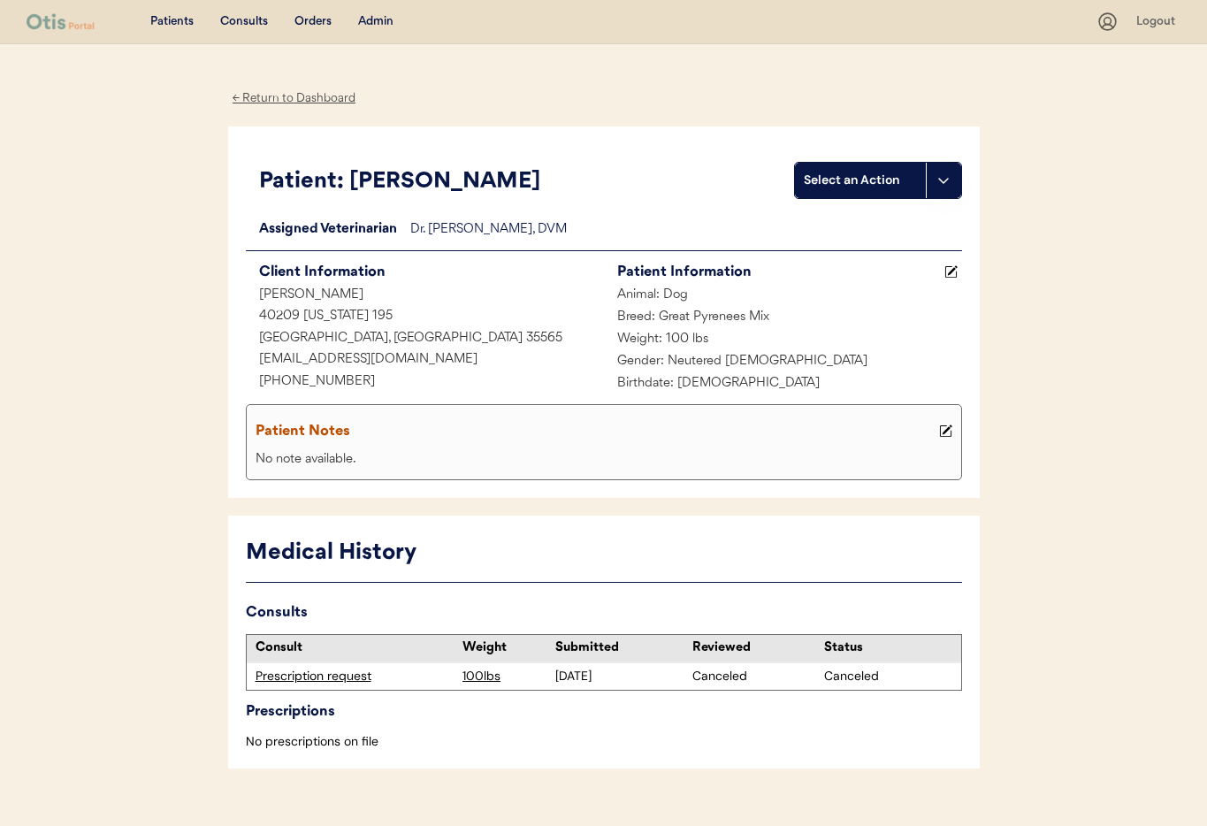
click at [281, 100] on div "← Return to Dashboard" at bounding box center [294, 98] width 133 height 20
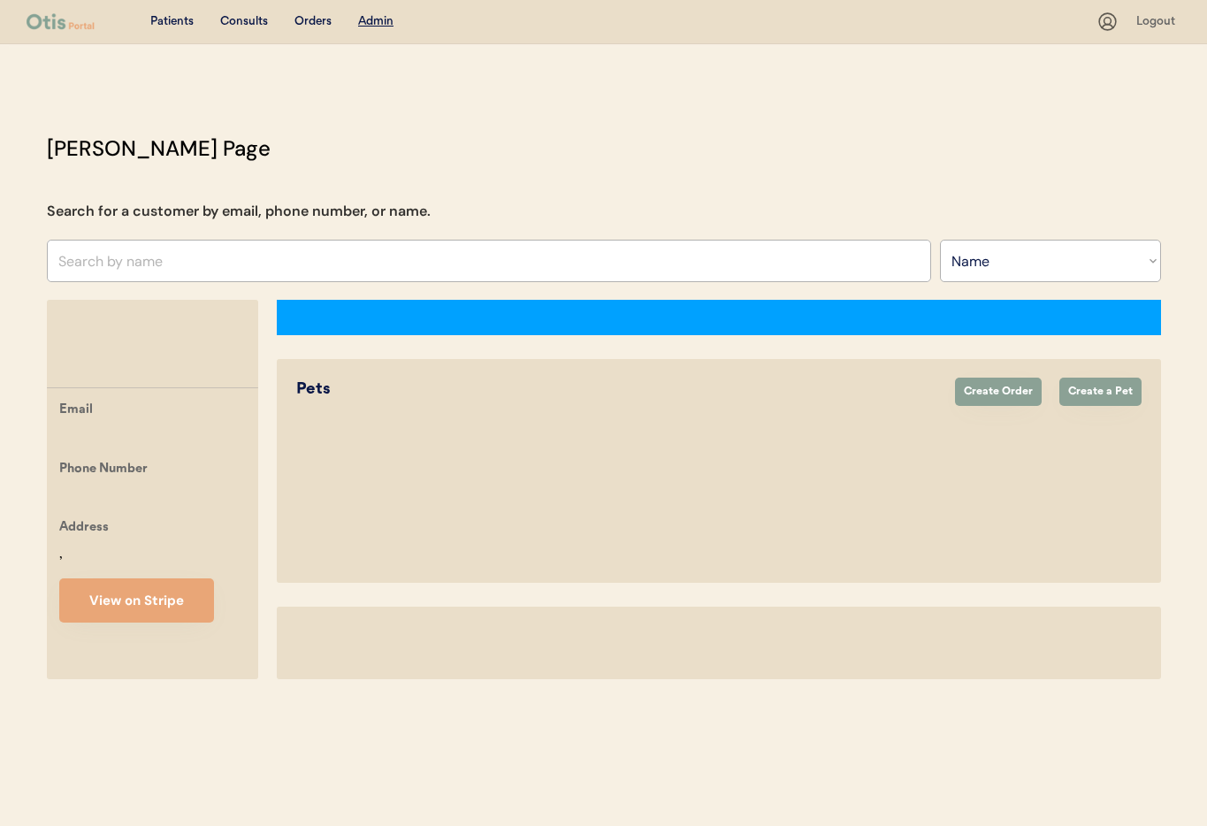
select select ""Name""
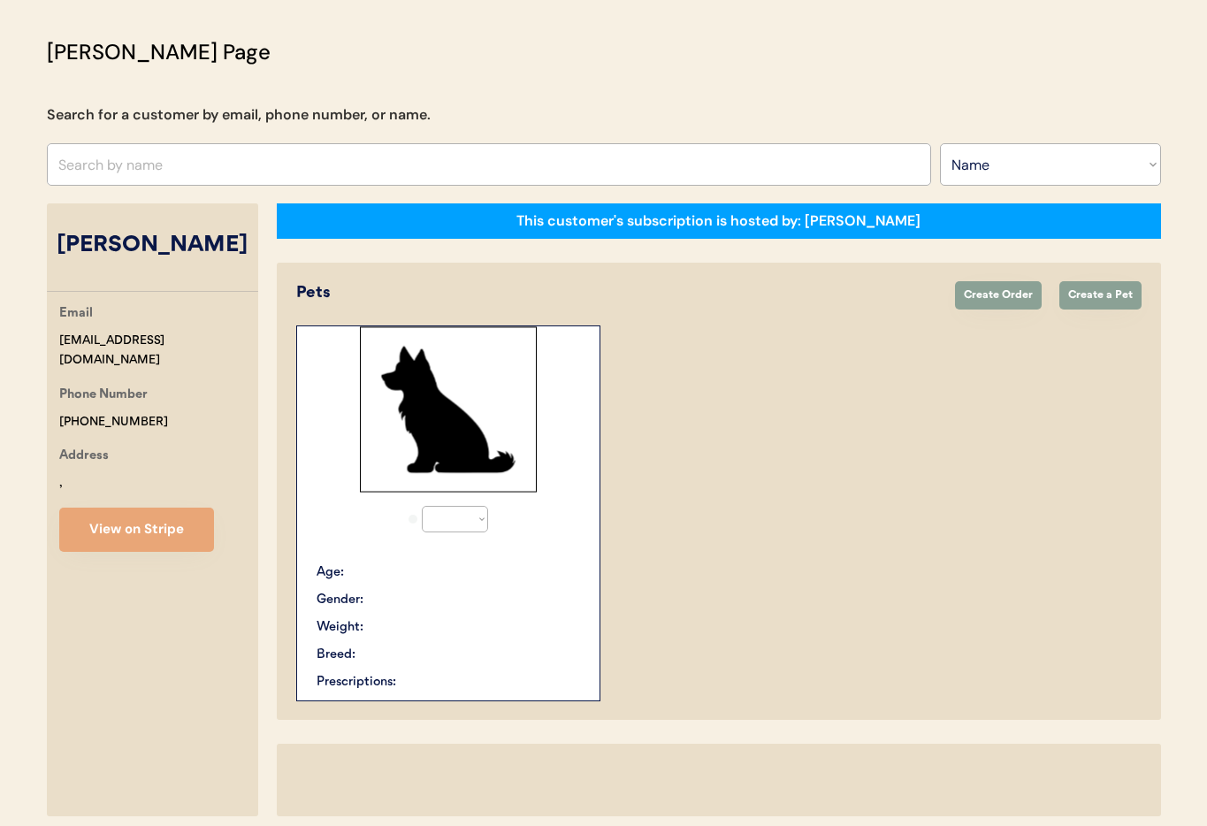
select select "true"
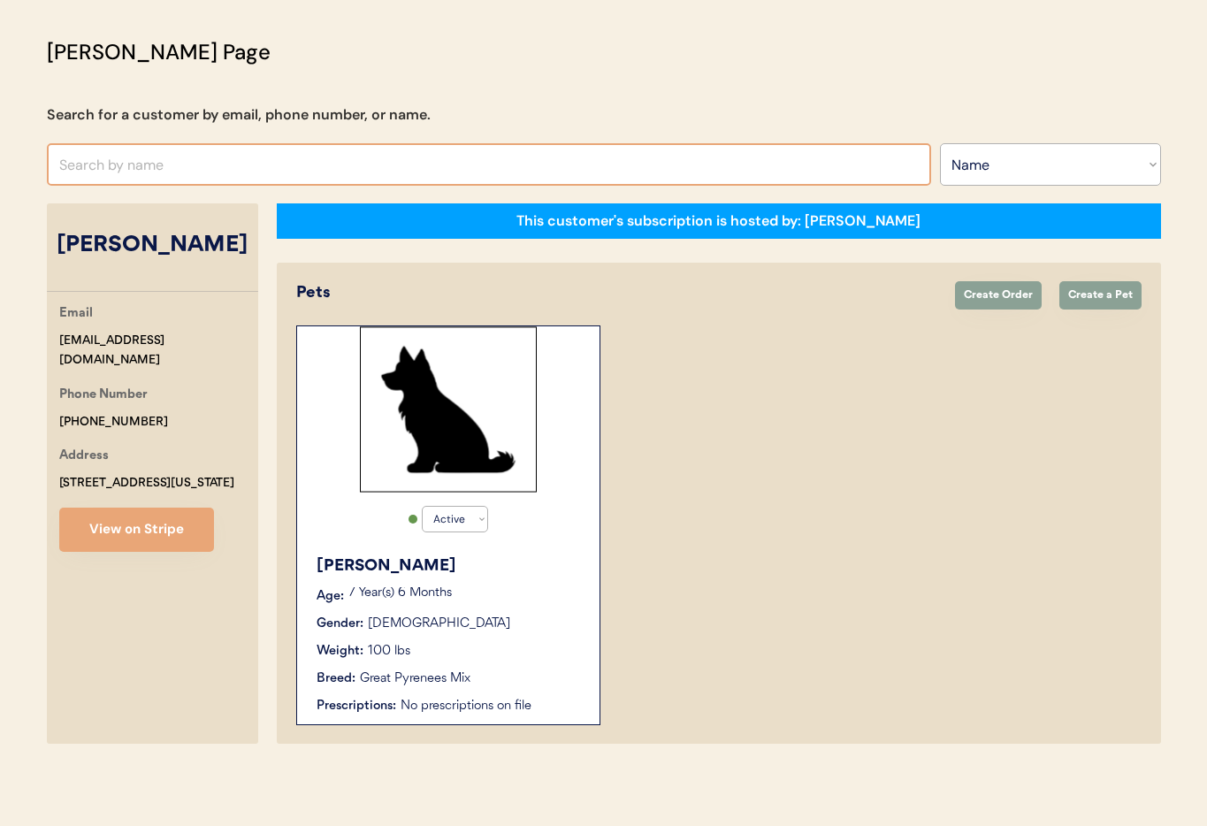
click at [185, 156] on input "text" at bounding box center [489, 164] width 884 height 42
type input "Misty"
type input "Misty Miller"
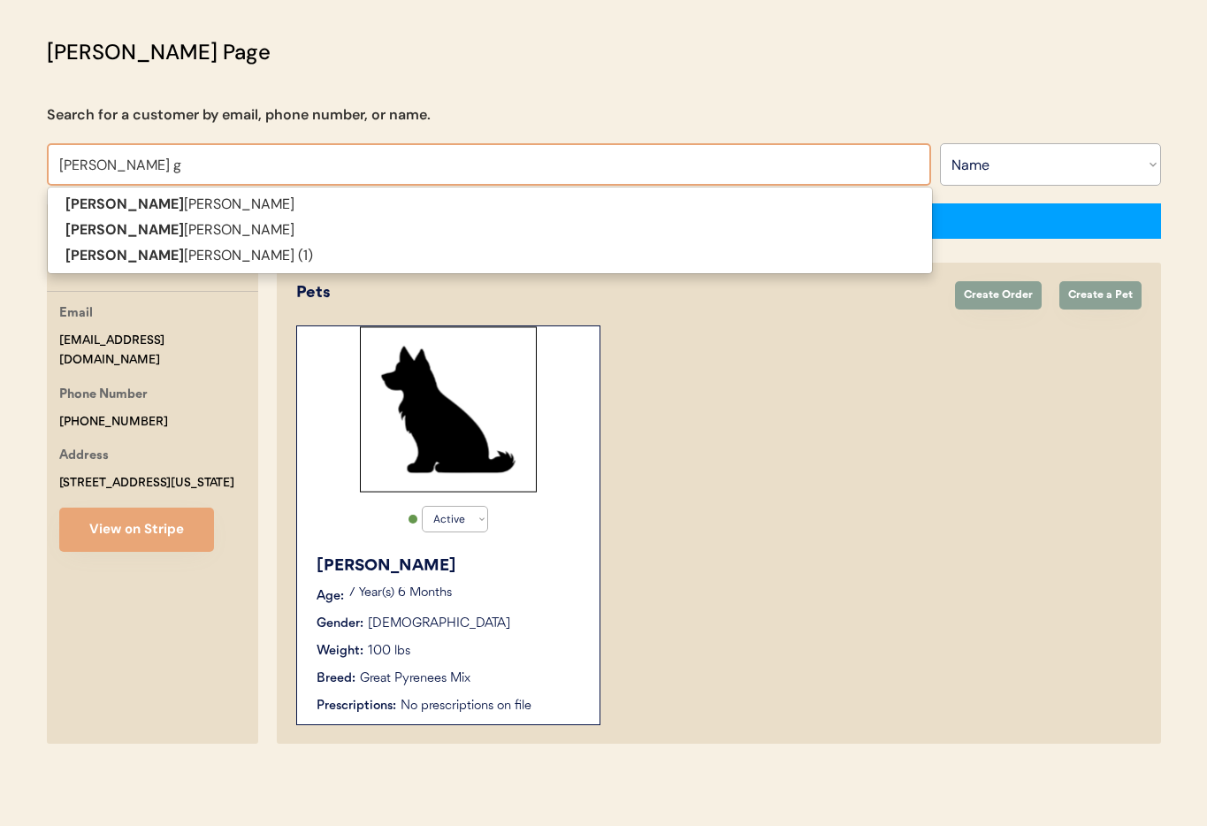
type input "Misty gi"
type input "Misty gibson"
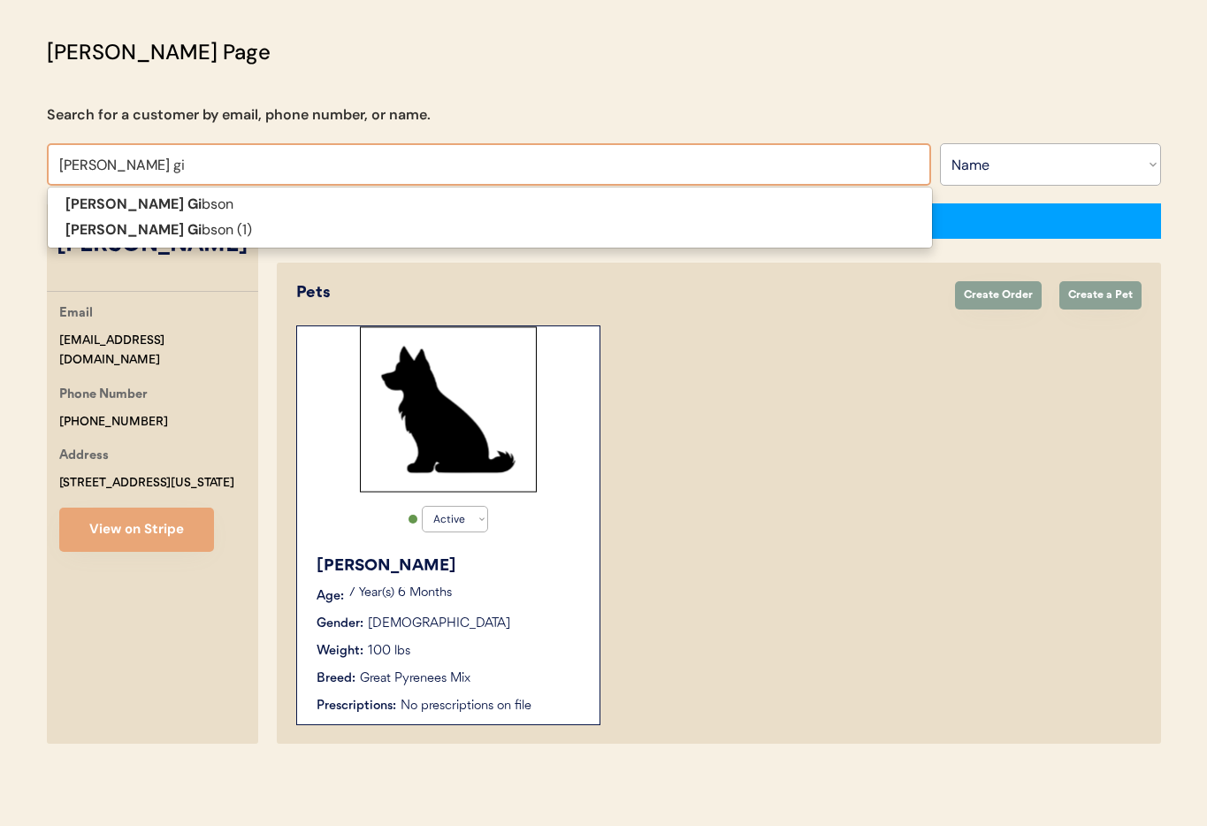
click at [187, 232] on p "Misty Gi bson (1)" at bounding box center [490, 230] width 884 height 26
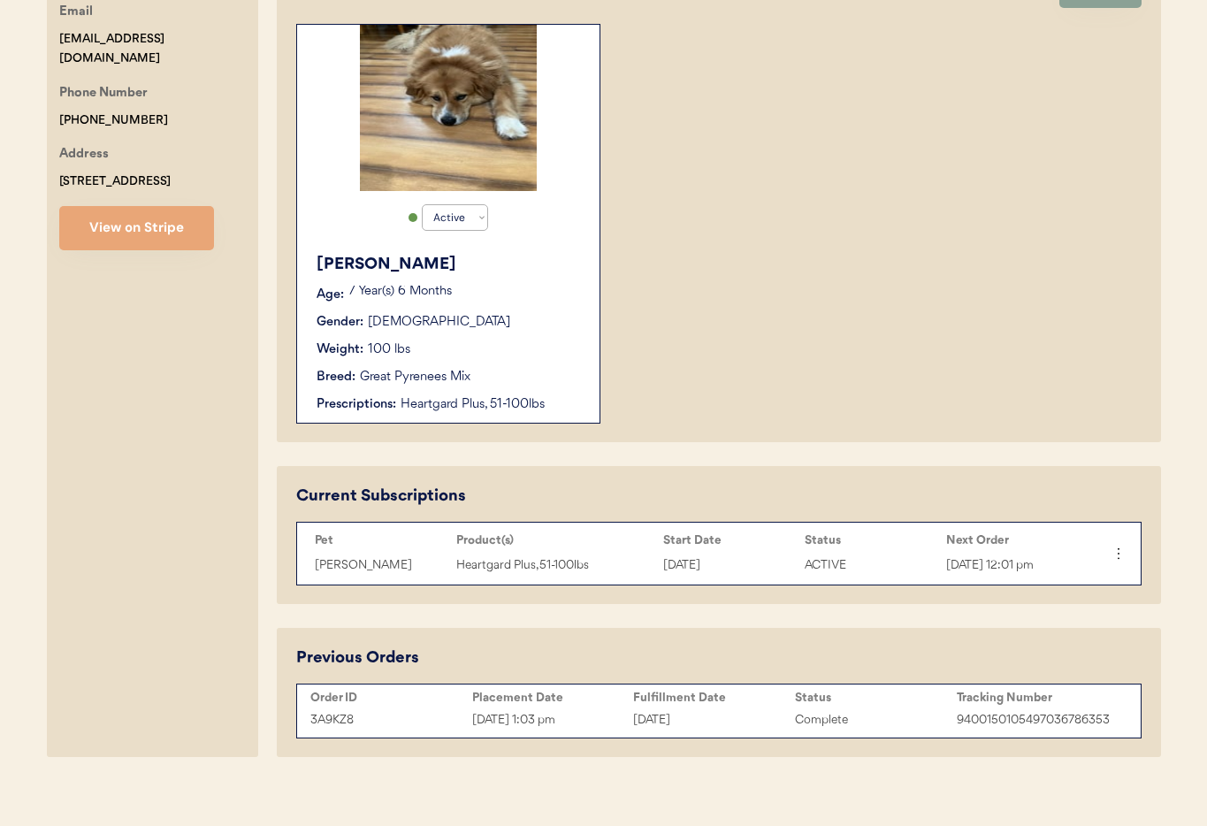
scroll to position [411, 0]
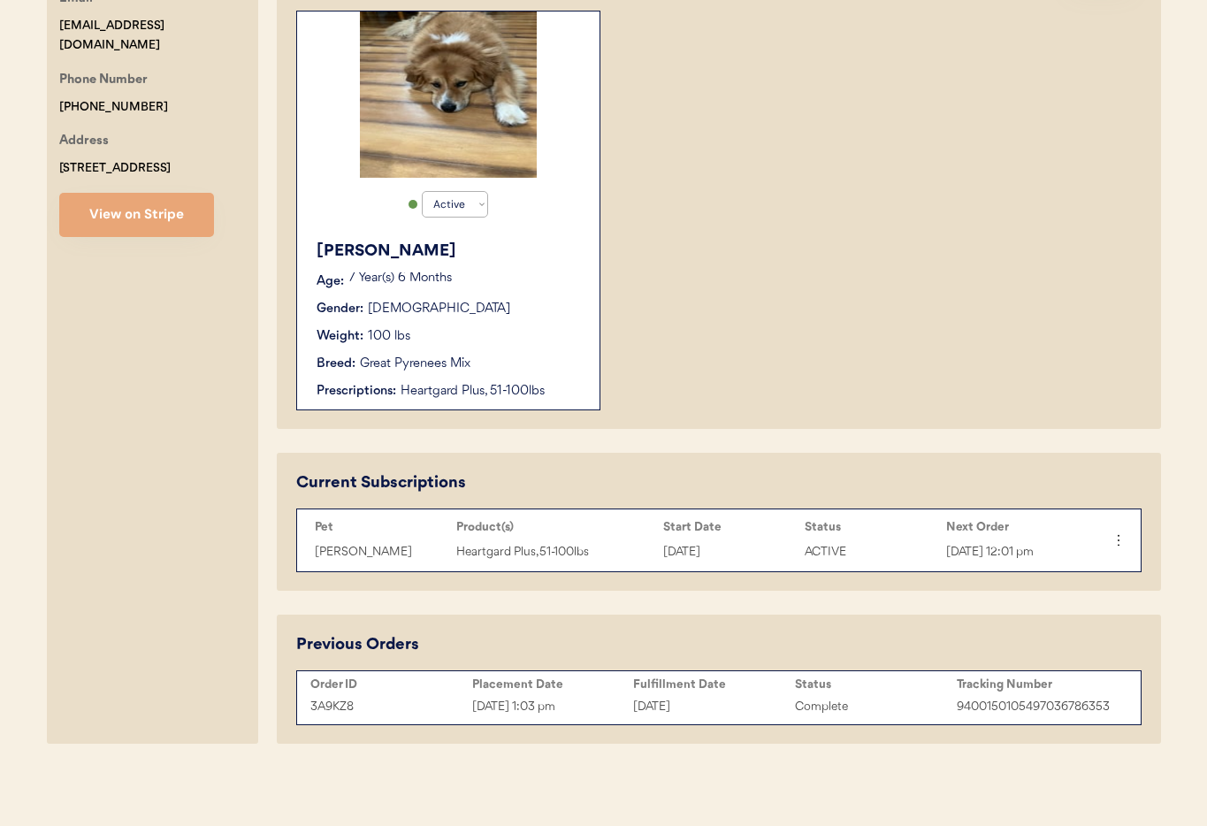
type input "Misty Gibson (1)"
click at [486, 338] on div "Weight: 100 lbs" at bounding box center [448, 336] width 265 height 19
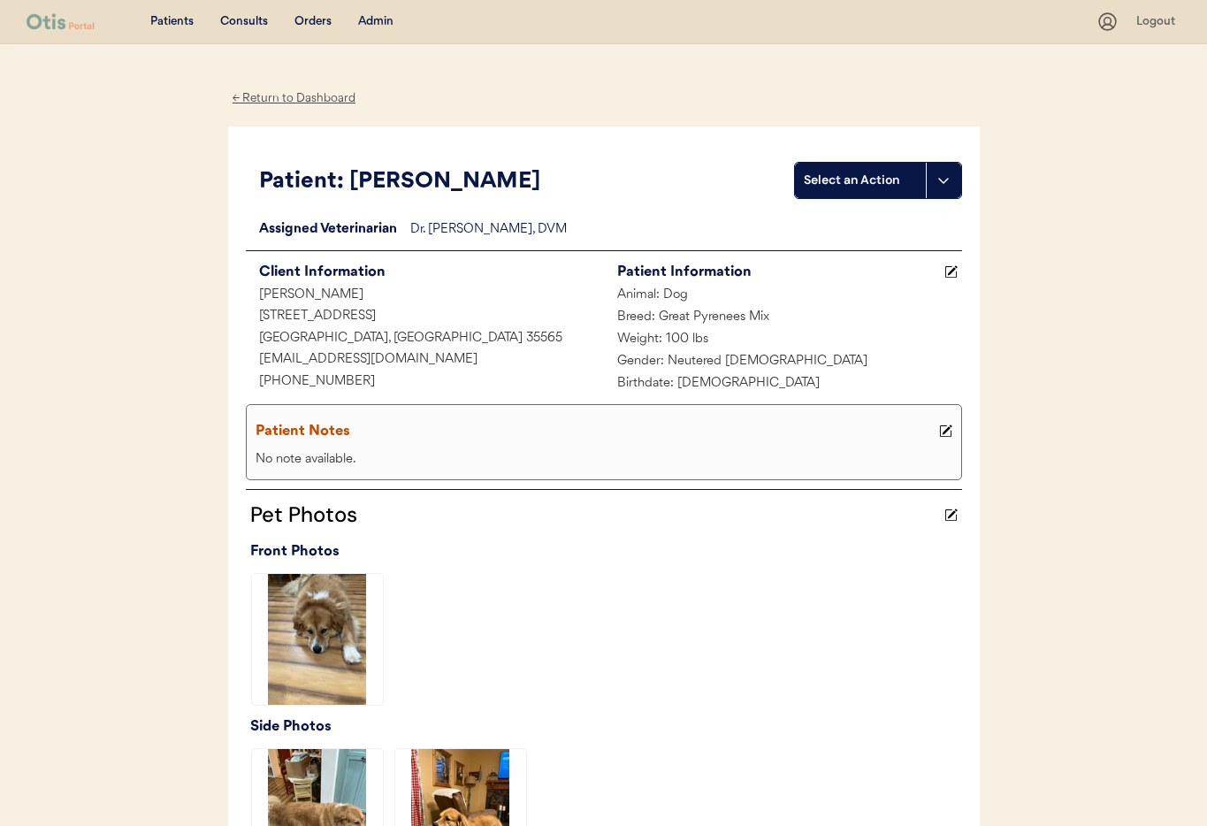
click at [374, 19] on div "Admin" at bounding box center [375, 22] width 35 height 18
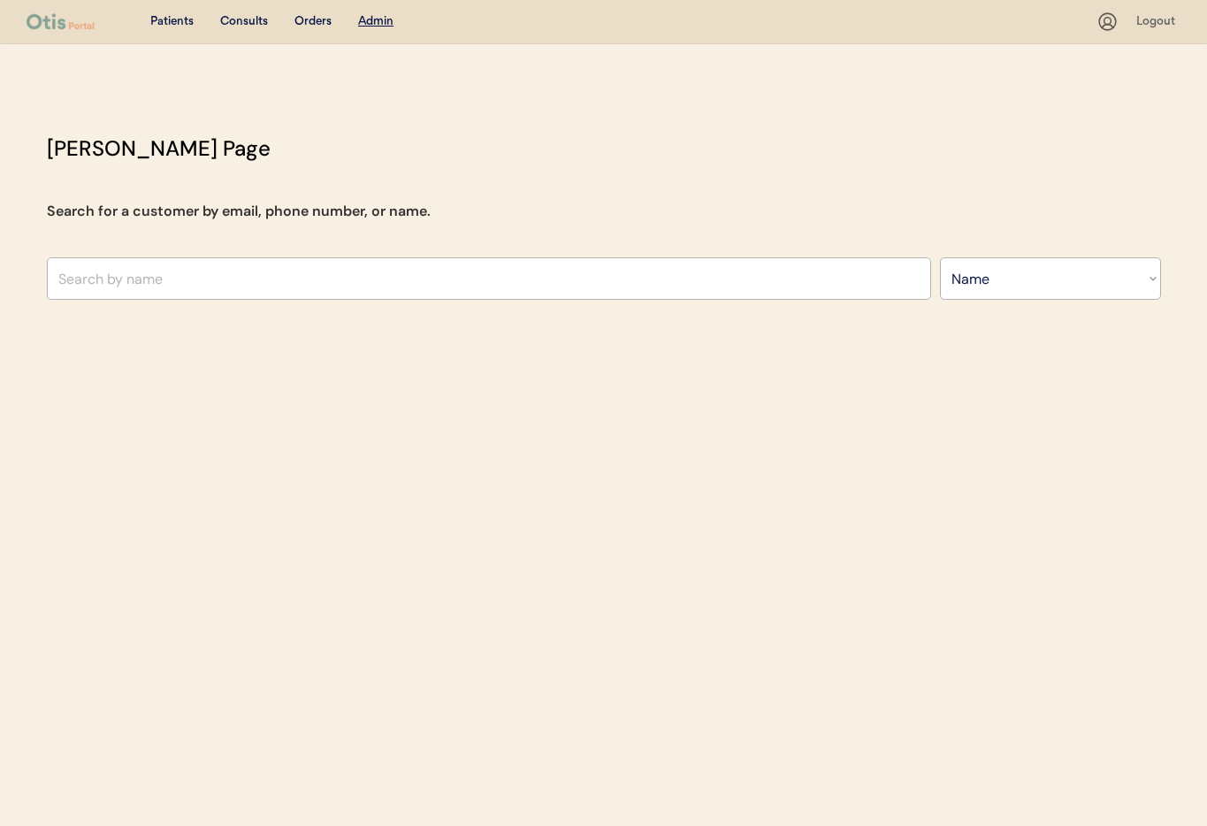
select select ""Name""
click at [210, 296] on input "text" at bounding box center [489, 278] width 884 height 42
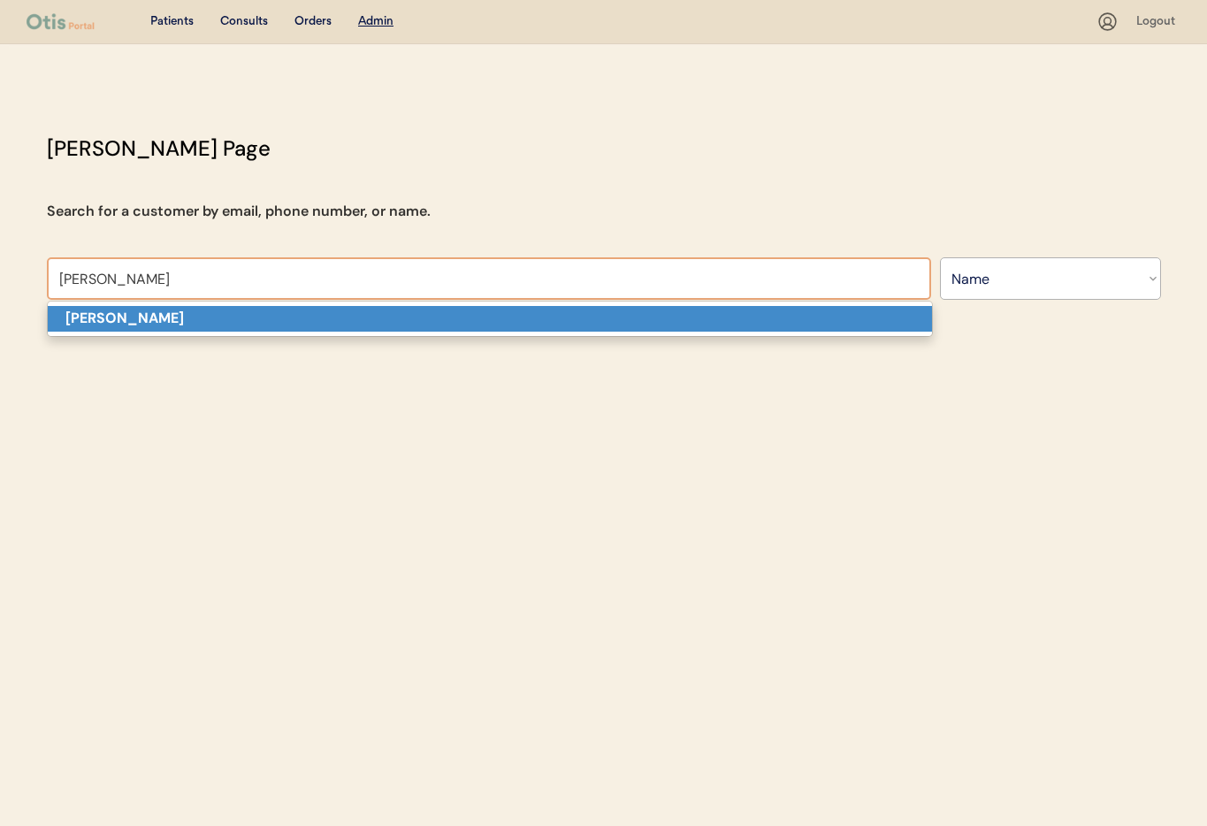
click at [205, 324] on p "[PERSON_NAME]" at bounding box center [490, 319] width 884 height 26
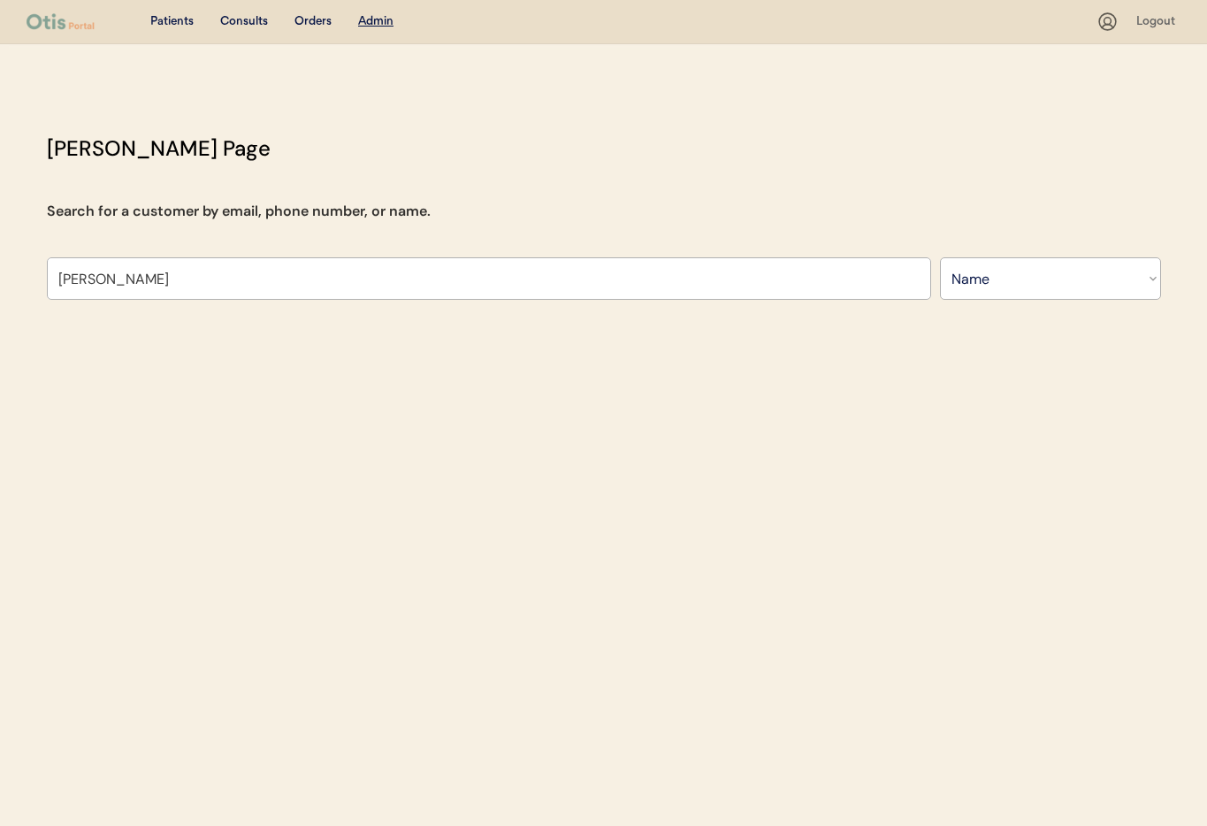
type input "[PERSON_NAME]"
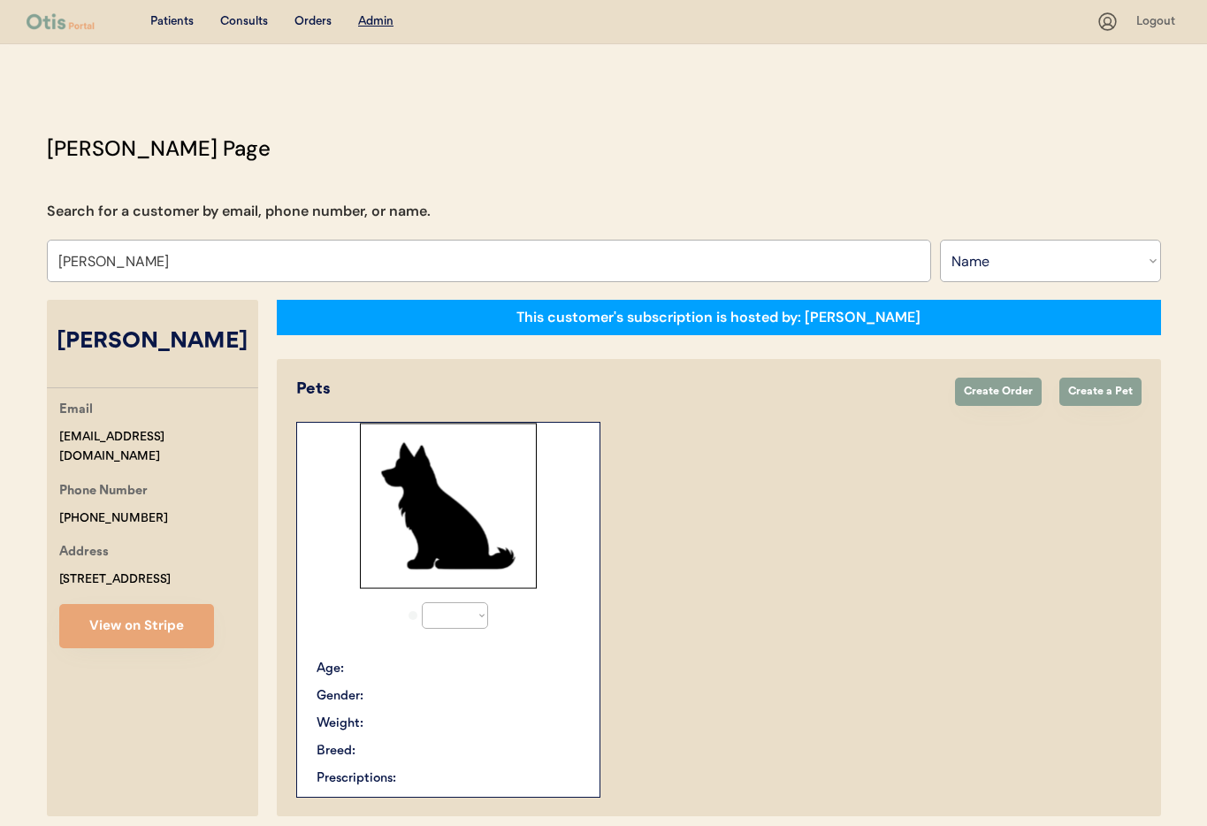
select select "true"
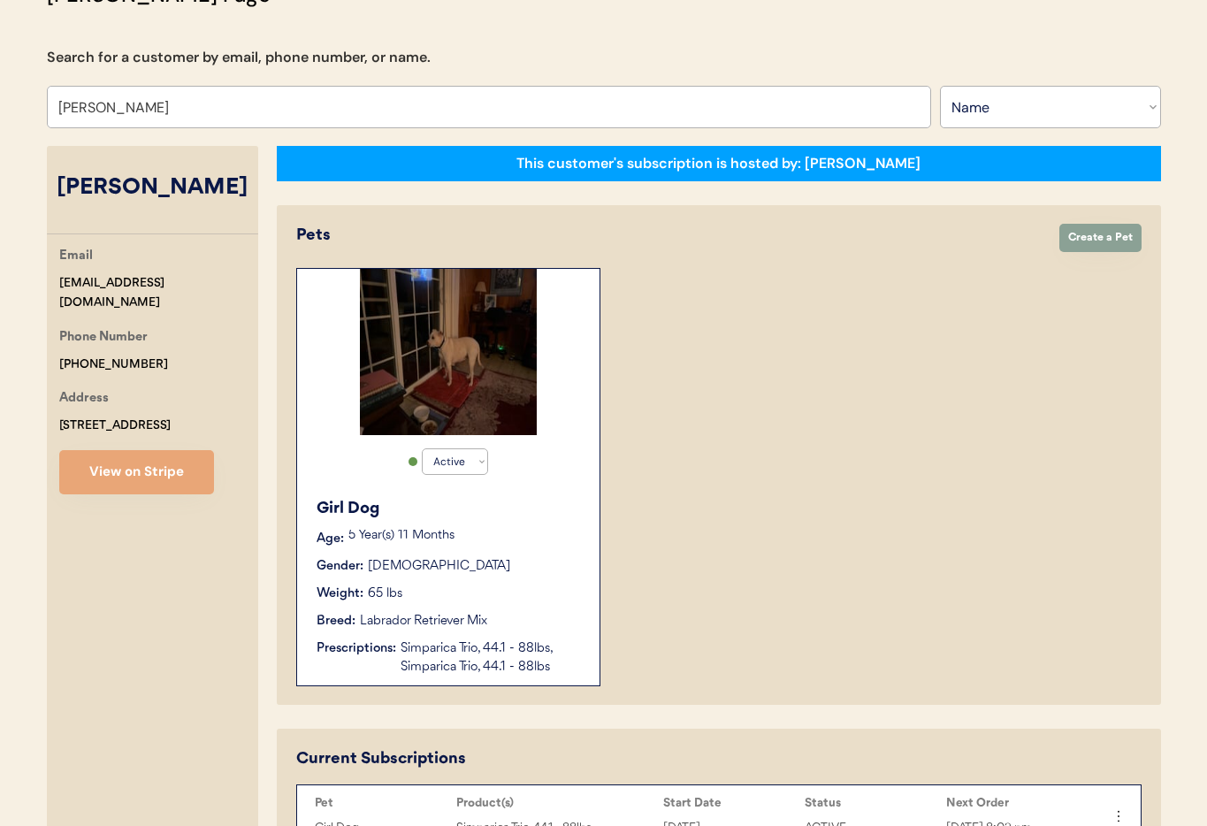
scroll to position [138, 0]
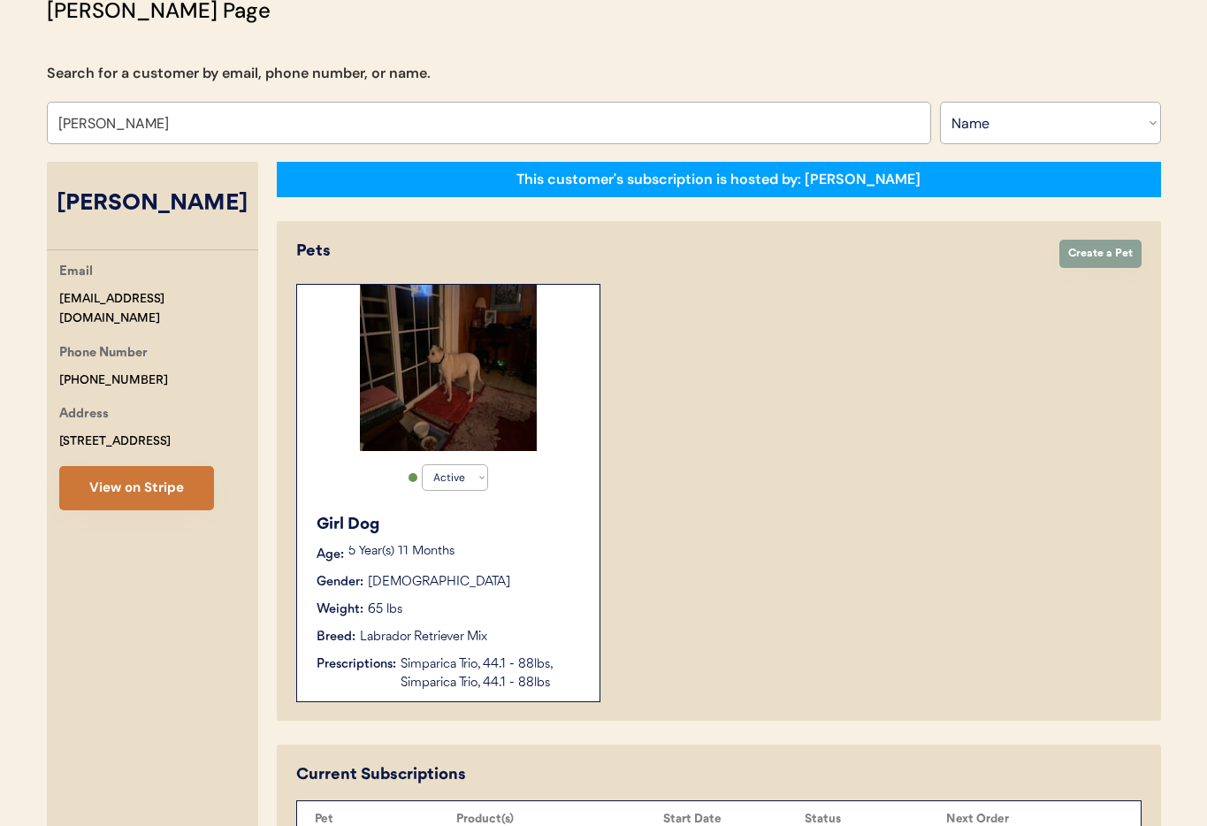
type input "[PERSON_NAME]"
click at [108, 484] on button "View on Stripe" at bounding box center [136, 488] width 155 height 44
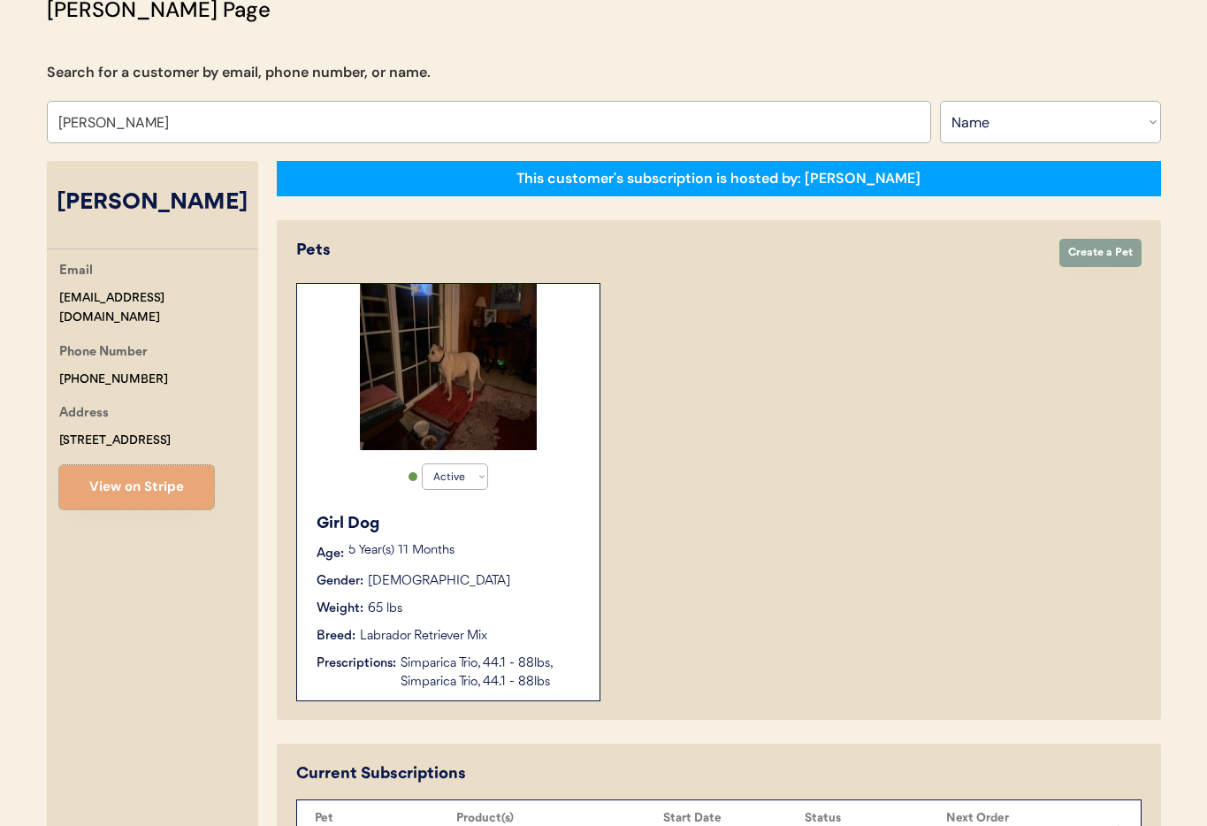
scroll to position [0, 0]
